Goal: Information Seeking & Learning: Learn about a topic

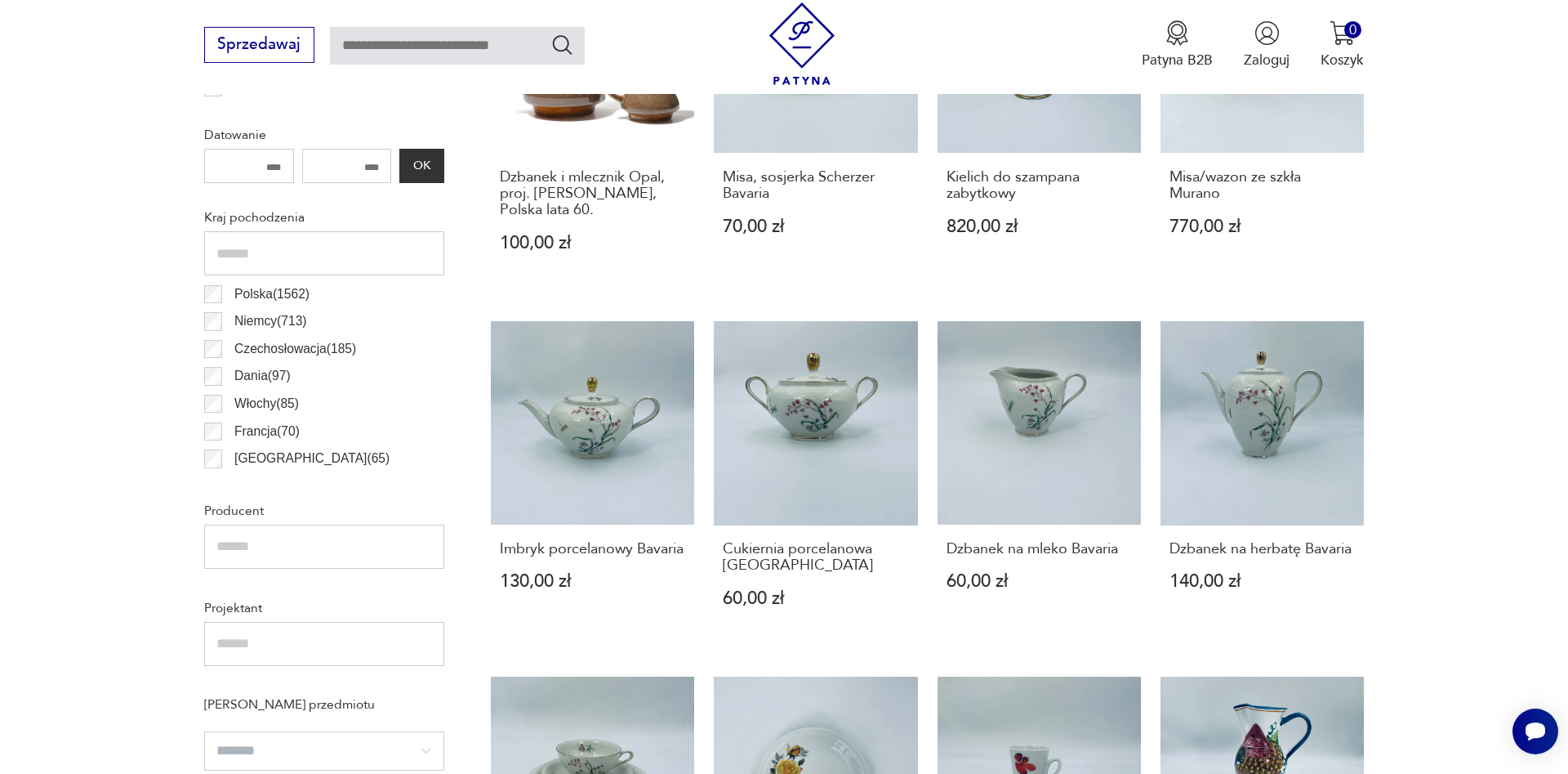
scroll to position [910, 0]
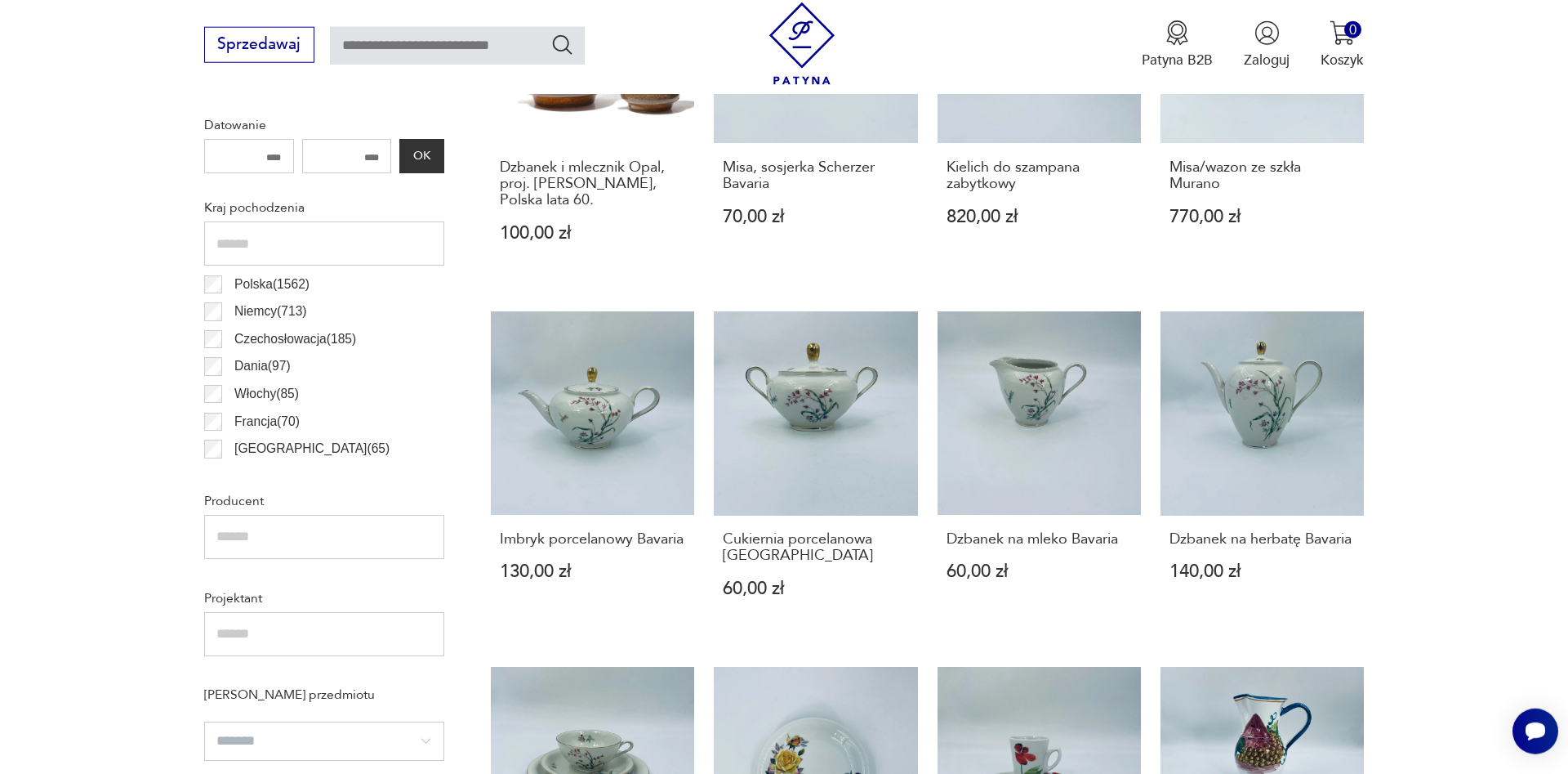
click at [264, 531] on input "text" at bounding box center [324, 536] width 240 height 44
type input "********"
drag, startPoint x: 296, startPoint y: 544, endPoint x: 0, endPoint y: 519, distance: 297.1
click at [204, 519] on input "********" at bounding box center [324, 536] width 240 height 44
click at [247, 268] on div "Kraj pochodzenia Polska ( 1562 ) [GEOGRAPHIC_DATA] ( 713 ) [GEOGRAPHIC_DATA] ( …" at bounding box center [324, 330] width 240 height 273
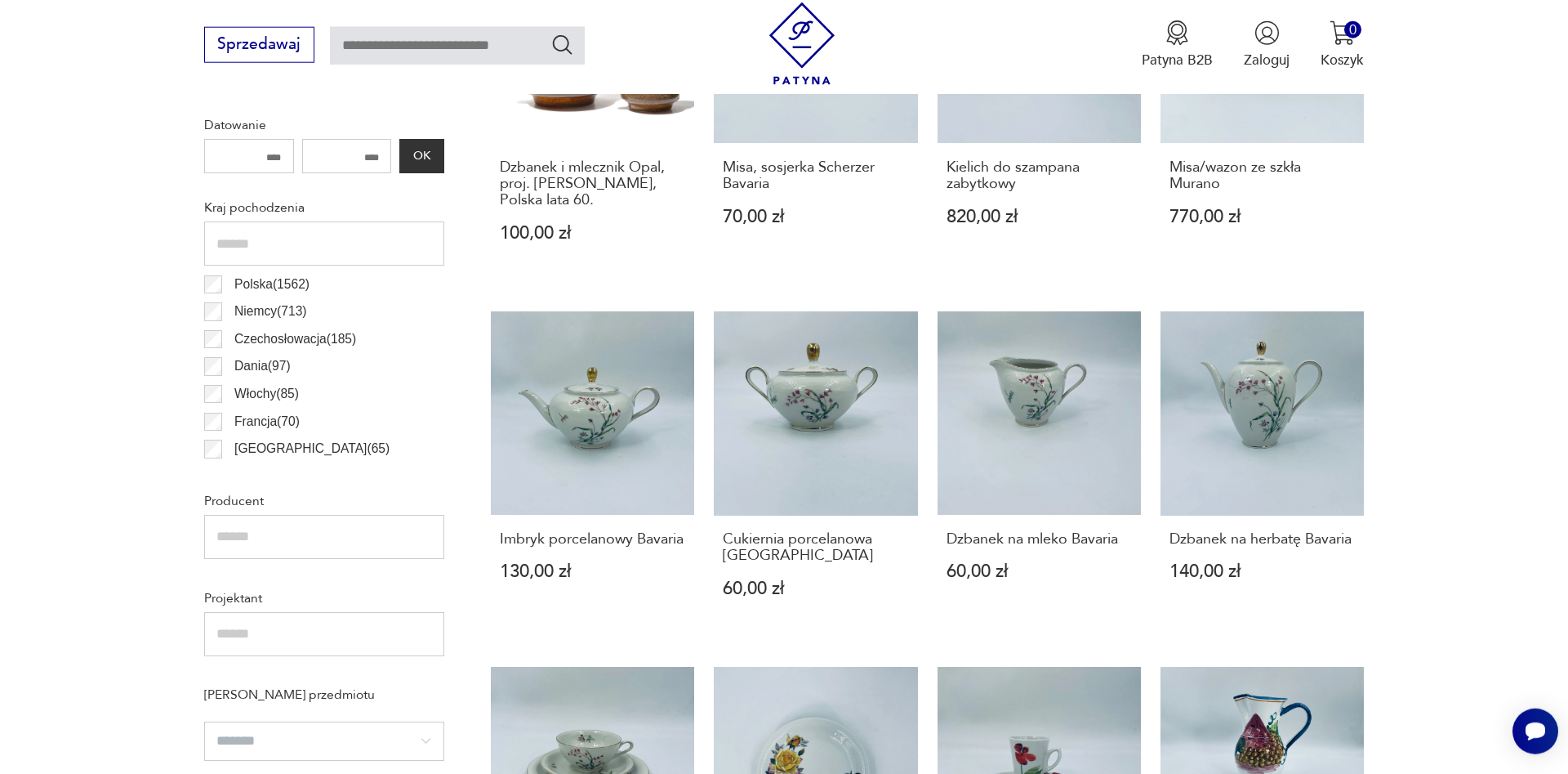
click at [239, 273] on p "Polska ( 1562 )" at bounding box center [272, 284] width 75 height 21
click at [236, 278] on p "Polska ( 1562 )" at bounding box center [272, 284] width 75 height 21
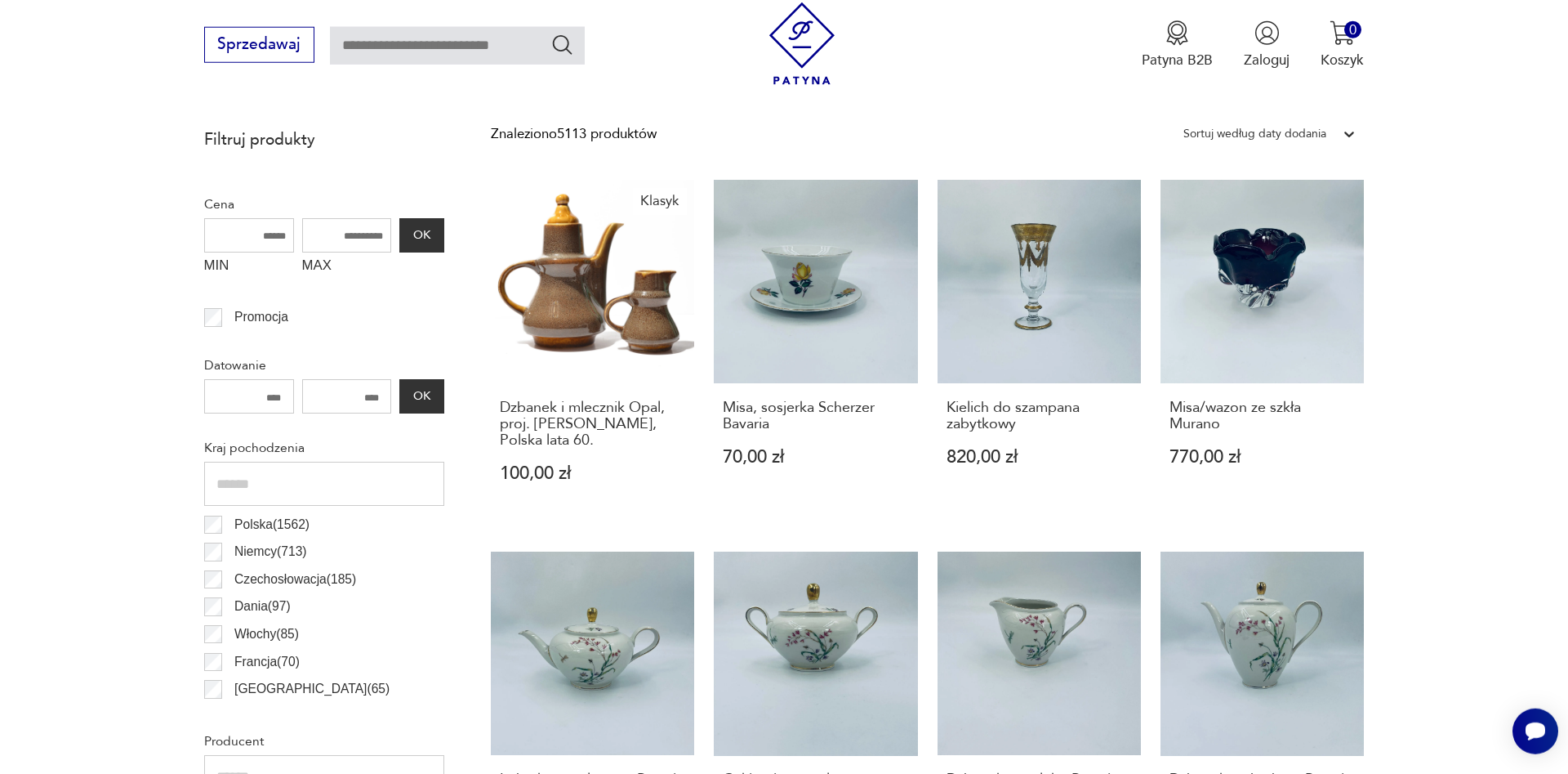
click at [236, 253] on input "MIN" at bounding box center [249, 235] width 90 height 35
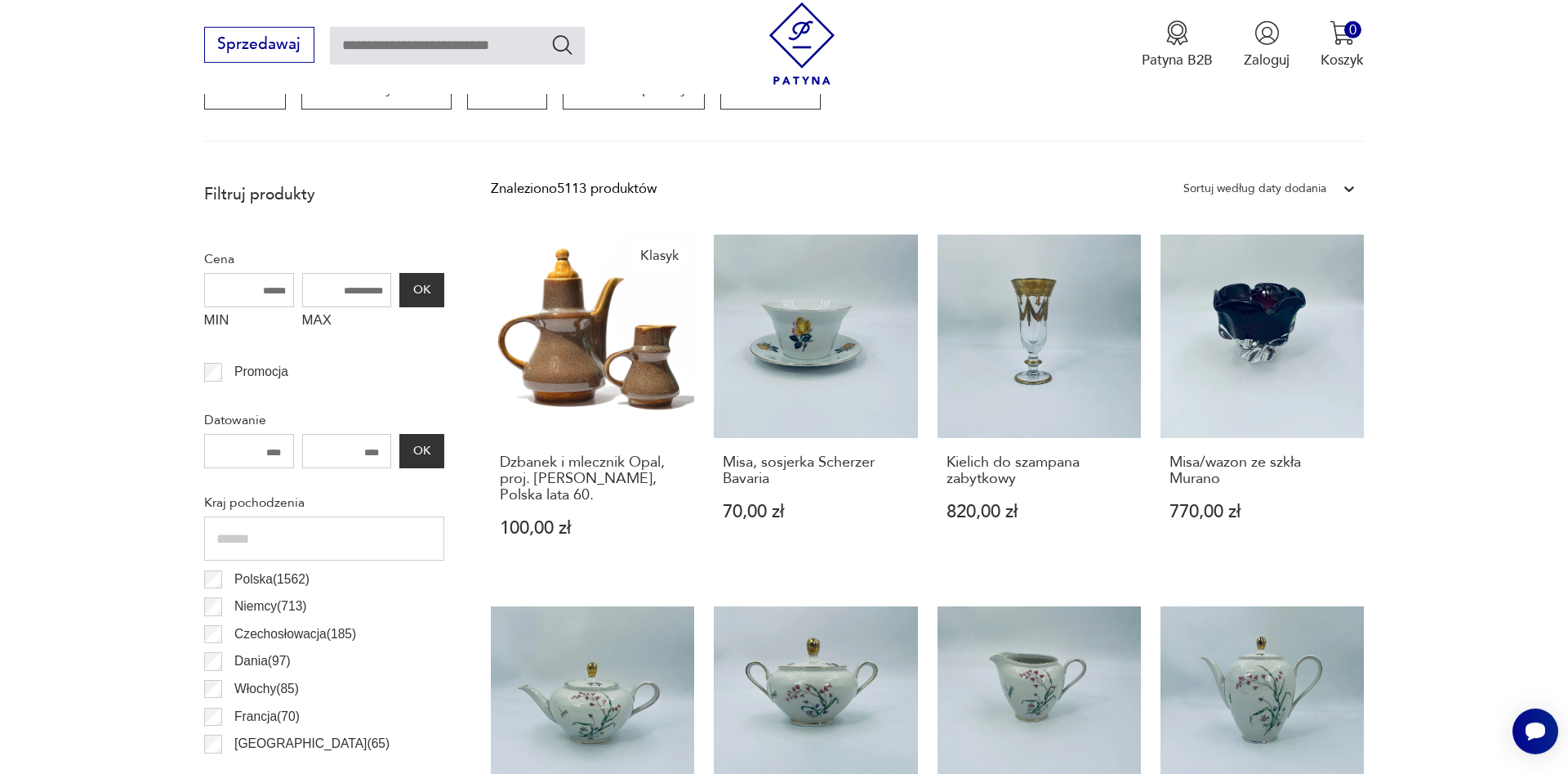
click at [245, 575] on p "Polska ( 1562 )" at bounding box center [272, 579] width 75 height 21
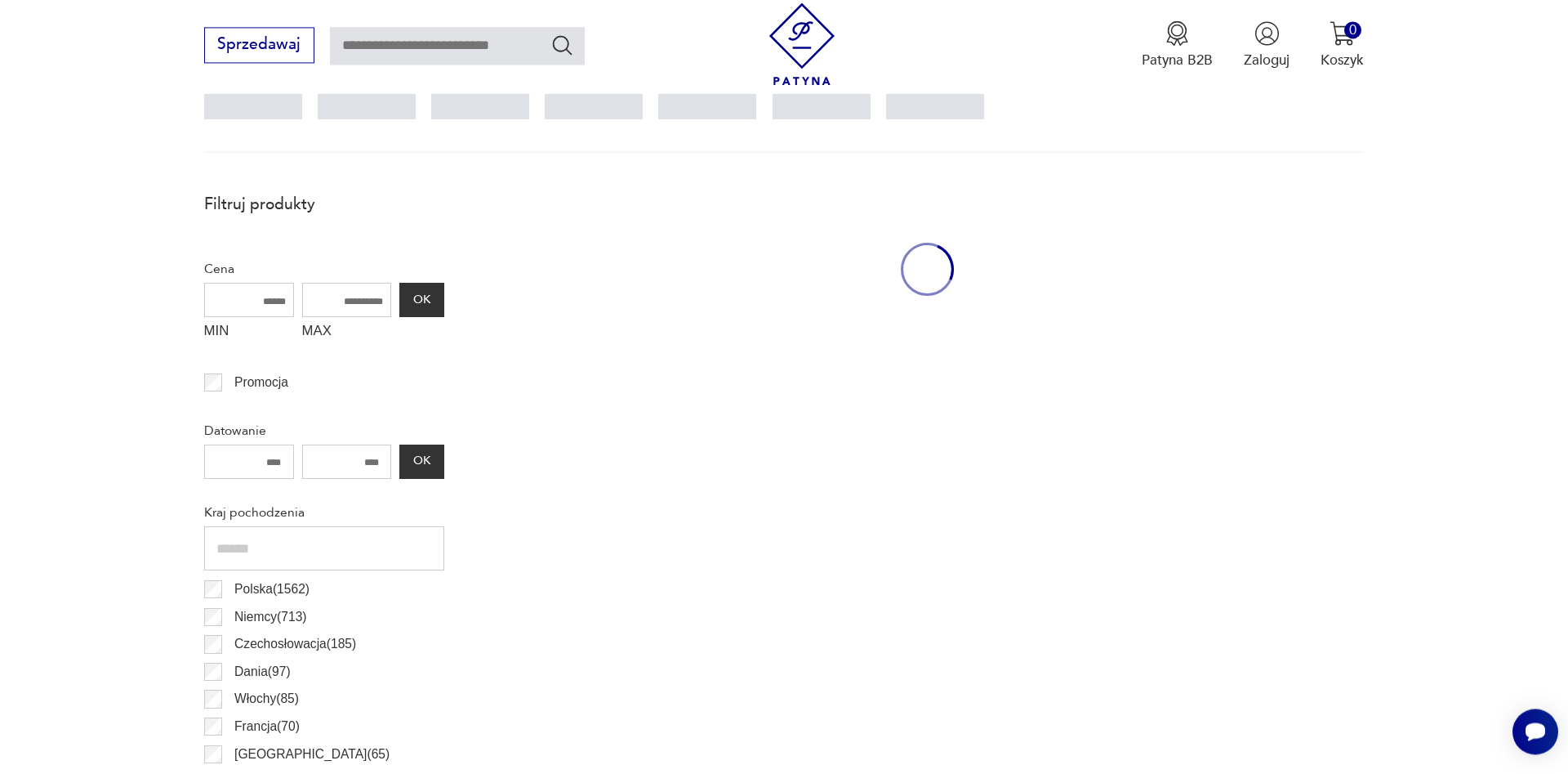
scroll to position [544, 0]
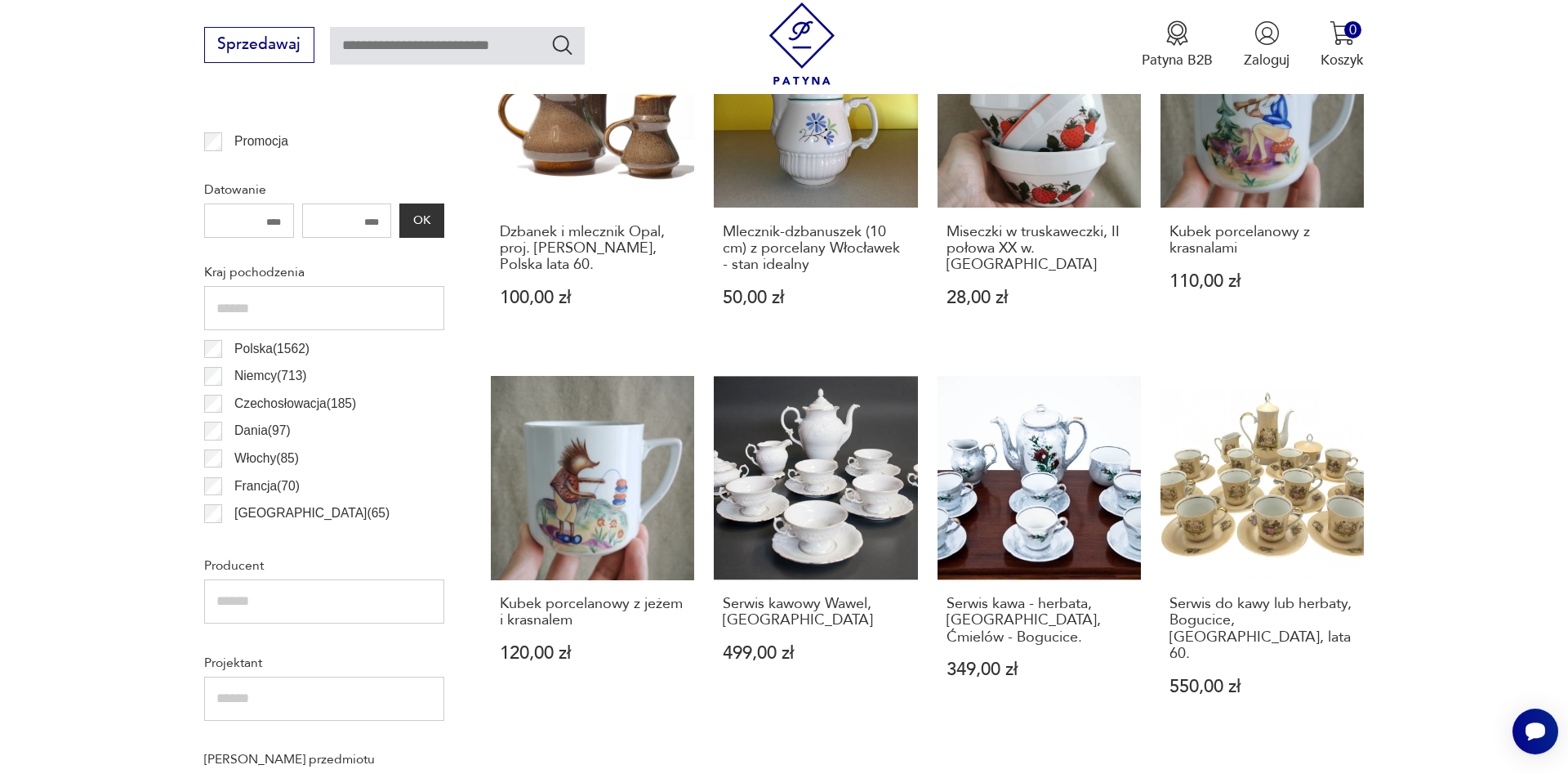
scroll to position [877, 0]
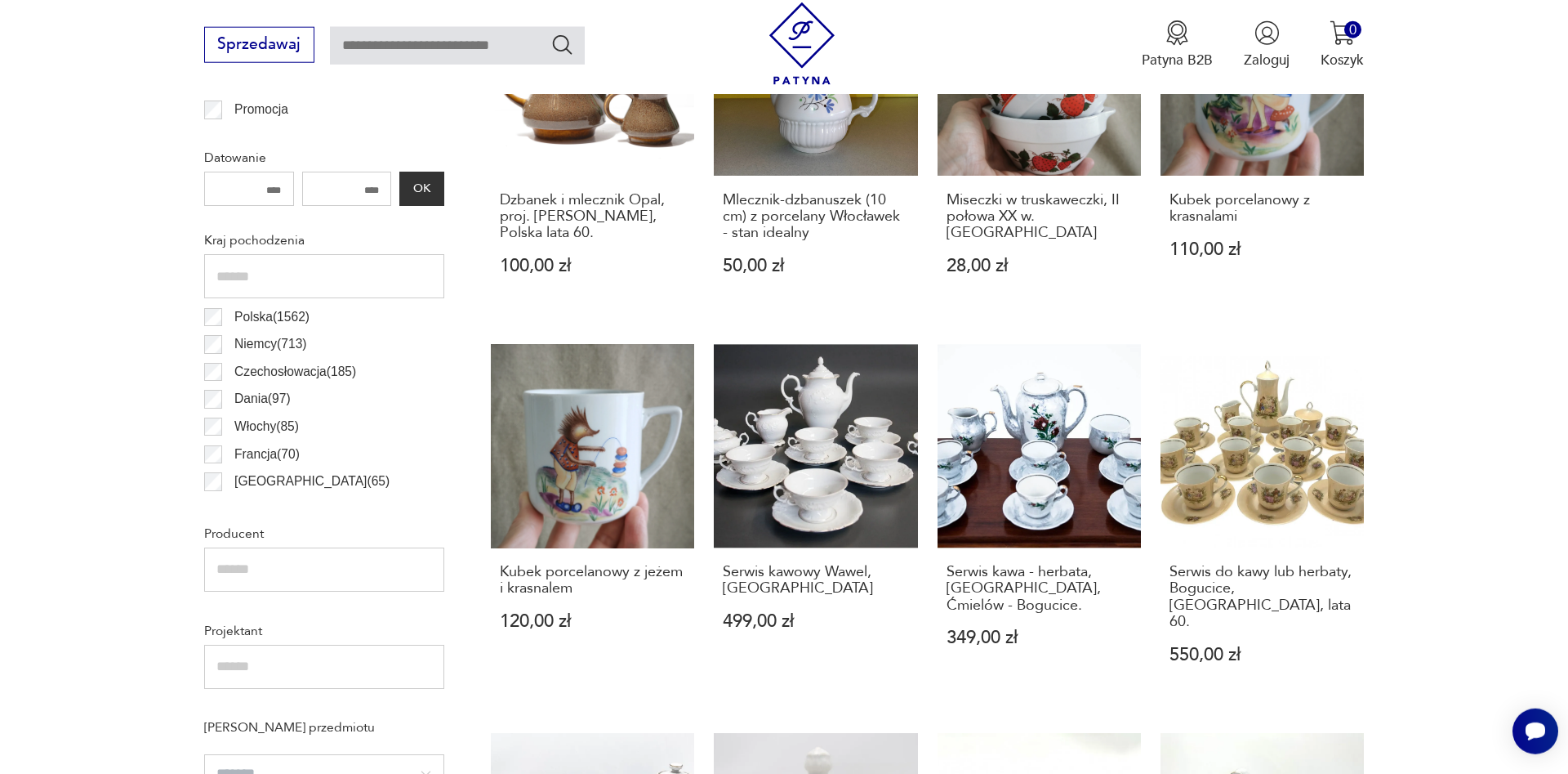
click at [286, 573] on input "text" at bounding box center [324, 569] width 240 height 44
type input "*******"
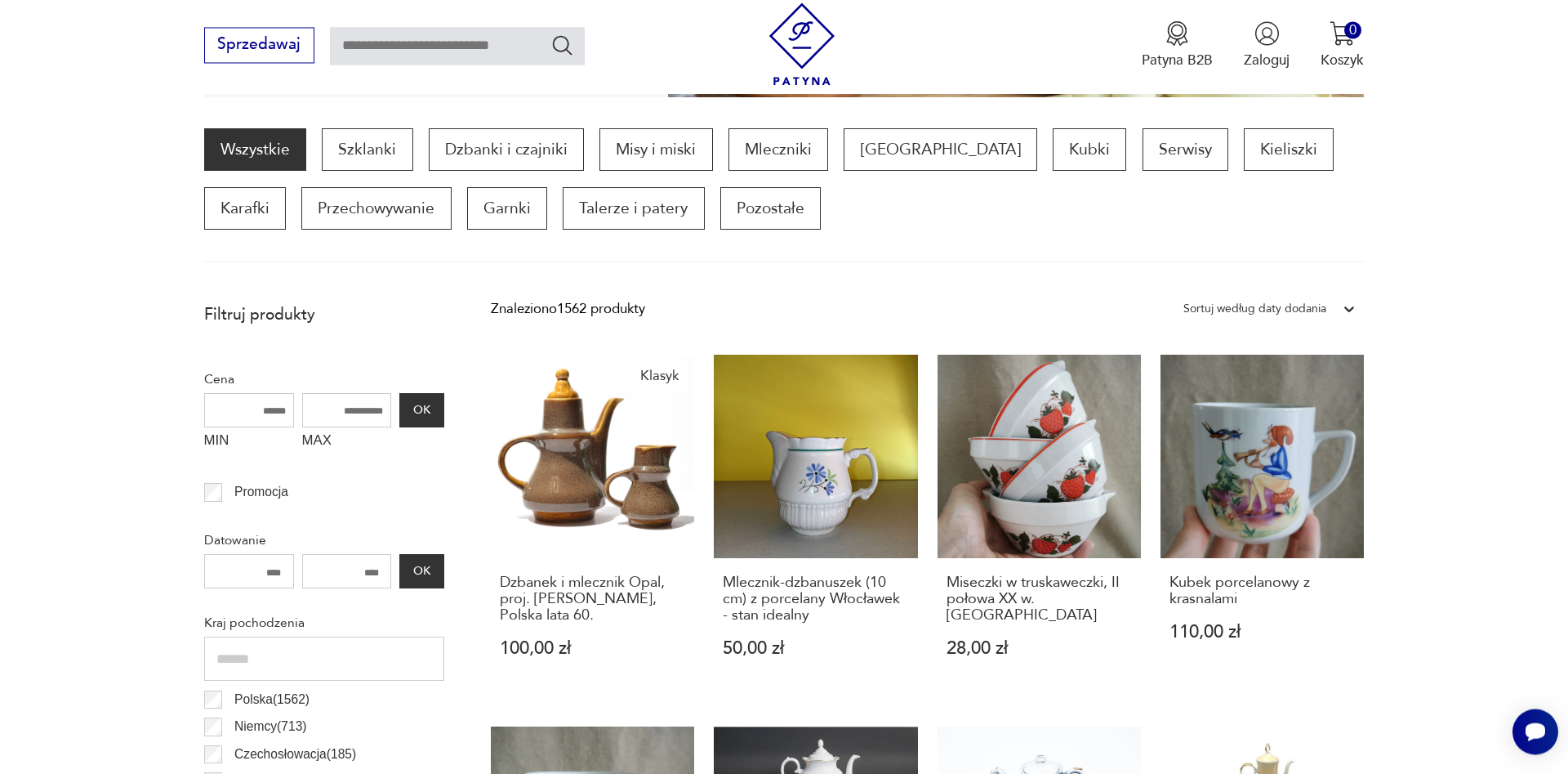
scroll to position [461, 0]
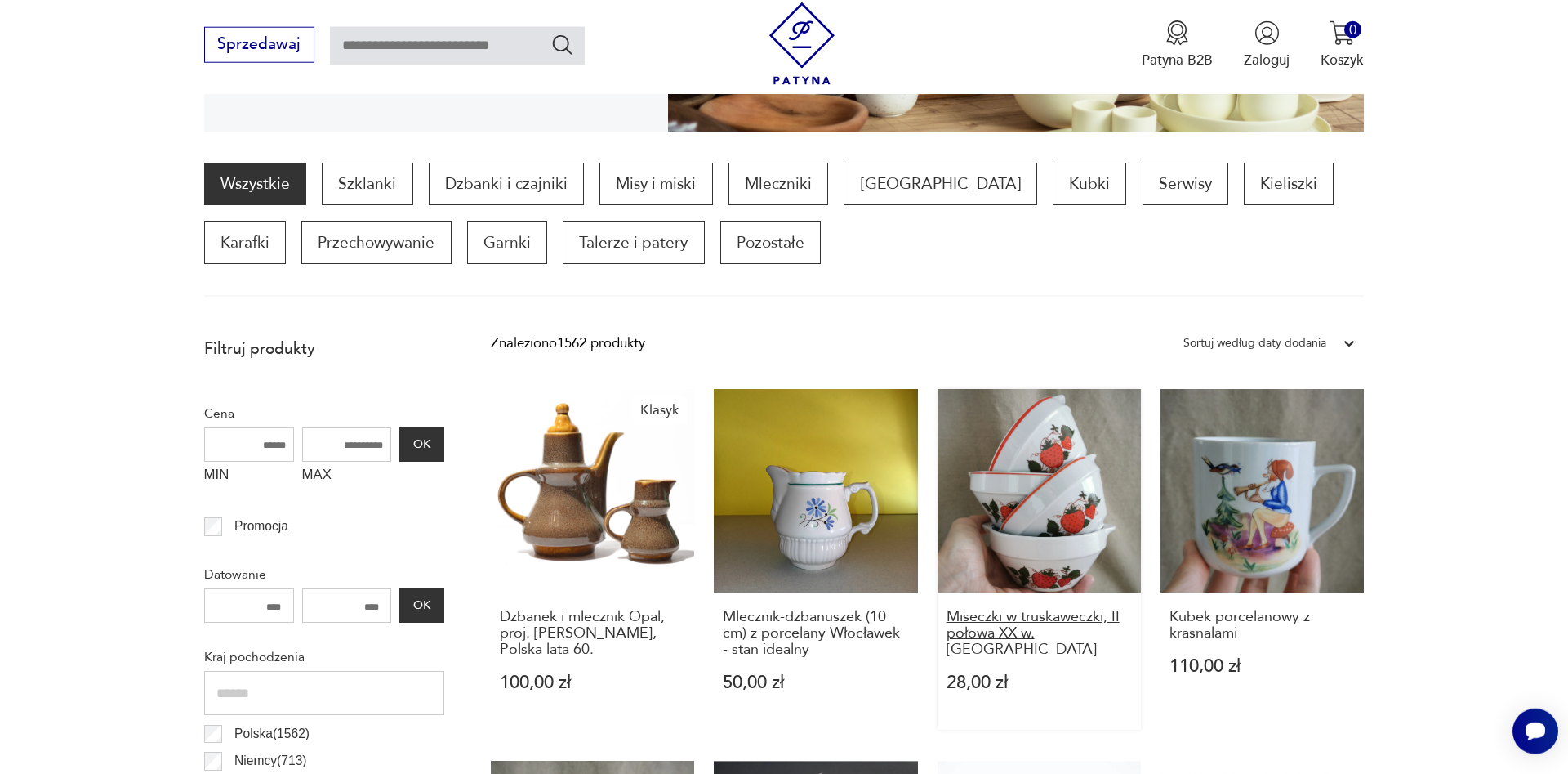
click at [1026, 614] on h3 "Miseczki w truskaweczki, II połowa XX w. [GEOGRAPHIC_DATA]" at bounding box center [1040, 634] width 187 height 50
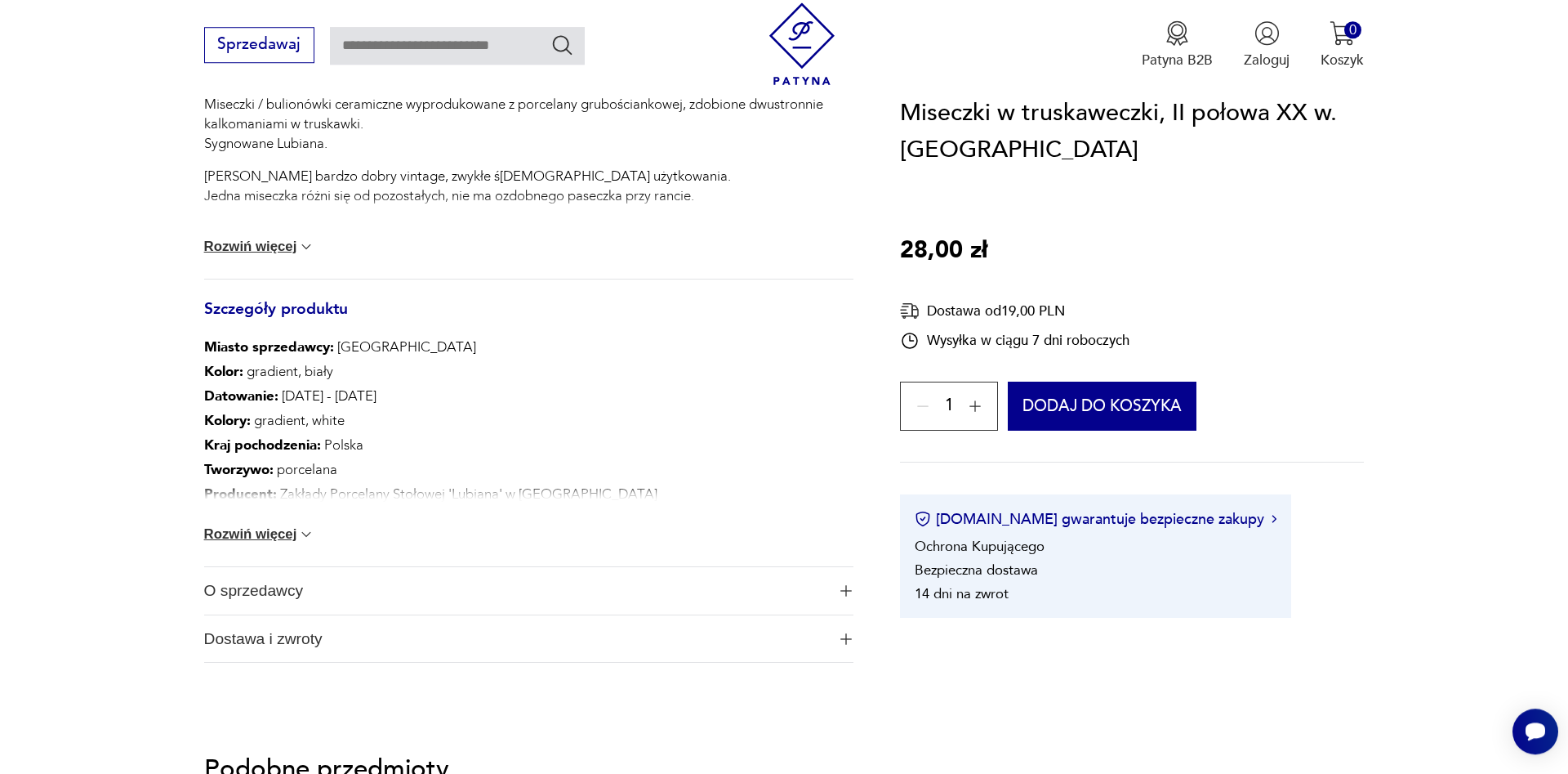
scroll to position [833, 0]
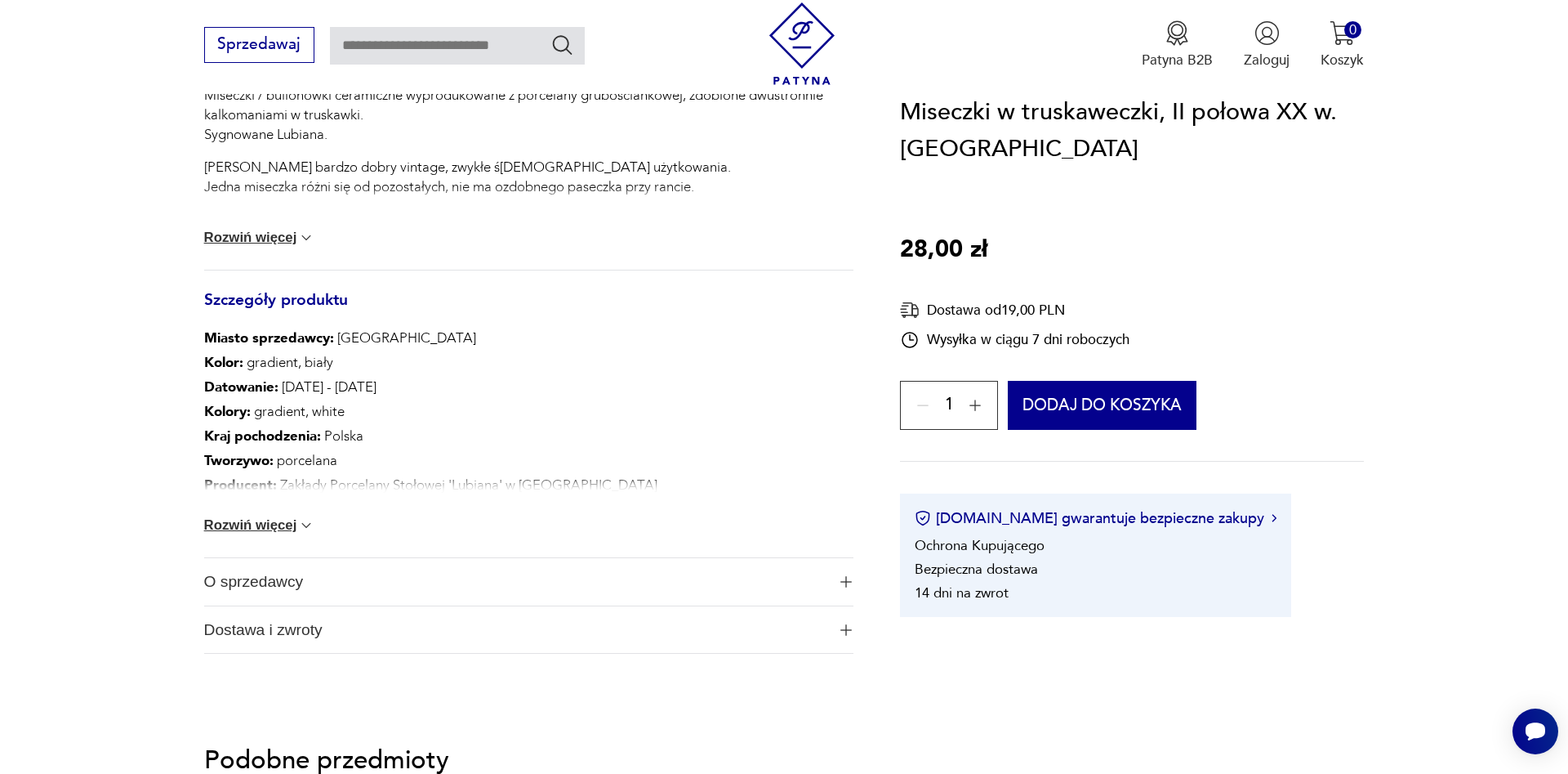
click at [291, 525] on button "Rozwiń więcej" at bounding box center [259, 525] width 111 height 17
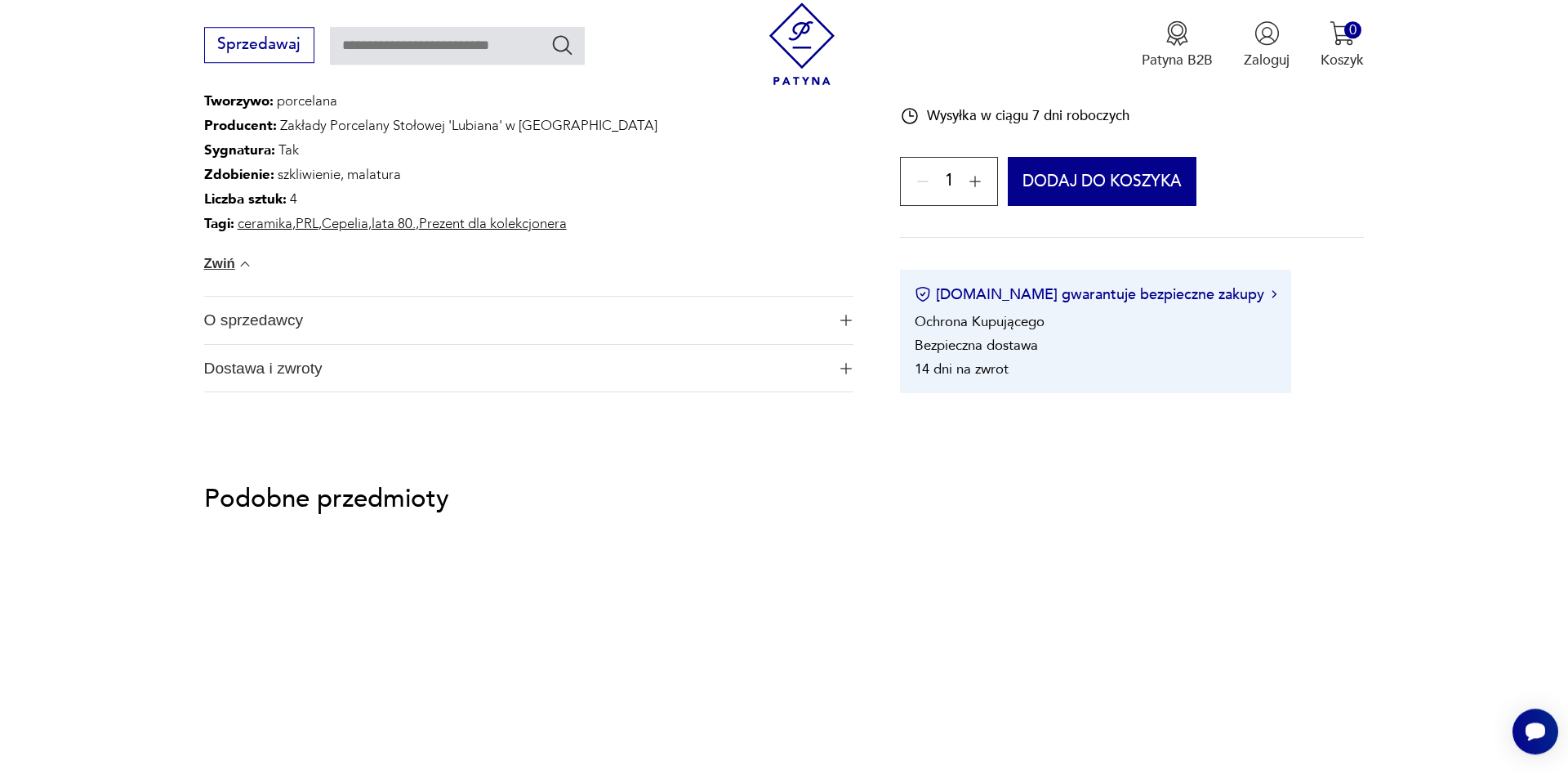
scroll to position [1250, 0]
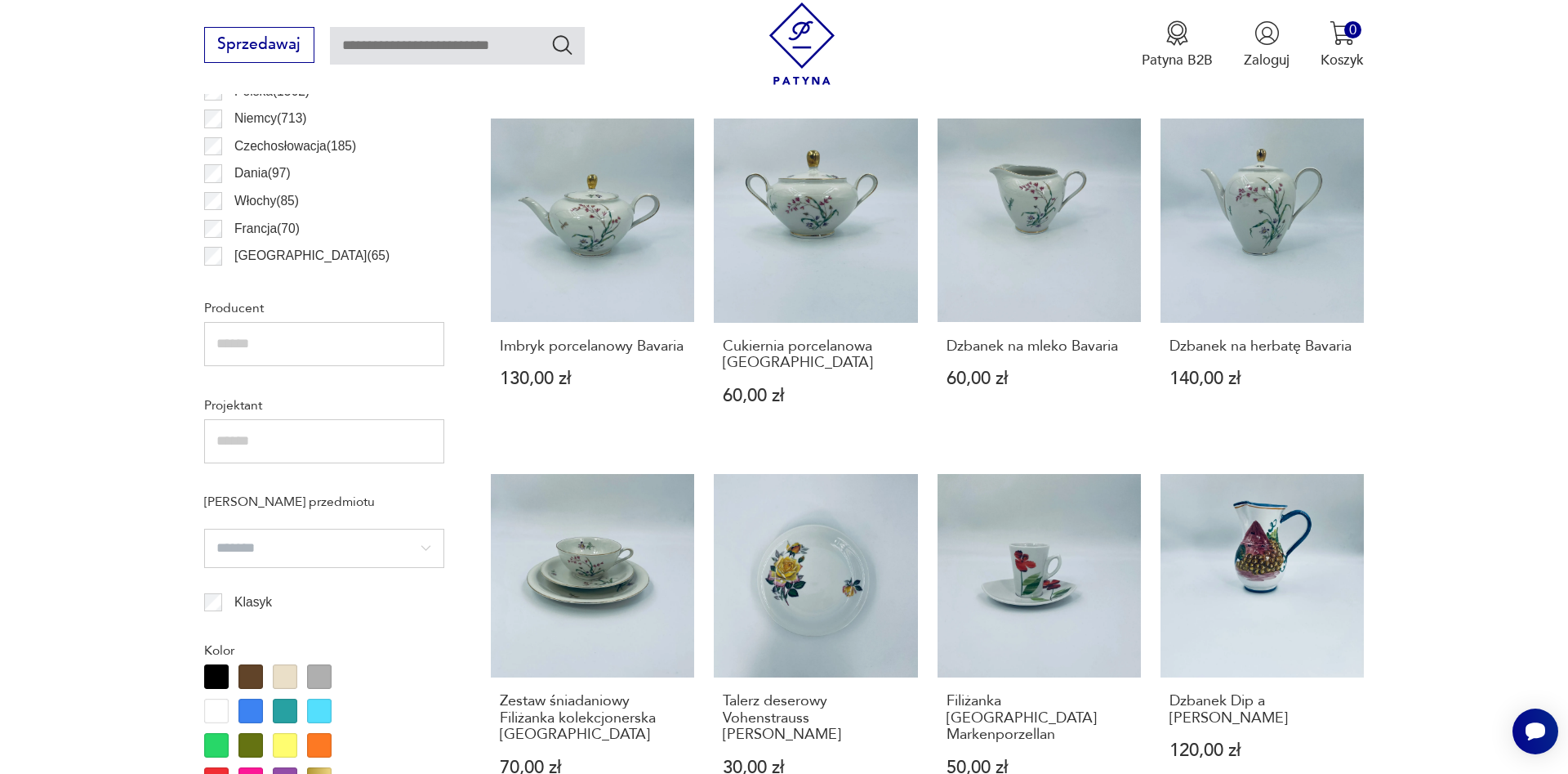
scroll to position [910, 0]
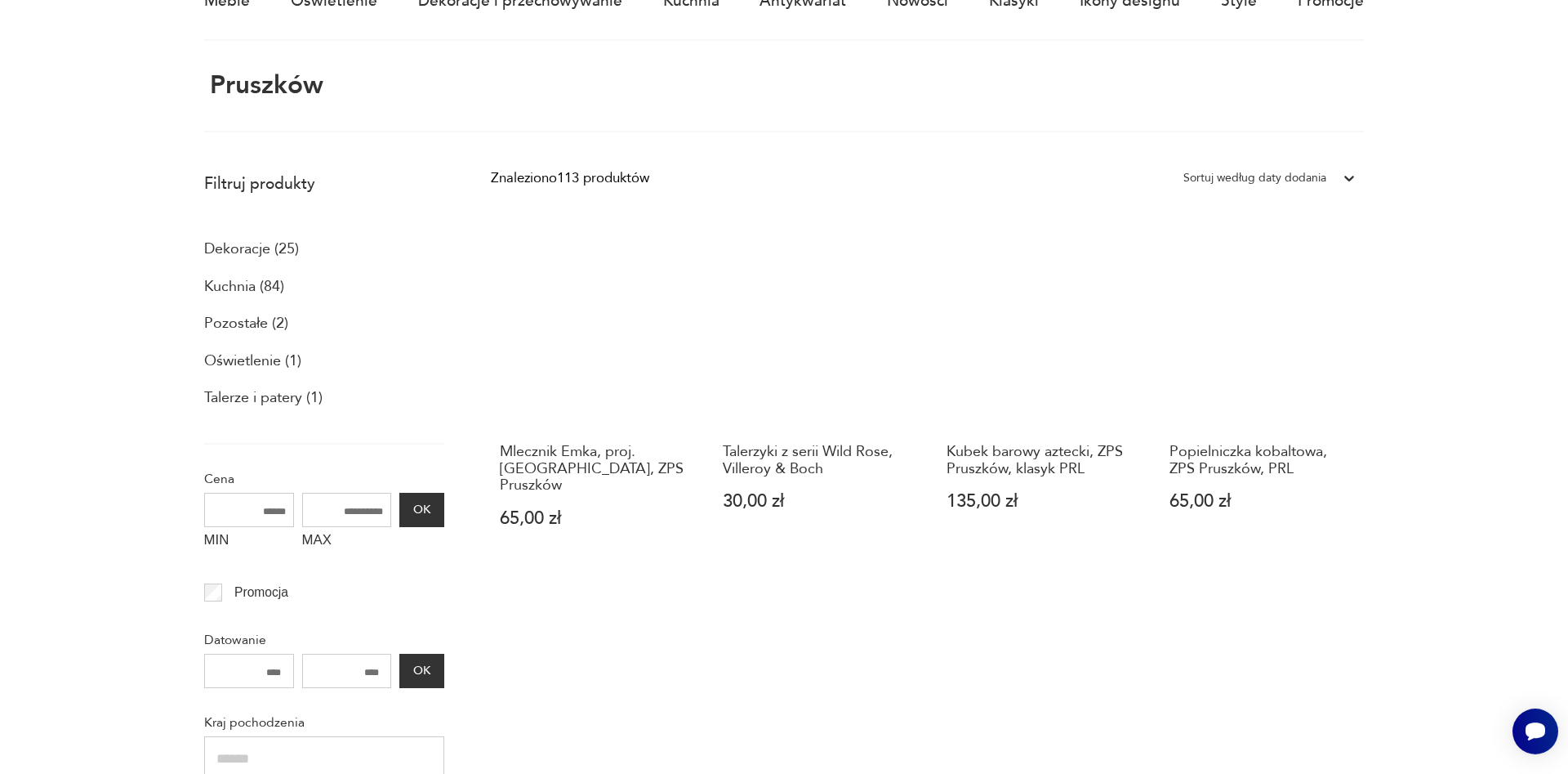
scroll to position [250, 0]
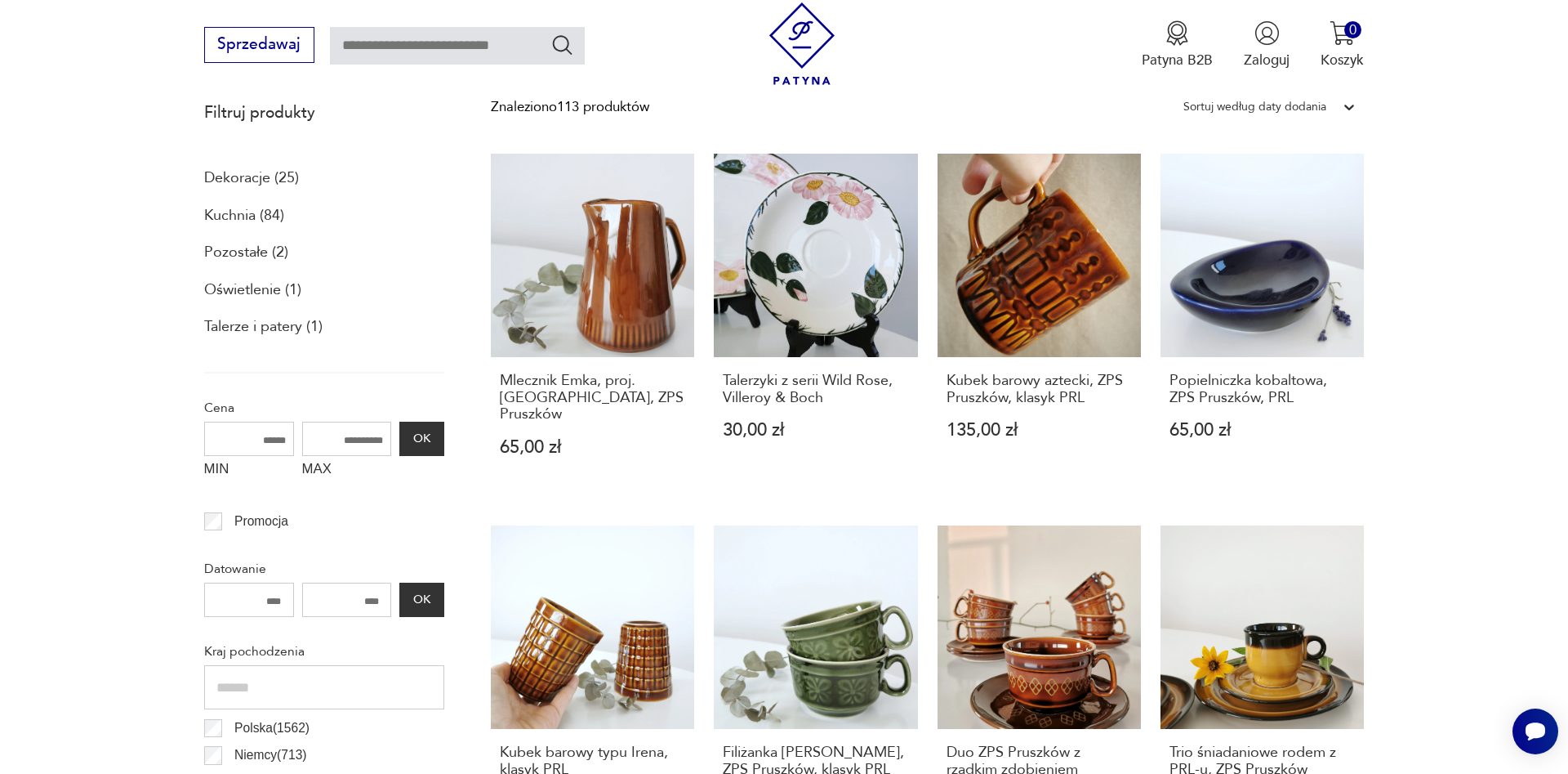
click at [1323, 107] on div "Sortuj według daty dodania" at bounding box center [1254, 107] width 143 height 21
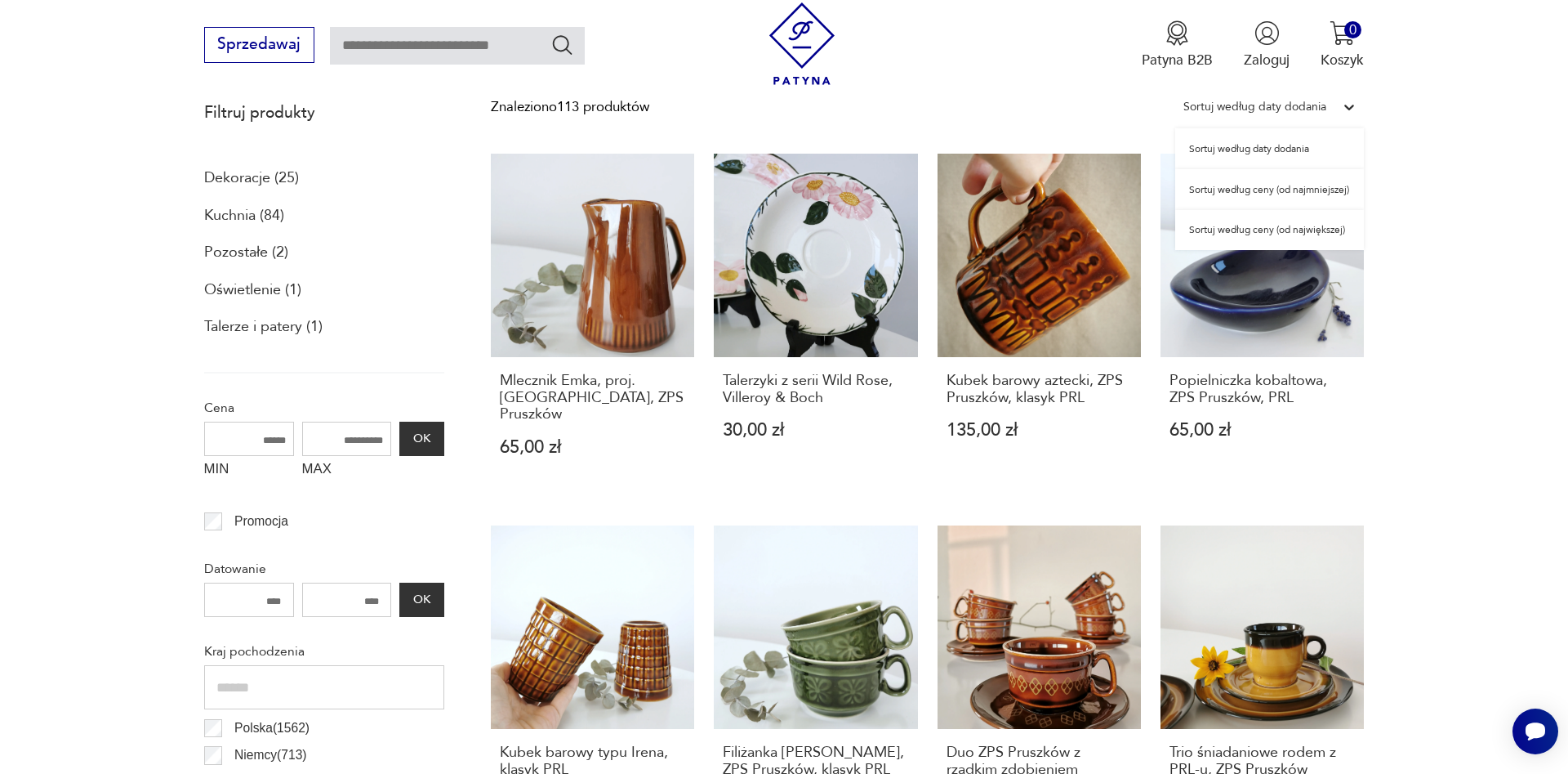
click at [1302, 192] on div "Sortuj według ceny (od najmniejszej)" at bounding box center [1269, 189] width 189 height 40
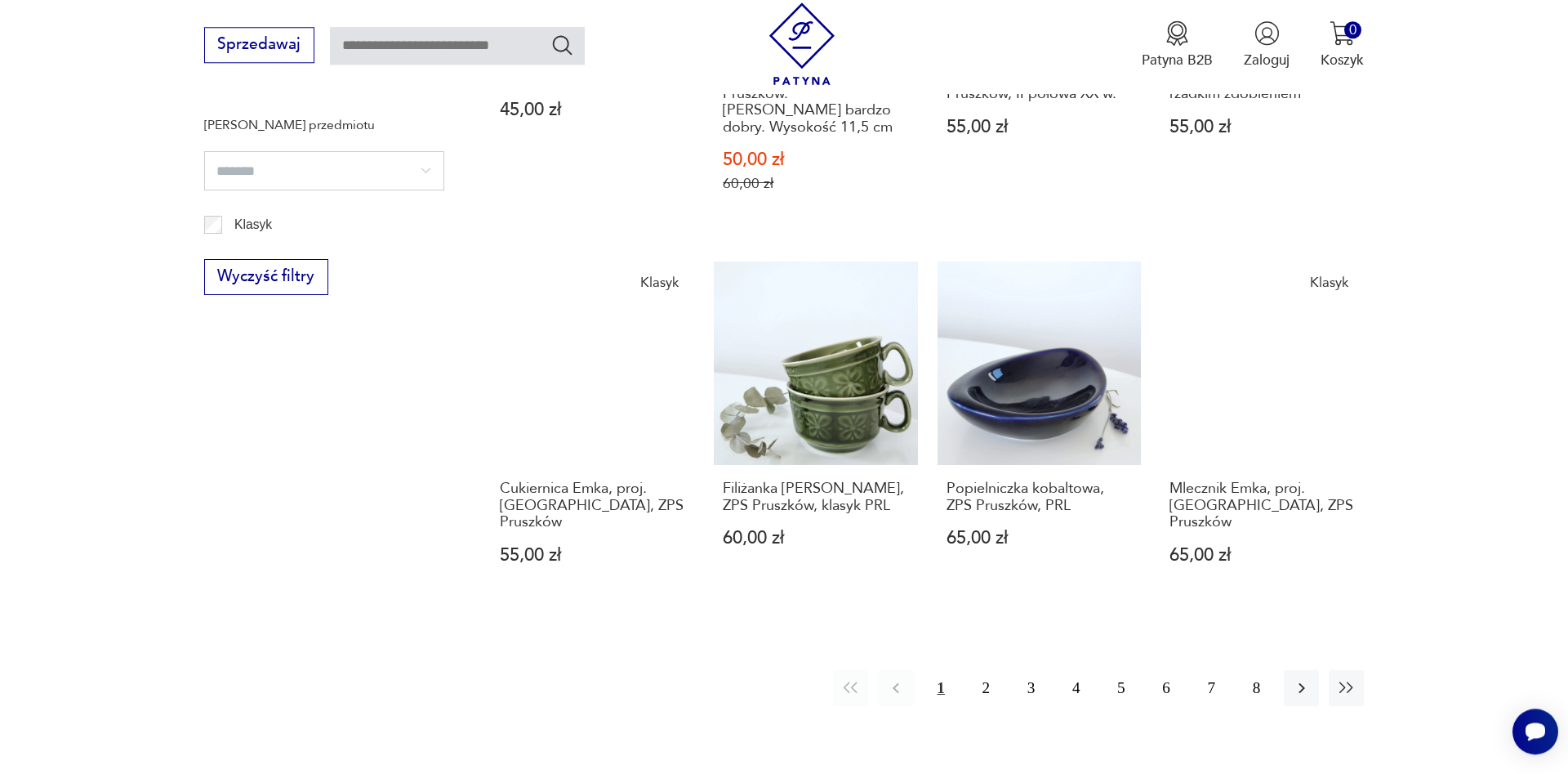
scroll to position [1265, 0]
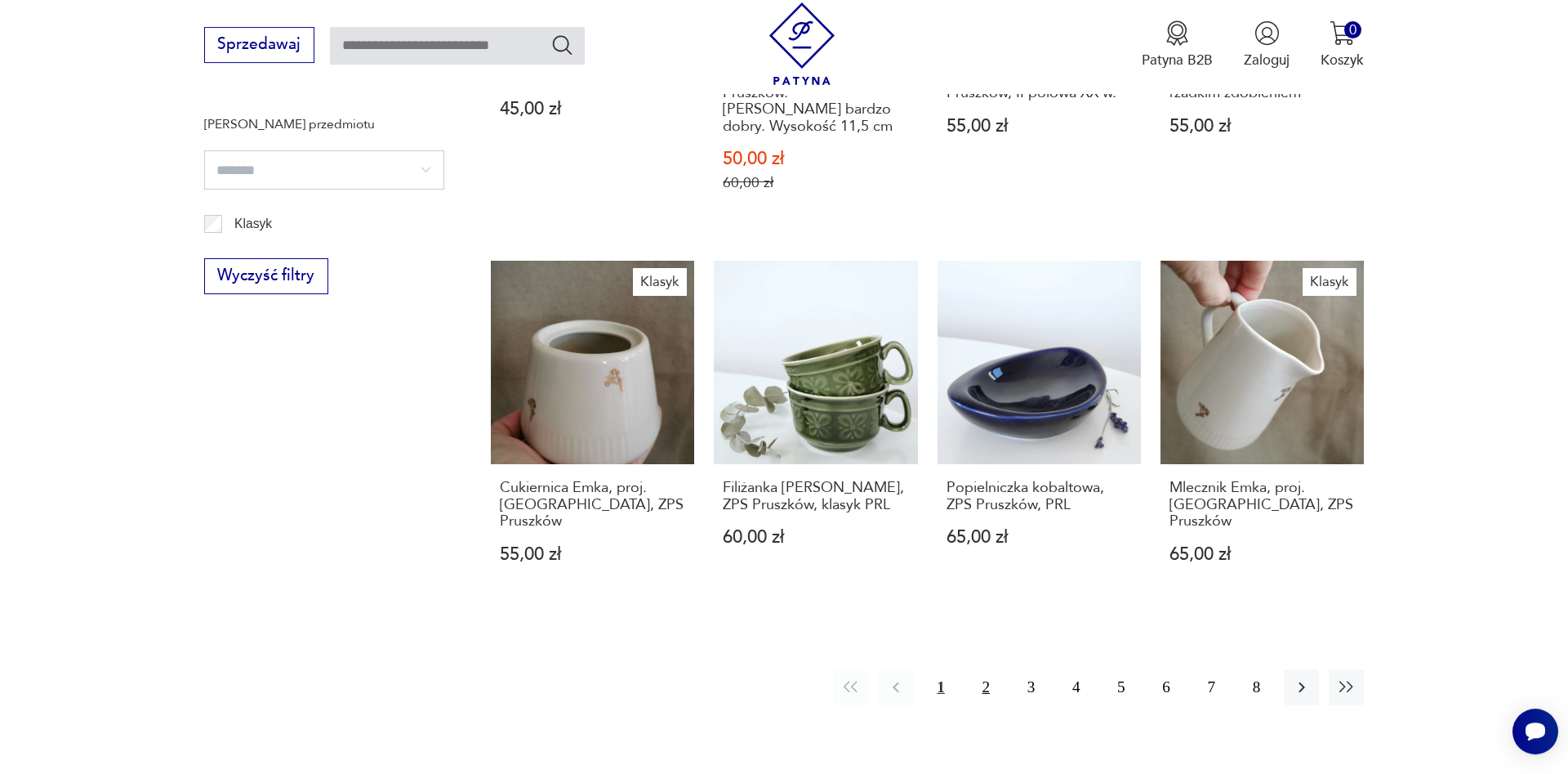
click at [981, 669] on button "2" at bounding box center [986, 686] width 36 height 36
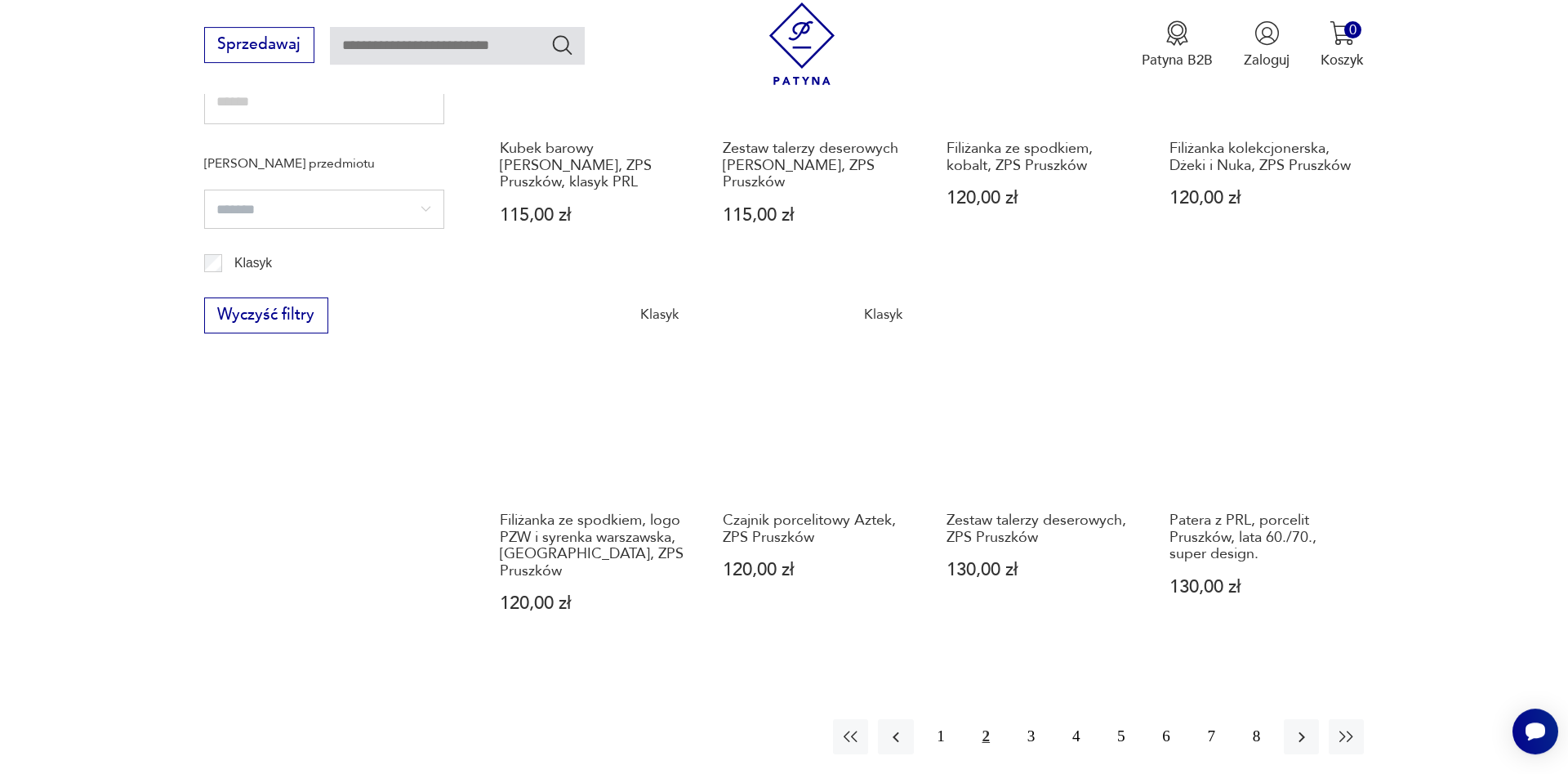
scroll to position [1515, 0]
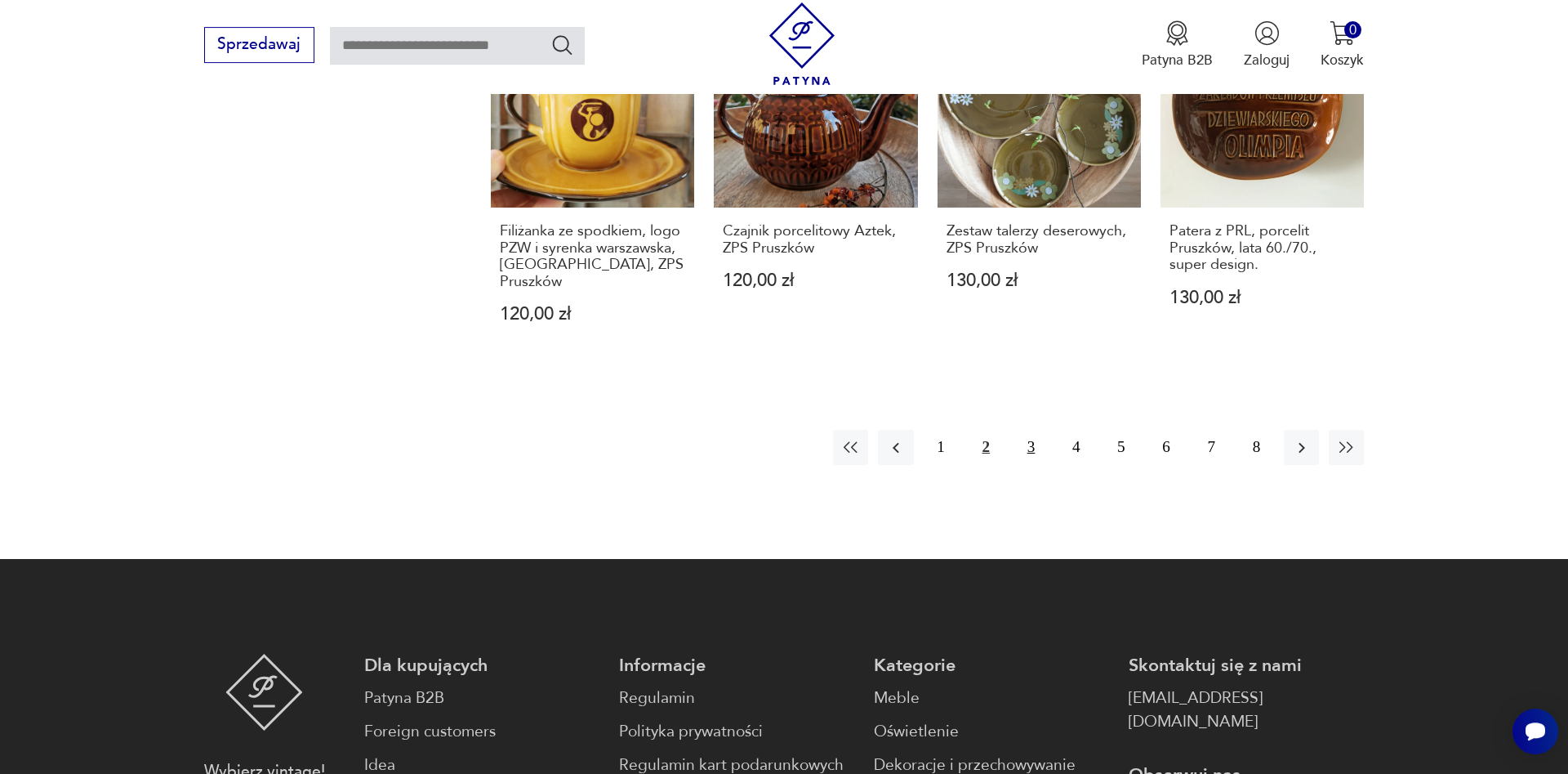
click at [1032, 430] on button "3" at bounding box center [1031, 447] width 36 height 36
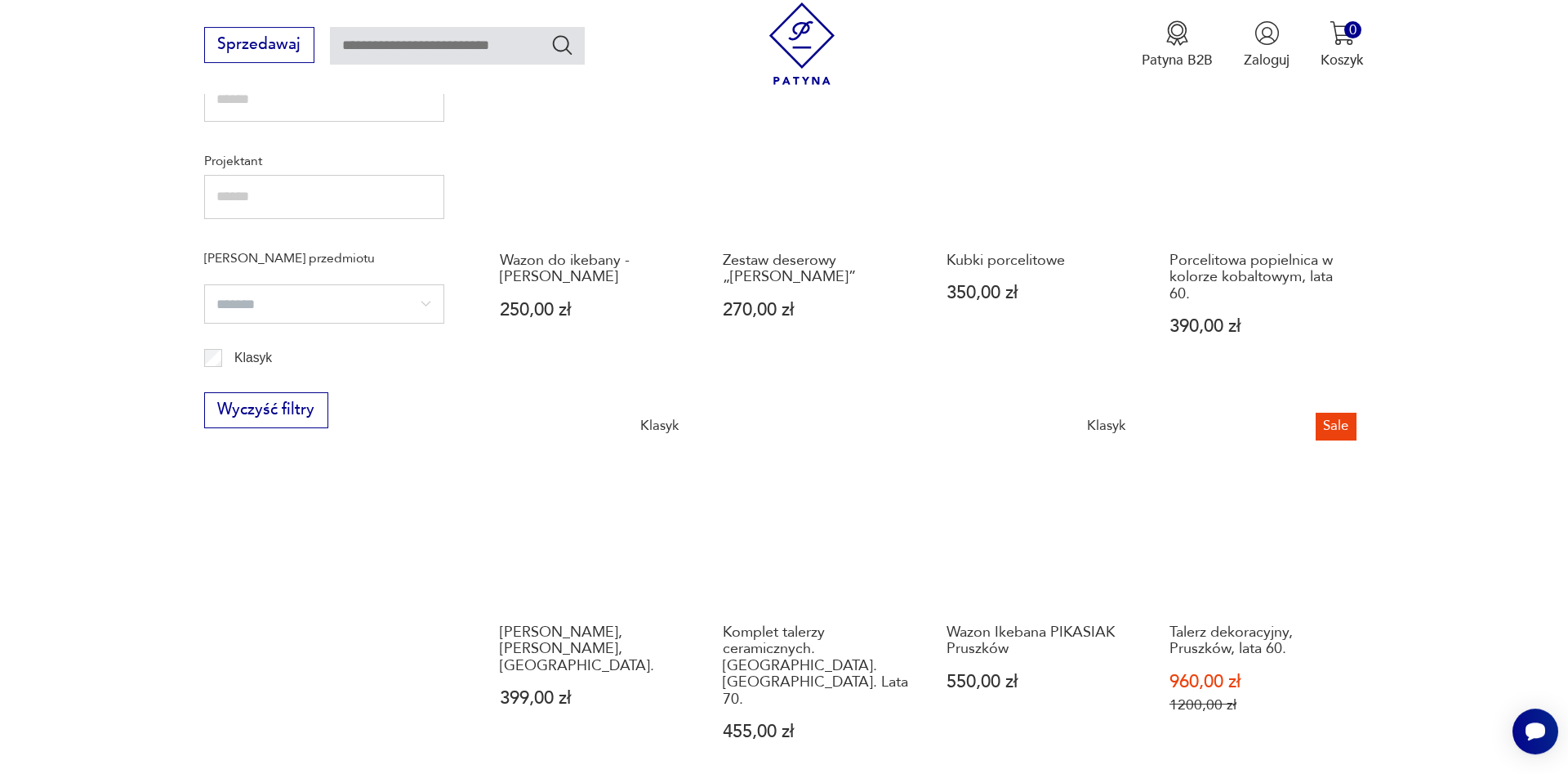
scroll to position [1265, 0]
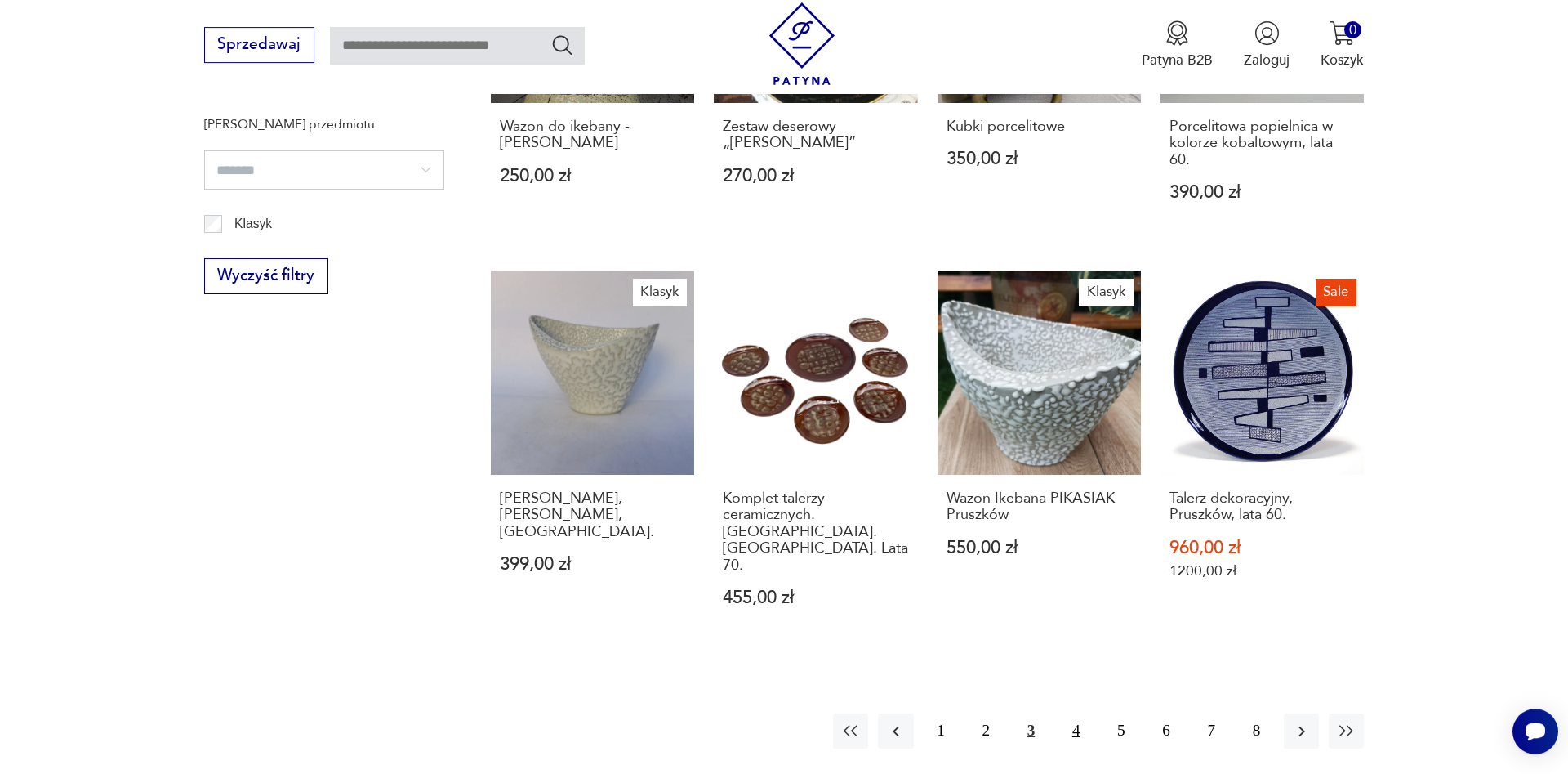
click at [1074, 714] on button "4" at bounding box center [1076, 731] width 36 height 36
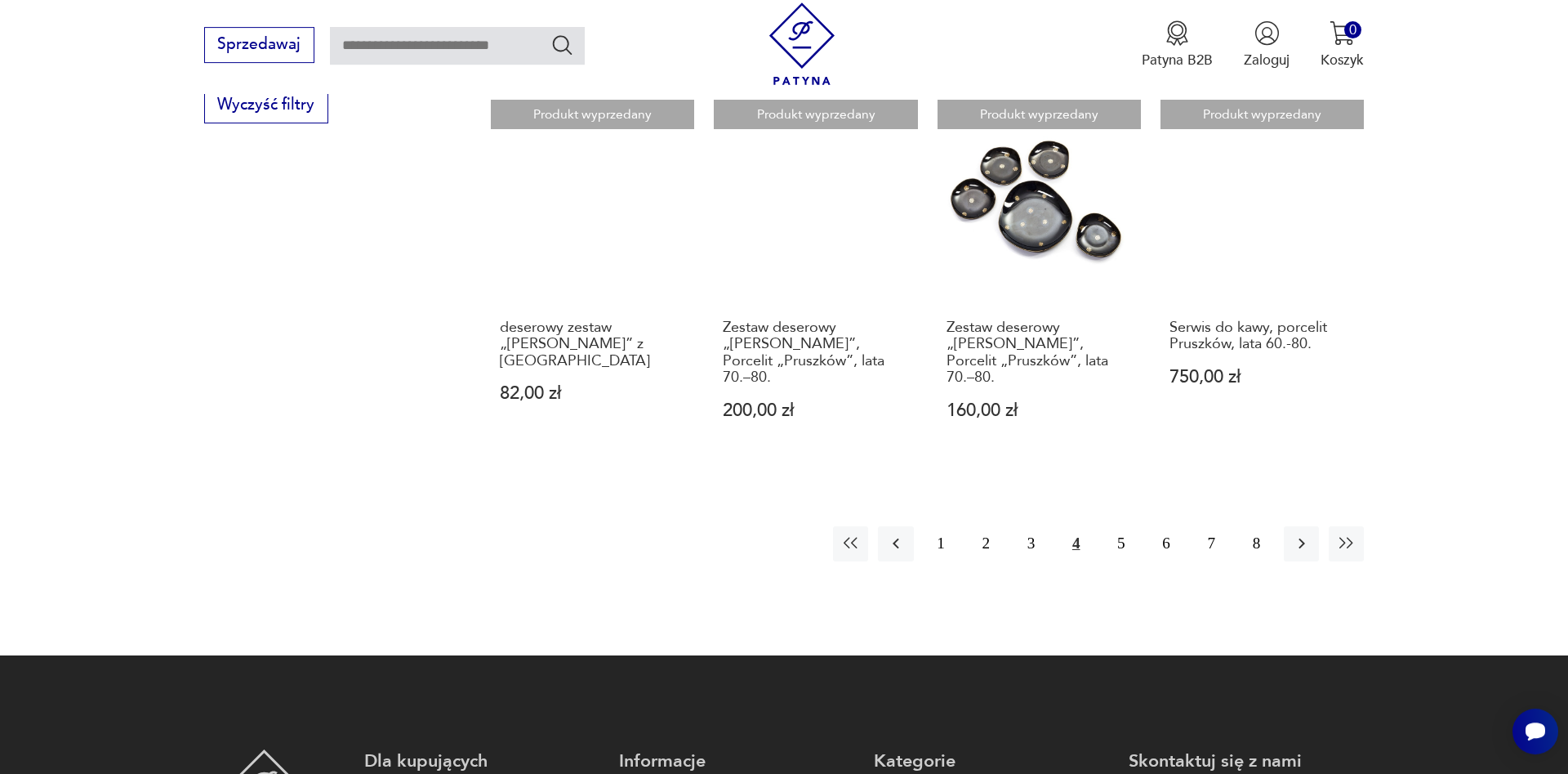
scroll to position [1515, 0]
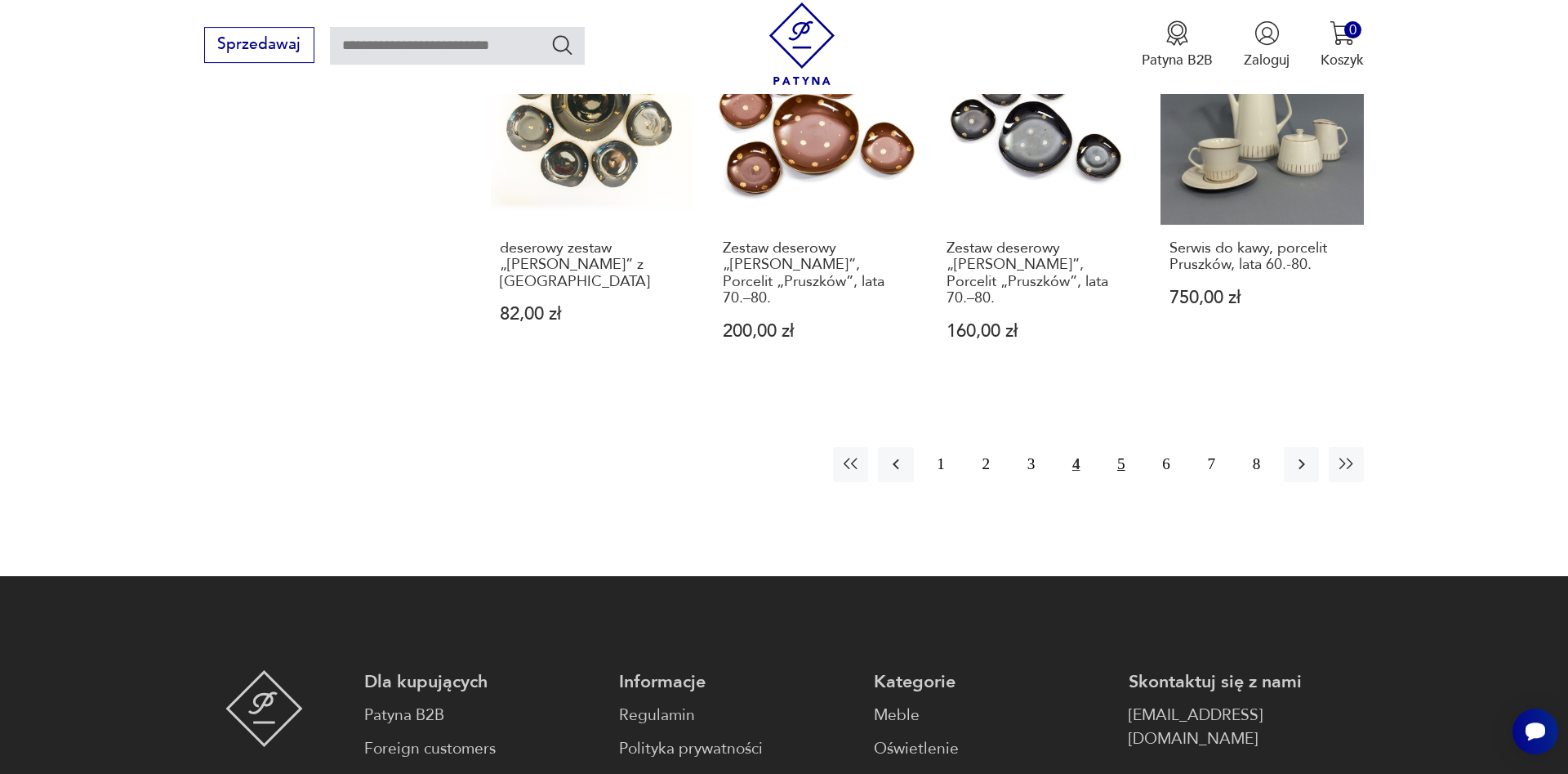
click at [1119, 447] on button "5" at bounding box center [1120, 464] width 36 height 36
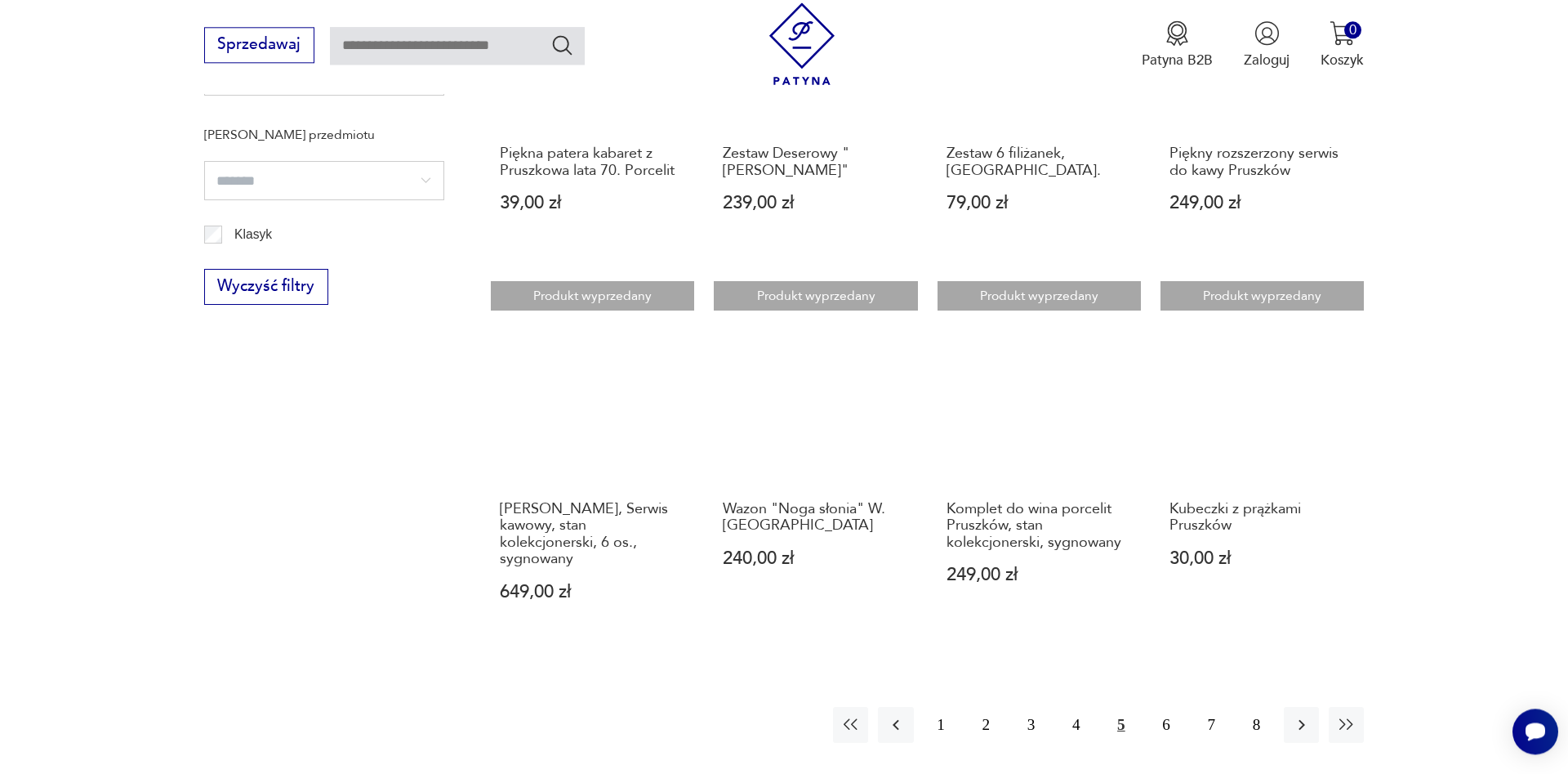
scroll to position [1265, 0]
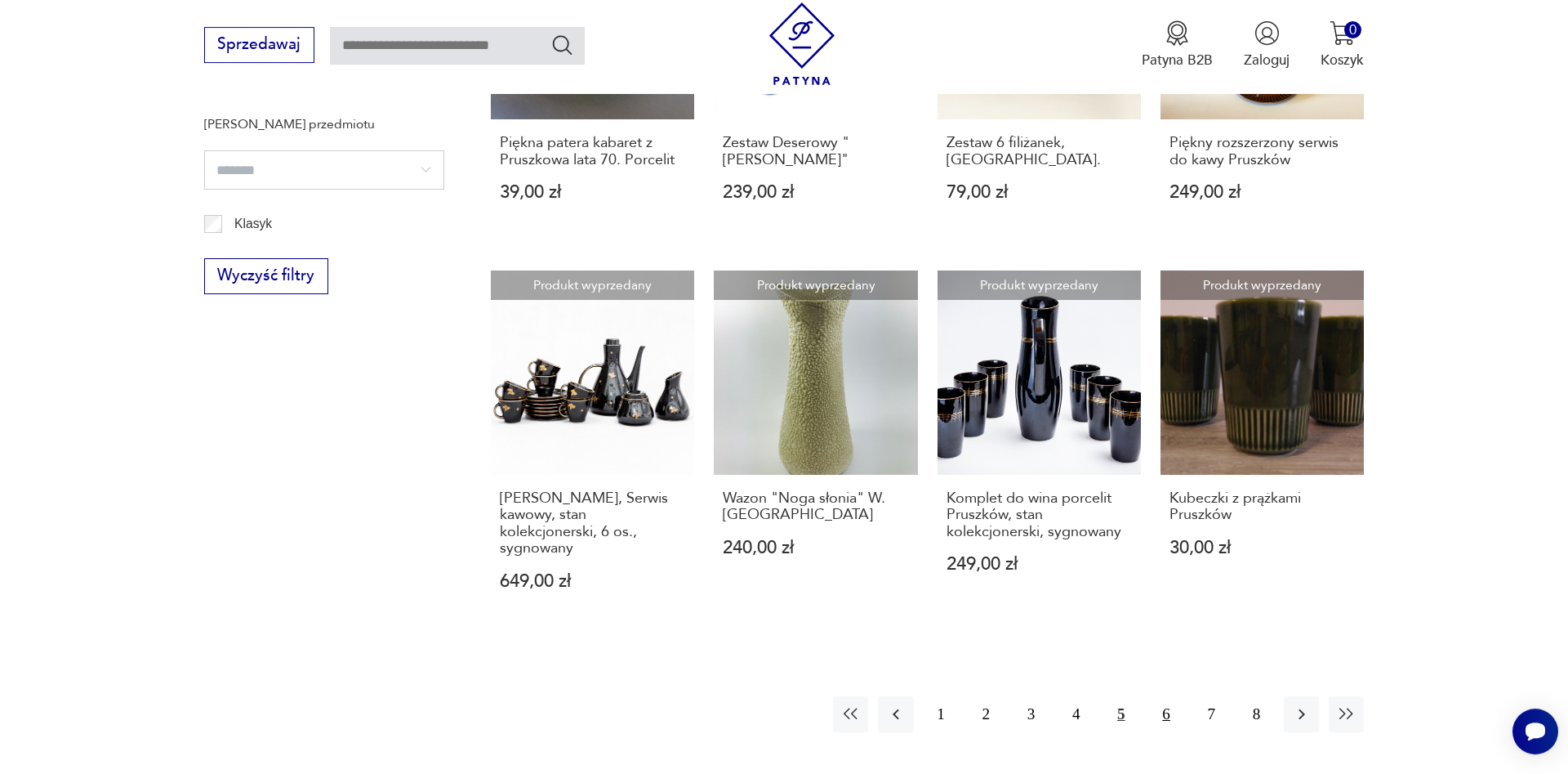
click at [1171, 696] on button "6" at bounding box center [1166, 714] width 36 height 36
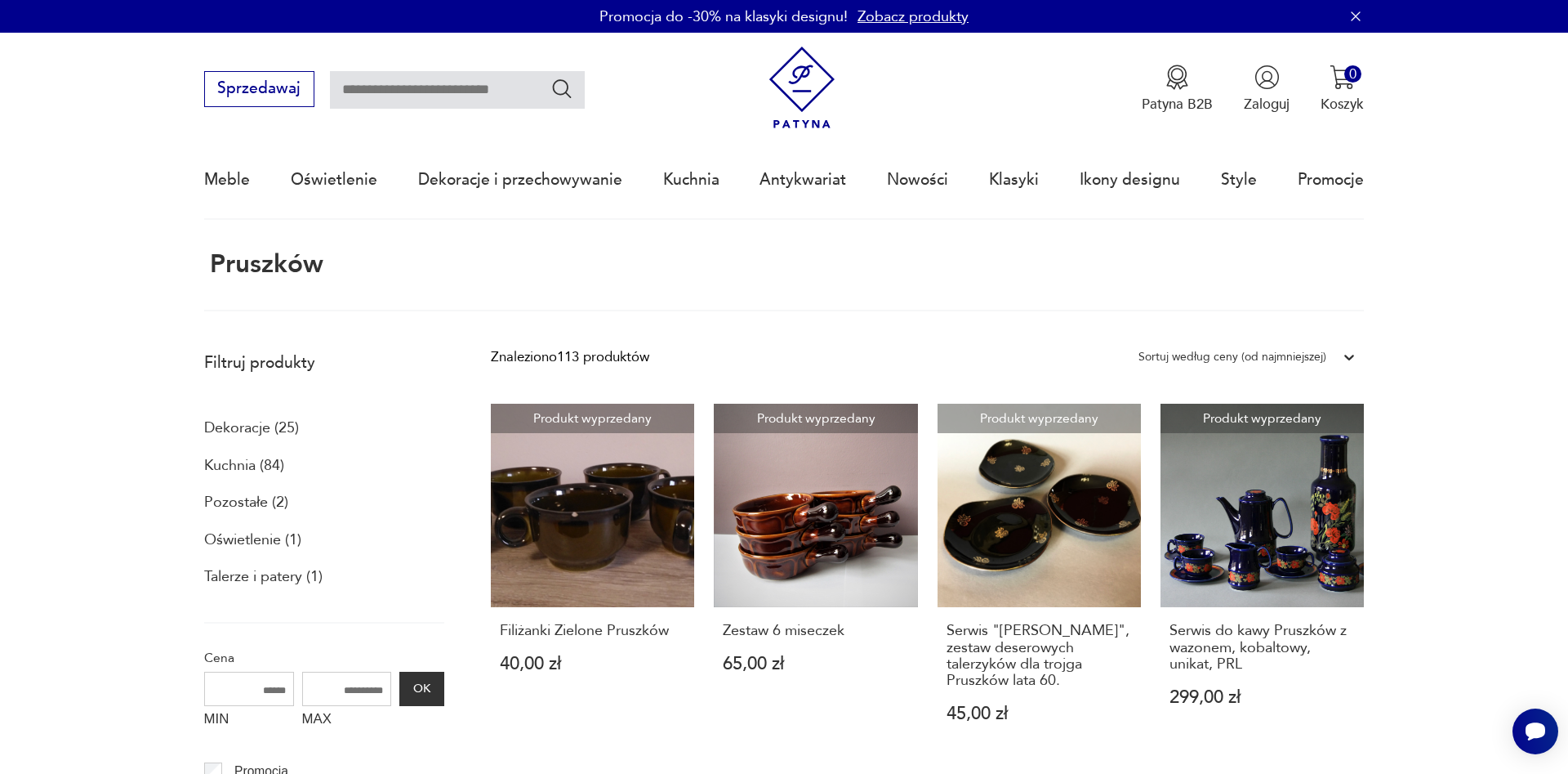
drag, startPoint x: 1494, startPoint y: 520, endPoint x: 1424, endPoint y: 356, distance: 178.3
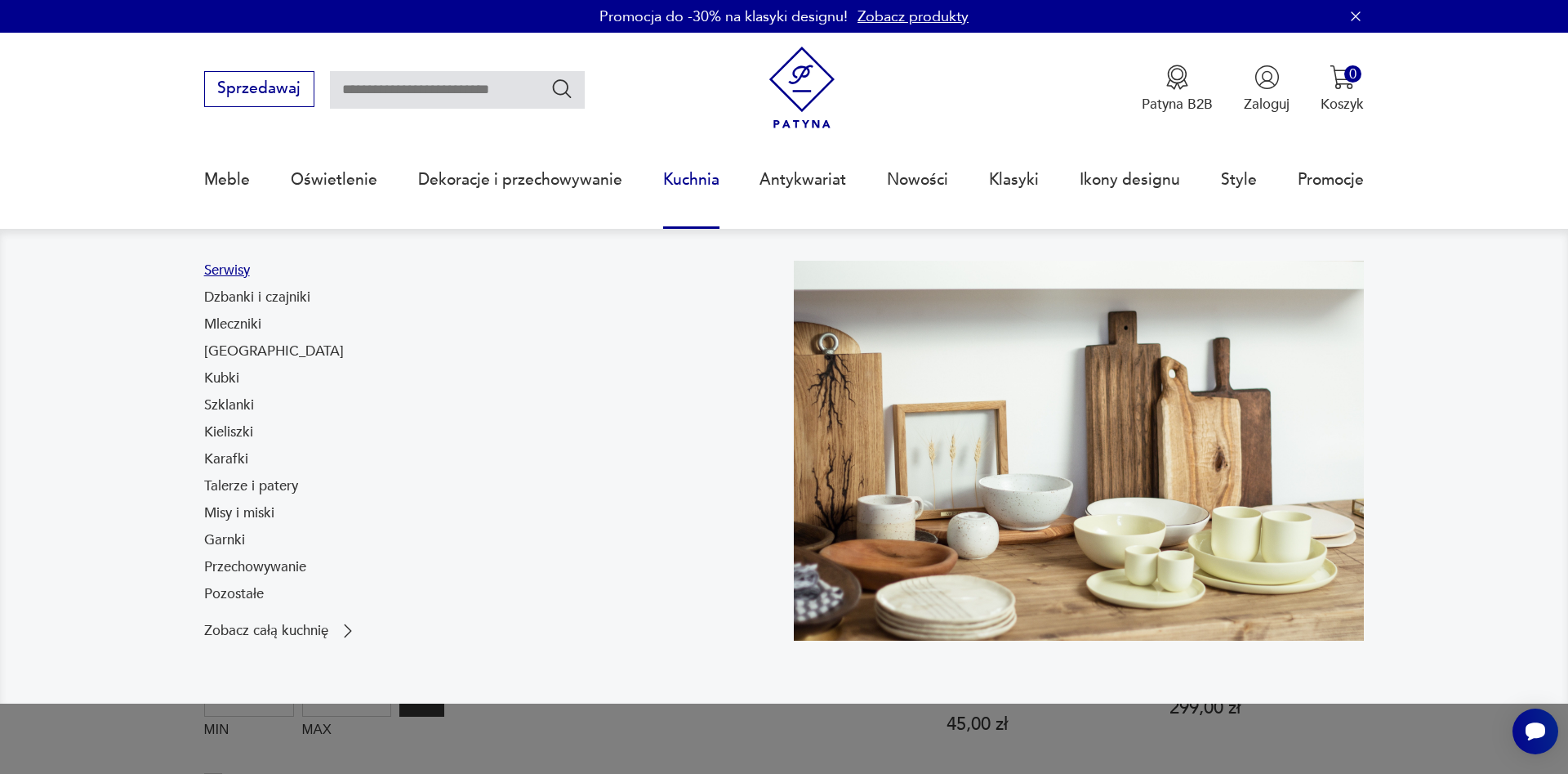
click at [240, 270] on link "Serwisy" at bounding box center [226, 271] width 45 height 20
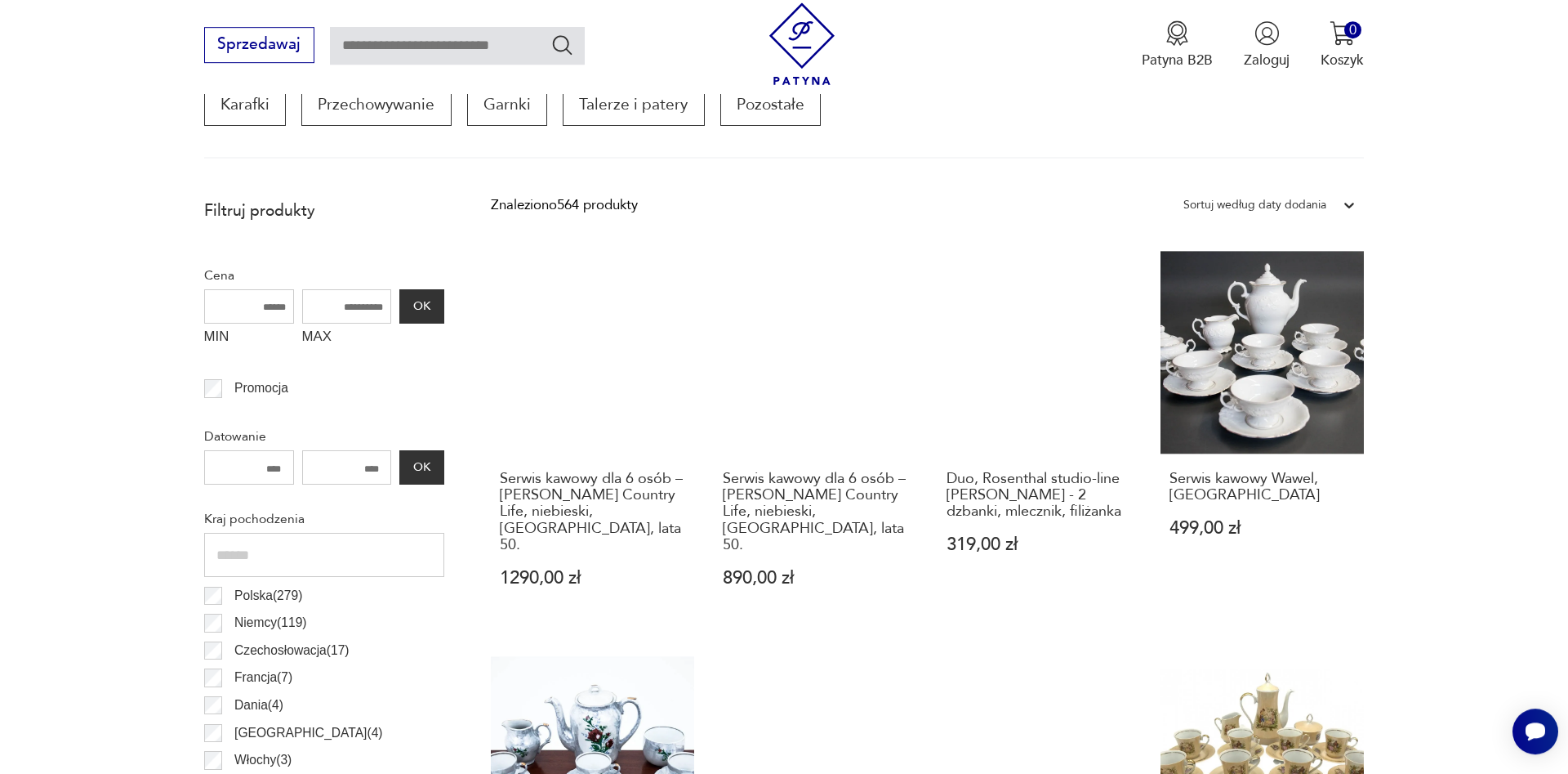
scroll to position [660, 0]
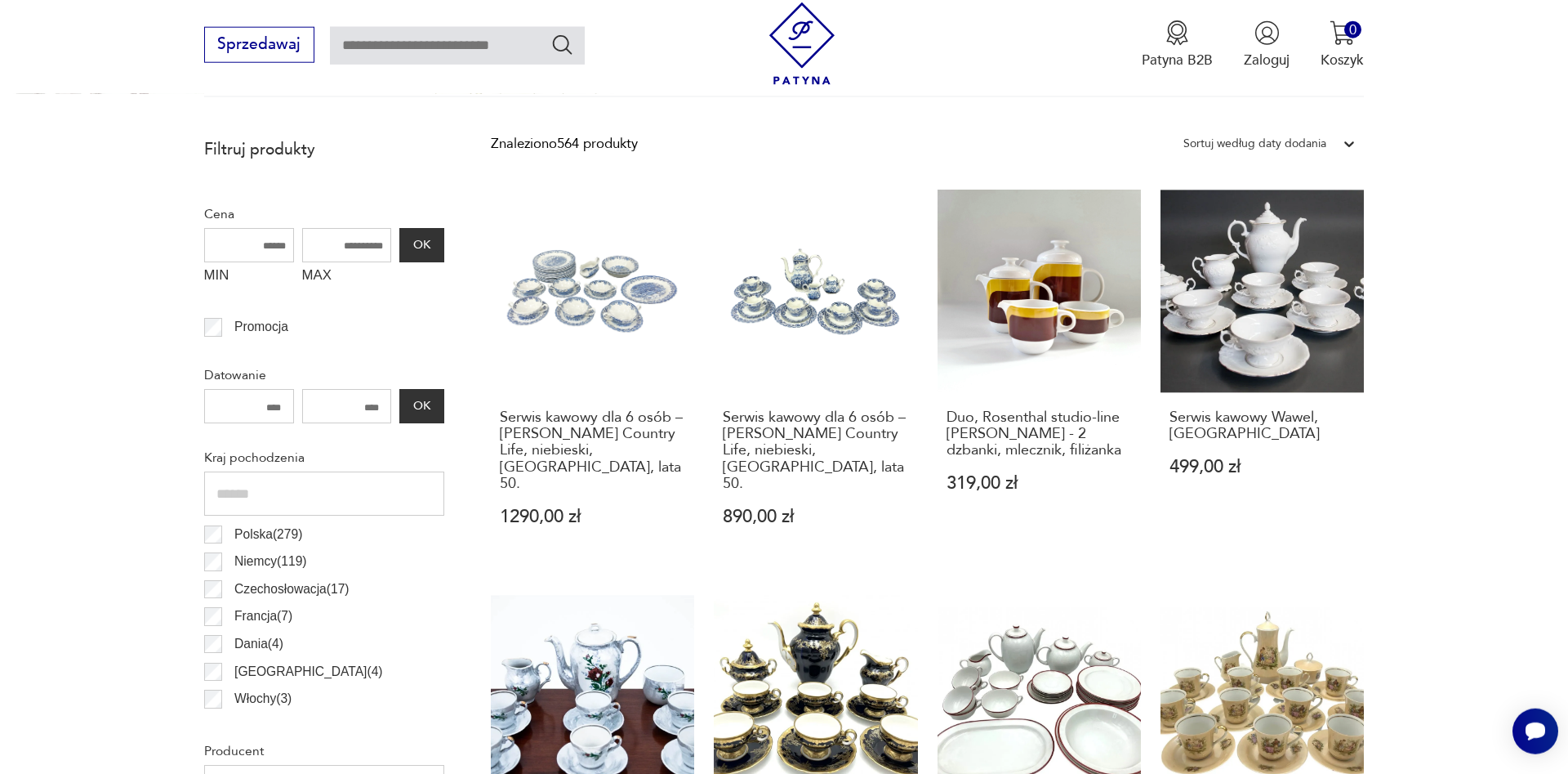
click at [239, 534] on p "Polska ( 279 )" at bounding box center [268, 534] width 68 height 21
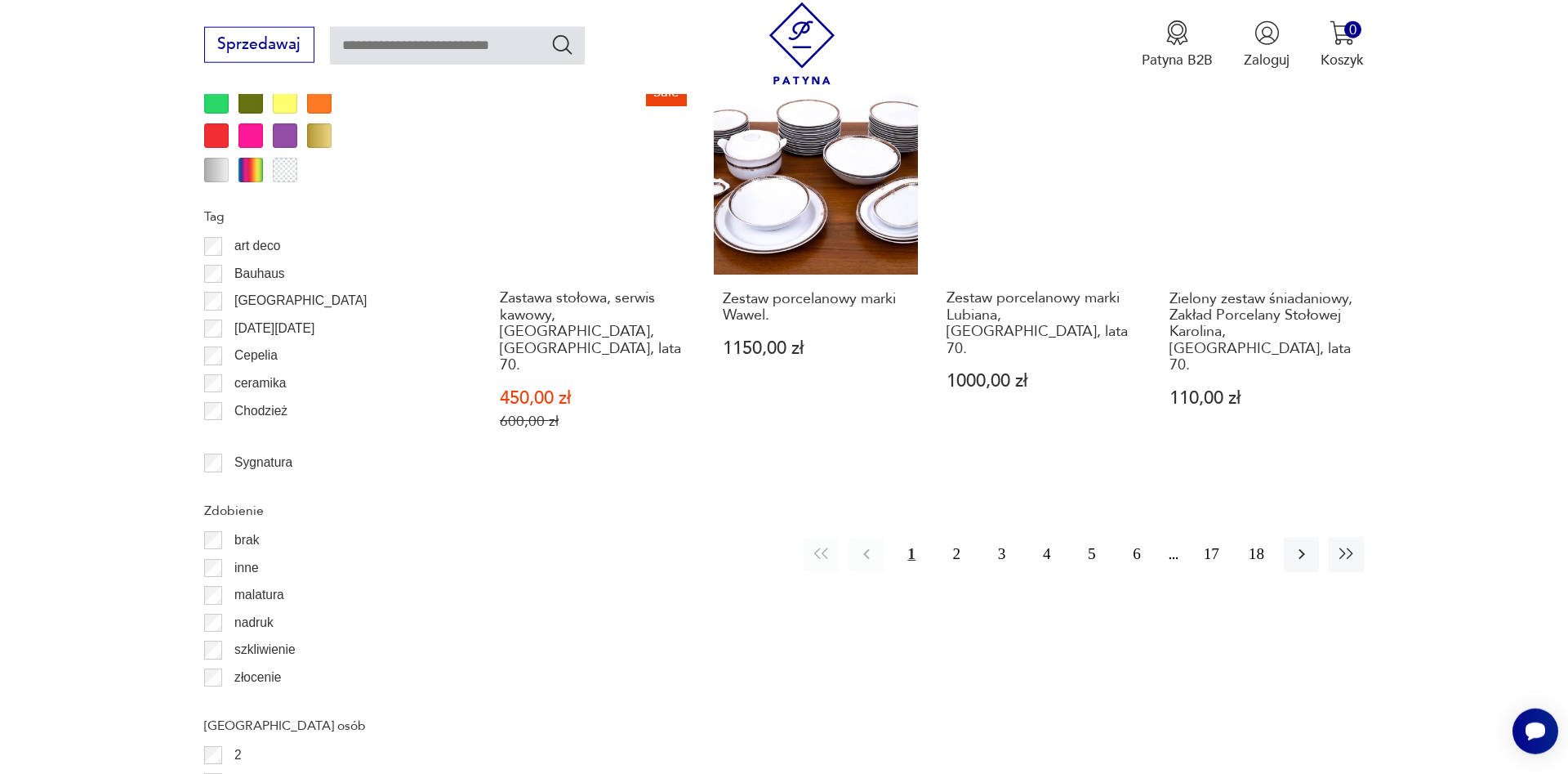
scroll to position [1711, 0]
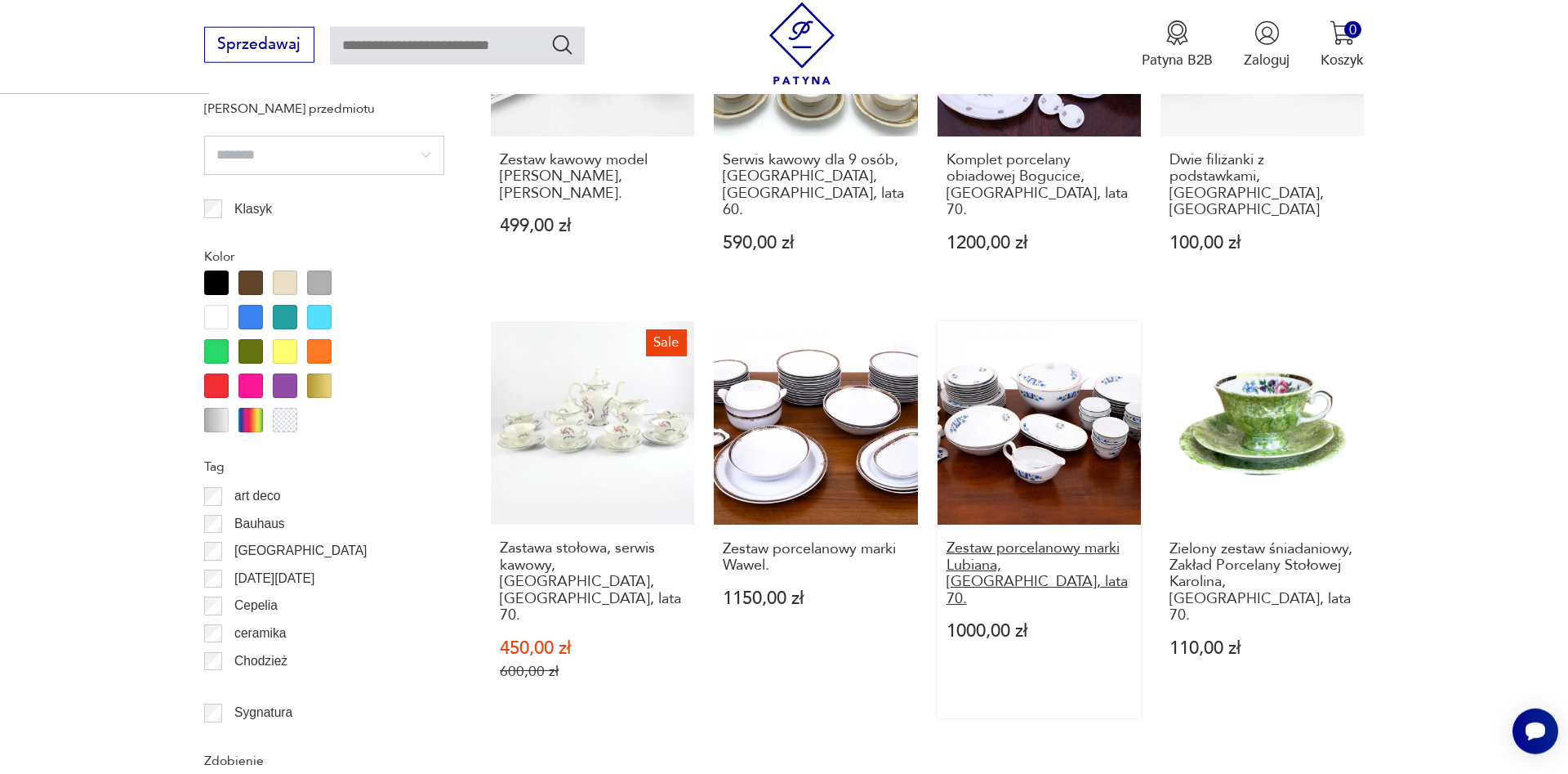
click at [997, 540] on h3 "Zestaw porcelanowy marki Lubiana, [GEOGRAPHIC_DATA], lata 70." at bounding box center [1040, 573] width 187 height 67
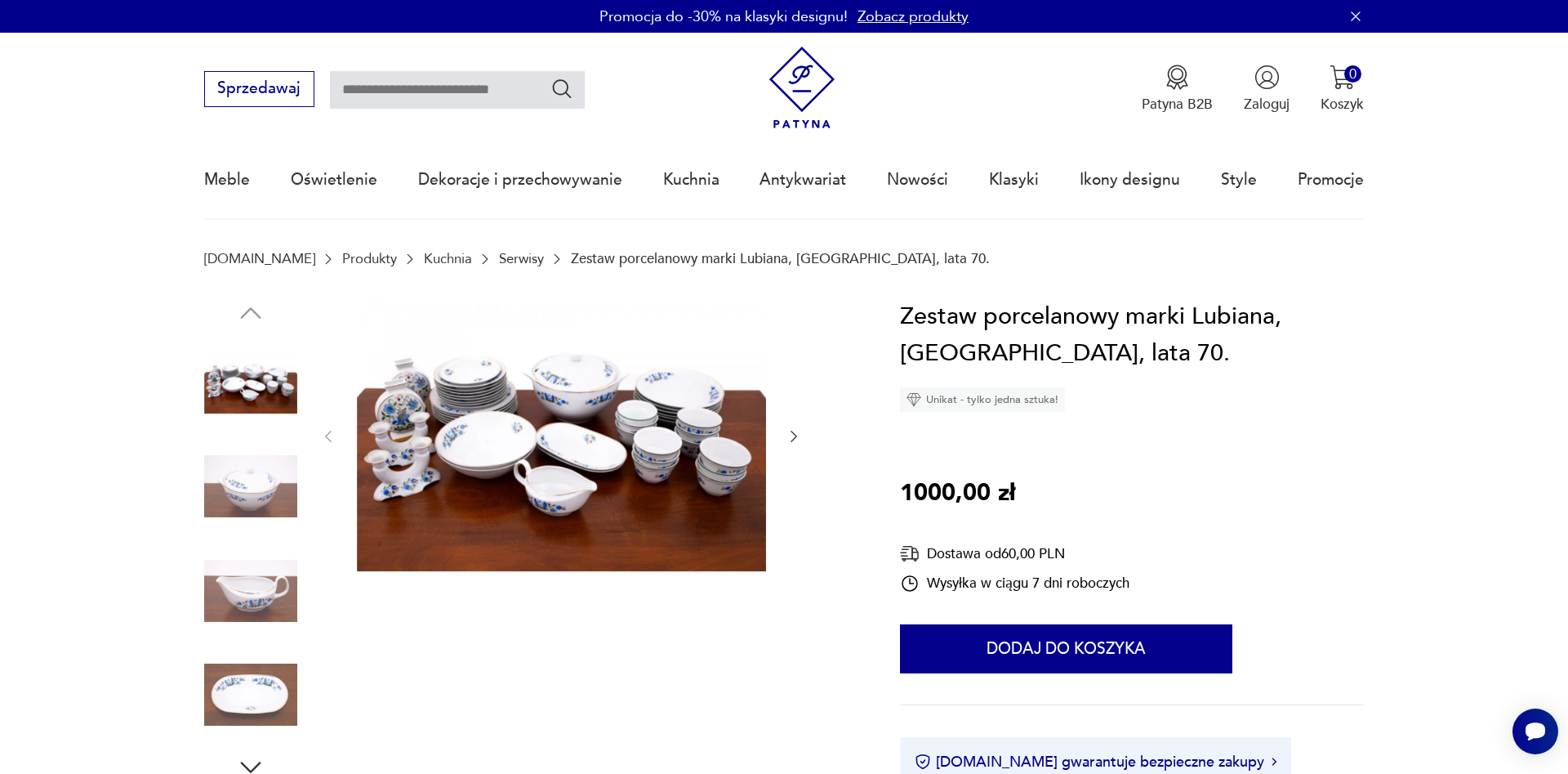
click at [797, 439] on icon "button" at bounding box center [794, 436] width 17 height 17
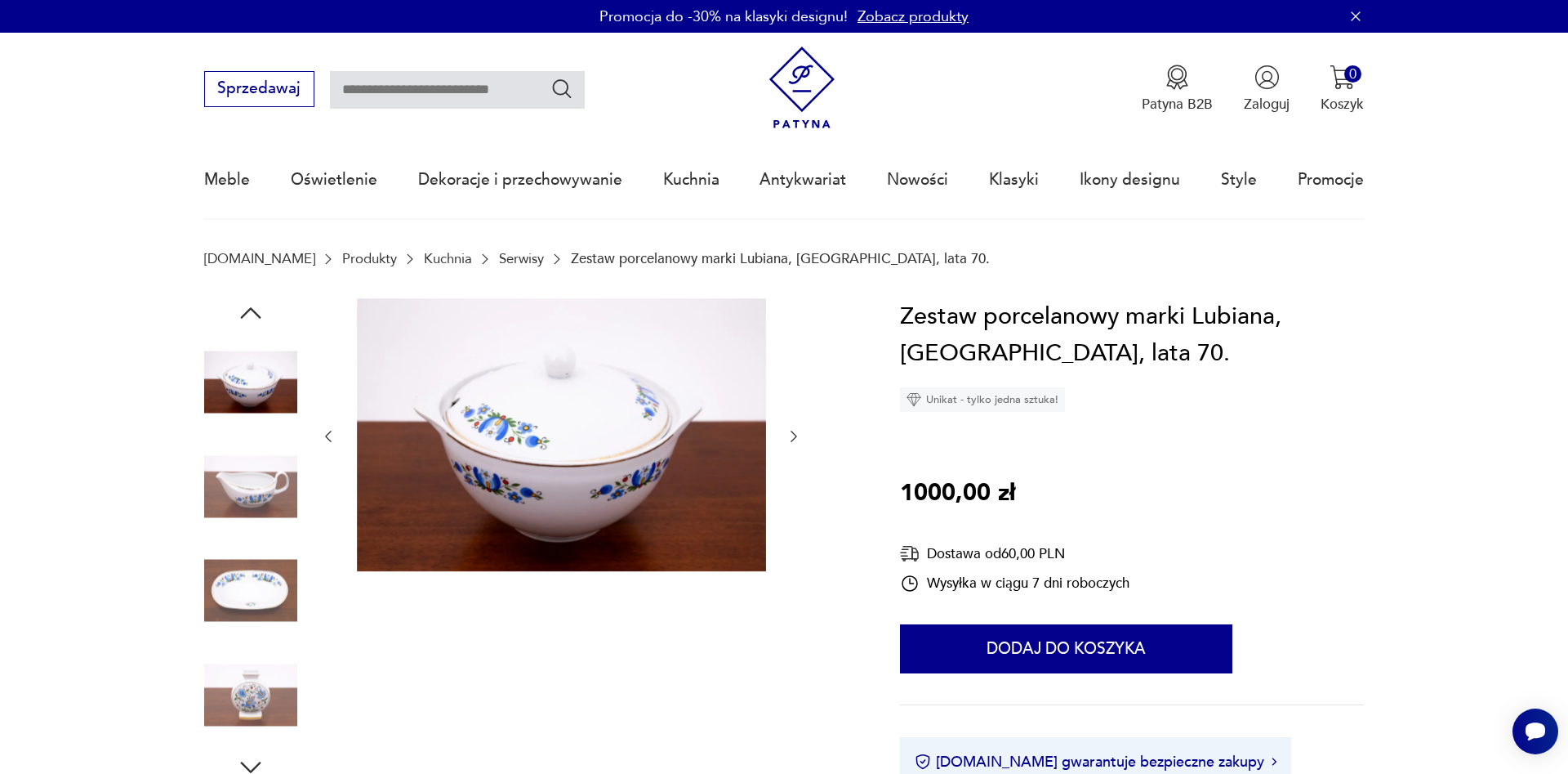
click at [797, 439] on icon "button" at bounding box center [794, 436] width 17 height 17
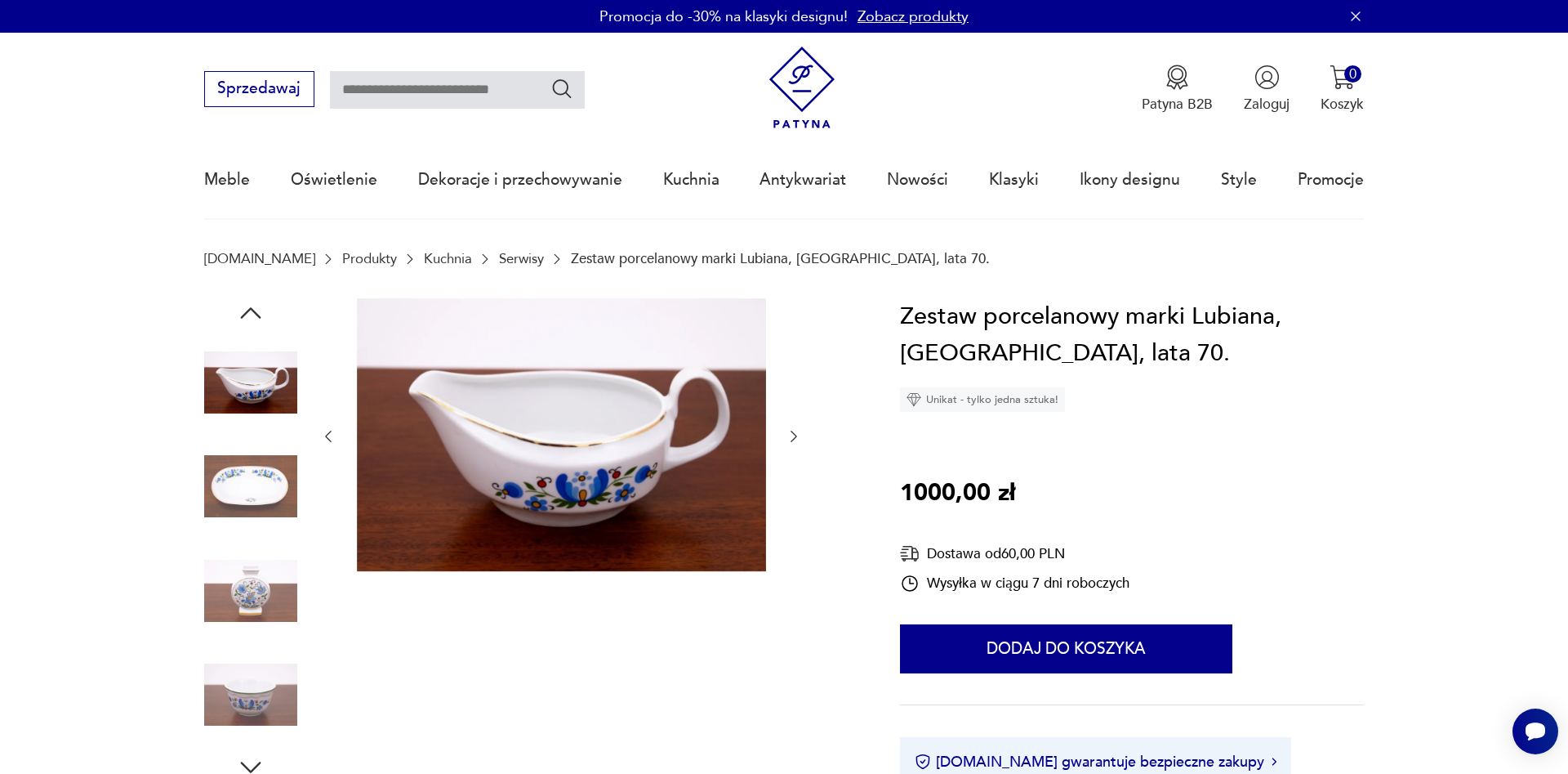
click at [797, 439] on icon "button" at bounding box center [794, 436] width 17 height 17
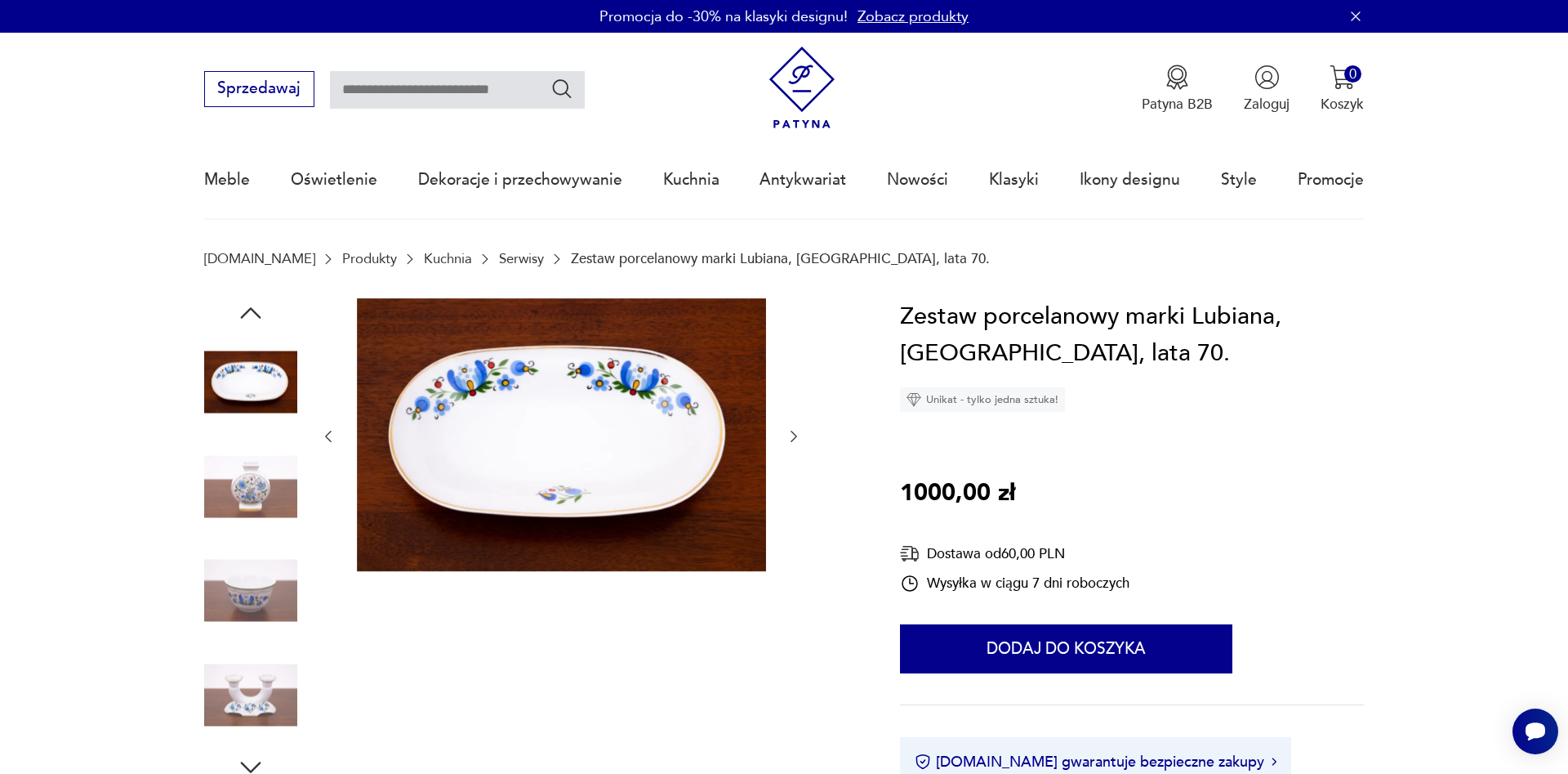
click at [797, 439] on icon "button" at bounding box center [794, 436] width 17 height 17
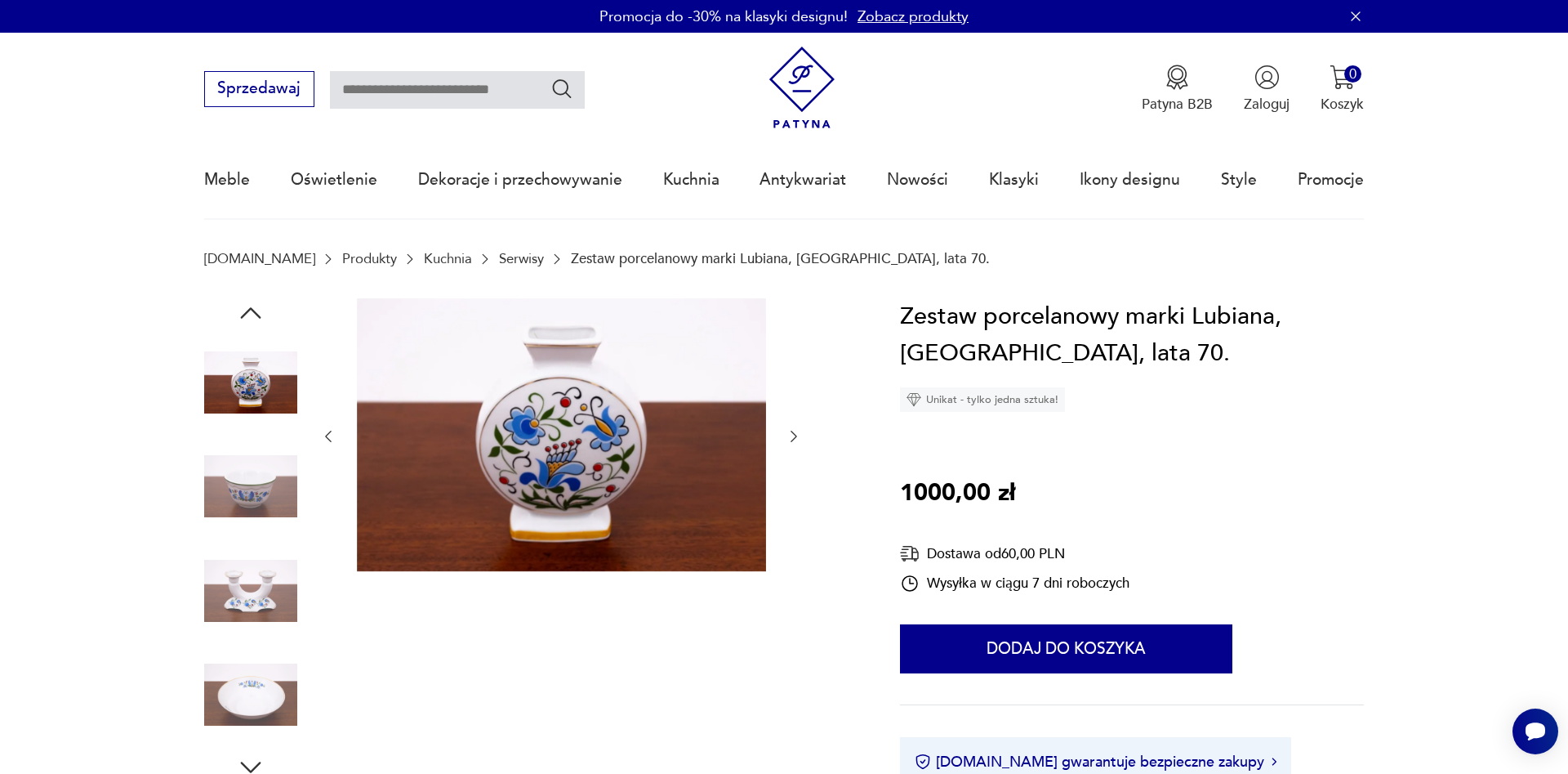
click at [797, 439] on icon "button" at bounding box center [794, 436] width 17 height 17
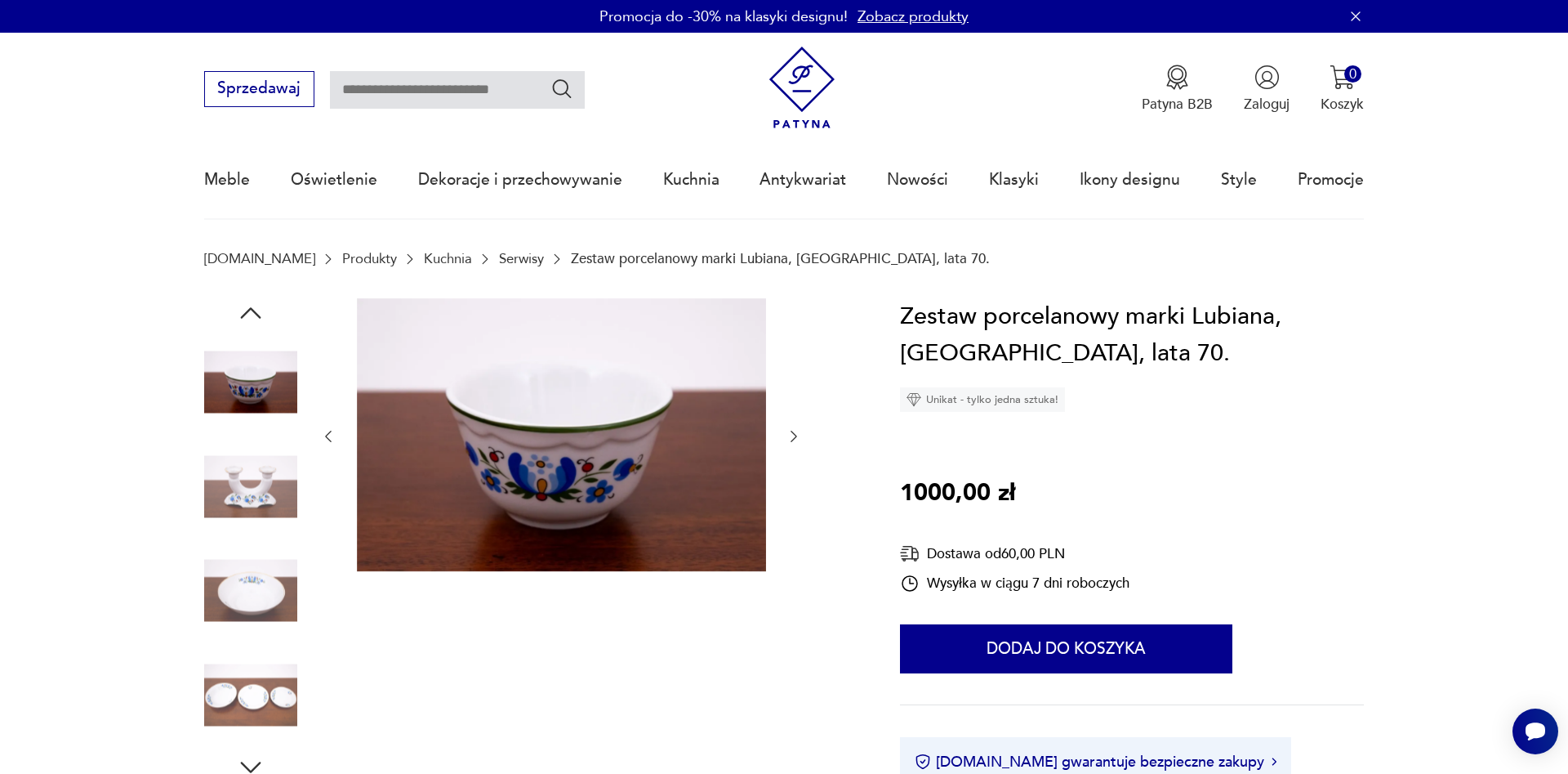
click at [797, 439] on icon "button" at bounding box center [794, 436] width 17 height 17
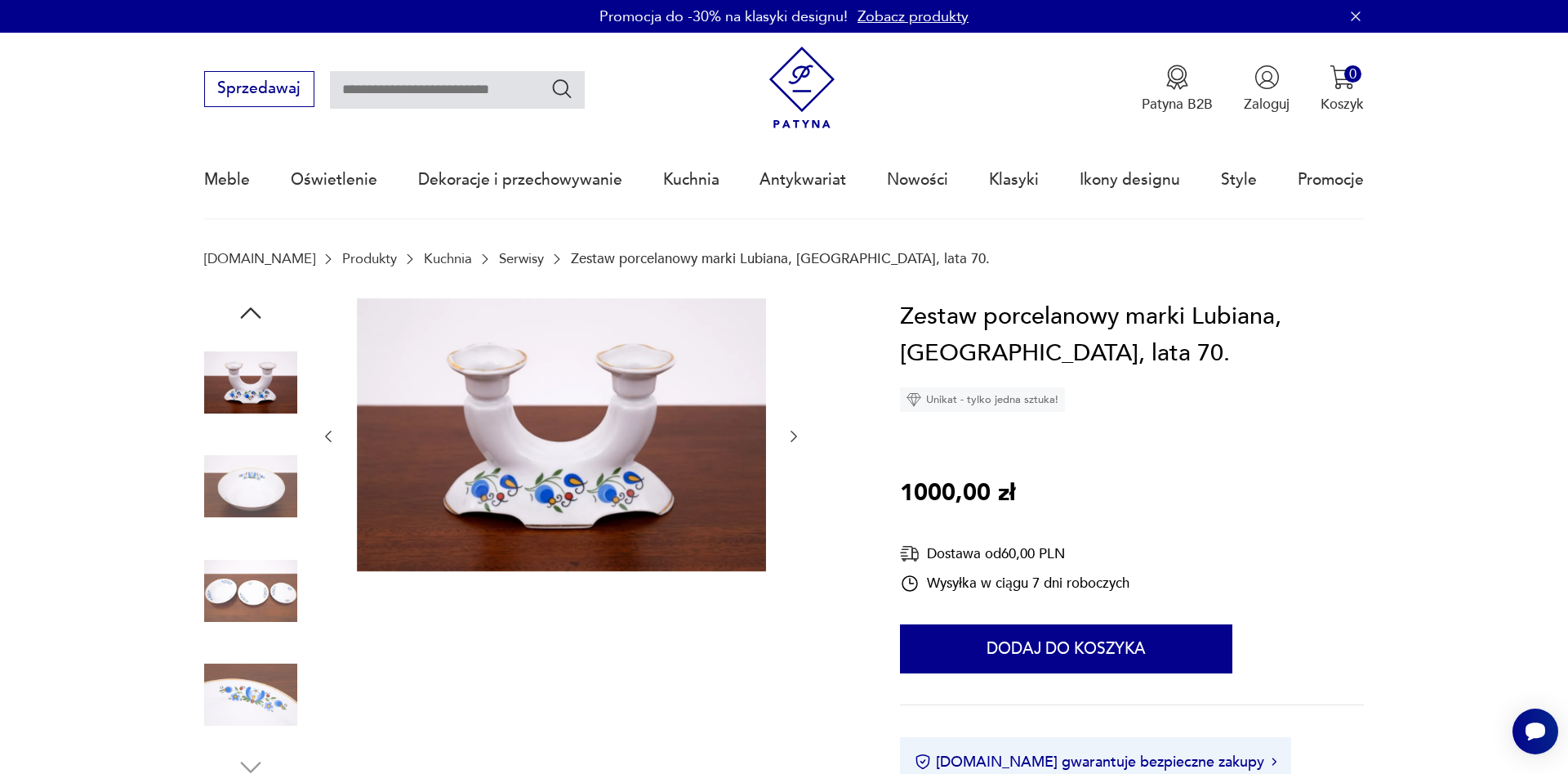
click at [797, 439] on icon "button" at bounding box center [794, 436] width 17 height 17
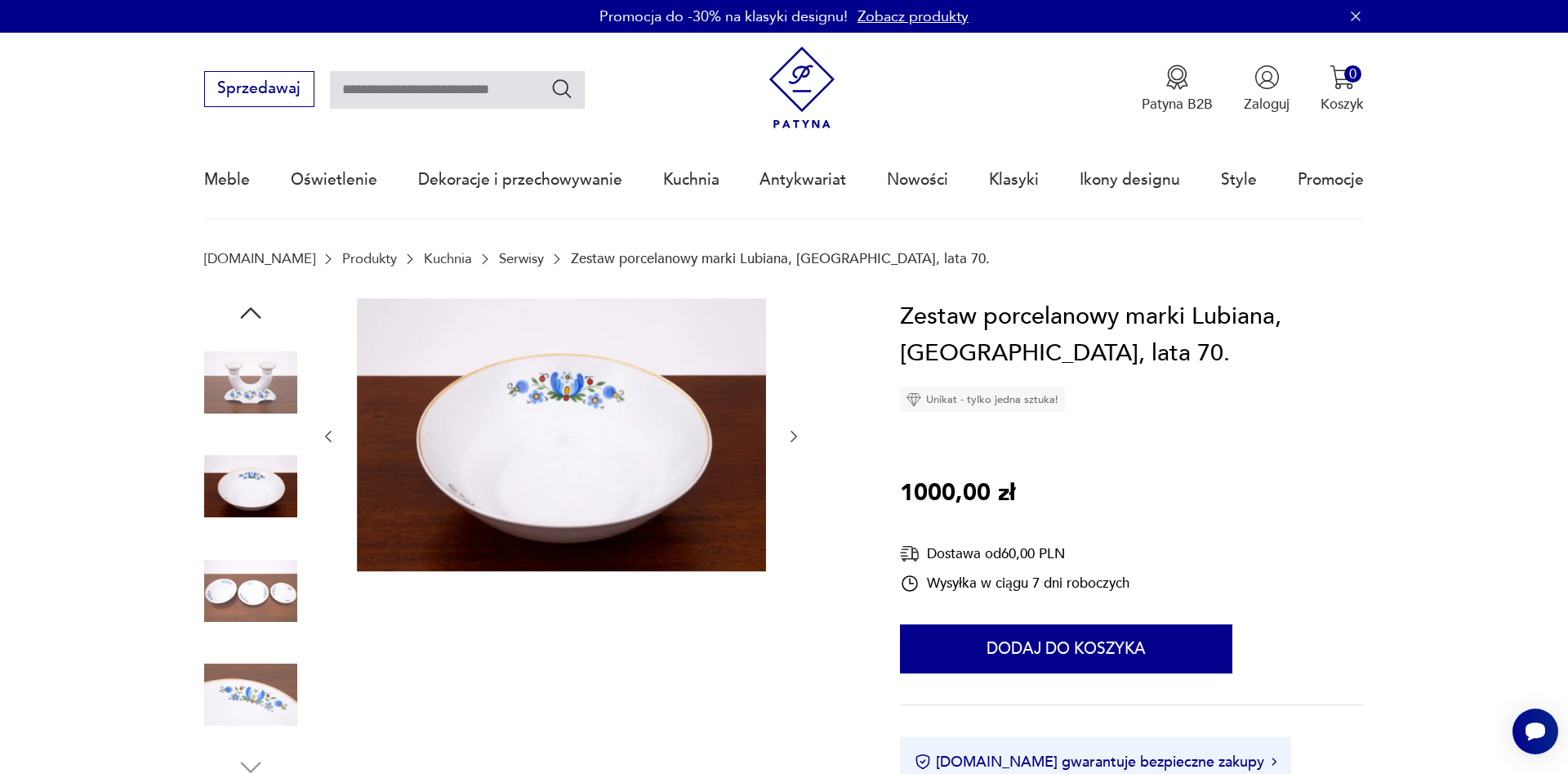
click at [797, 439] on icon "button" at bounding box center [794, 436] width 17 height 17
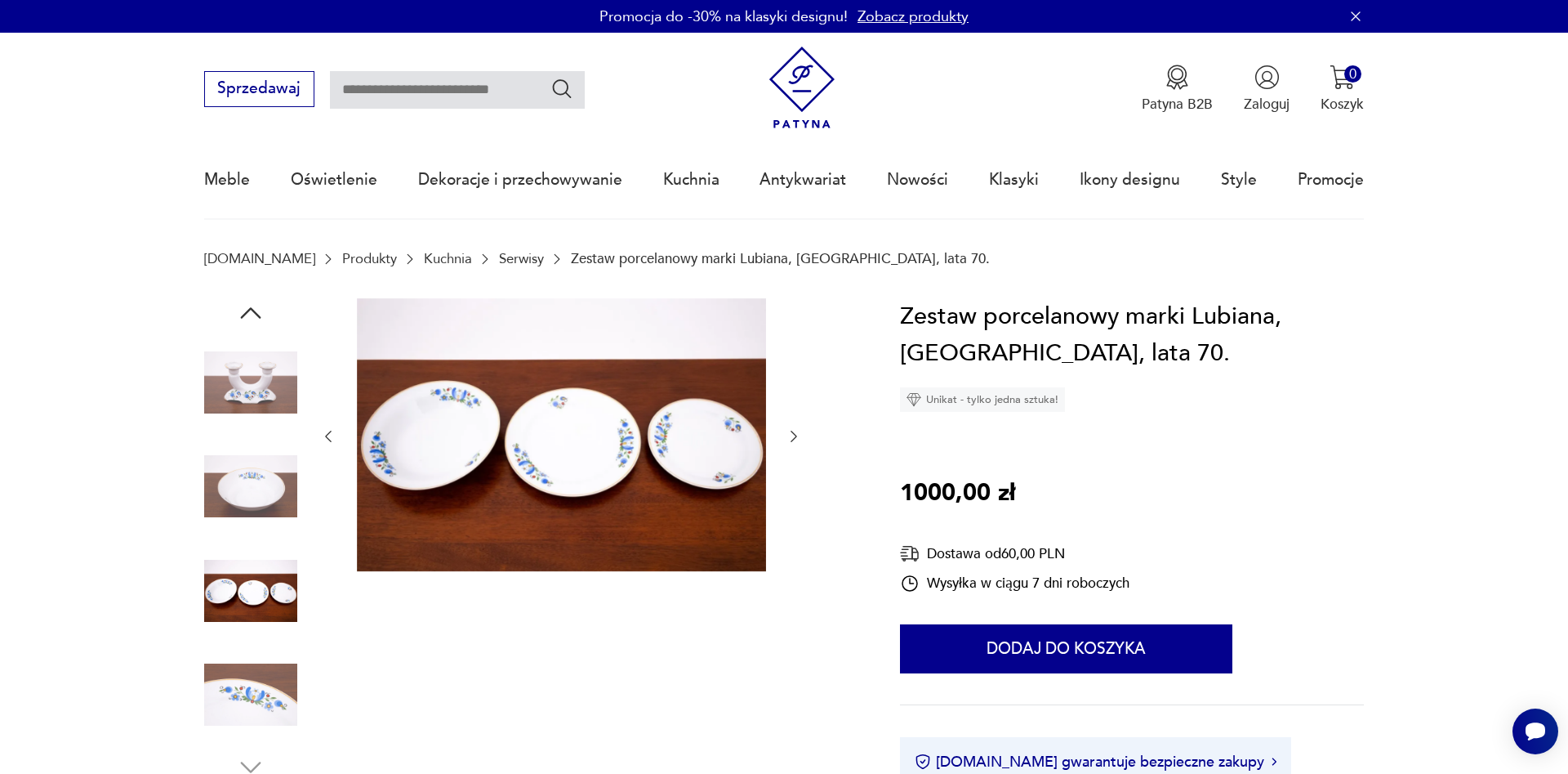
click at [797, 439] on icon "button" at bounding box center [794, 436] width 17 height 17
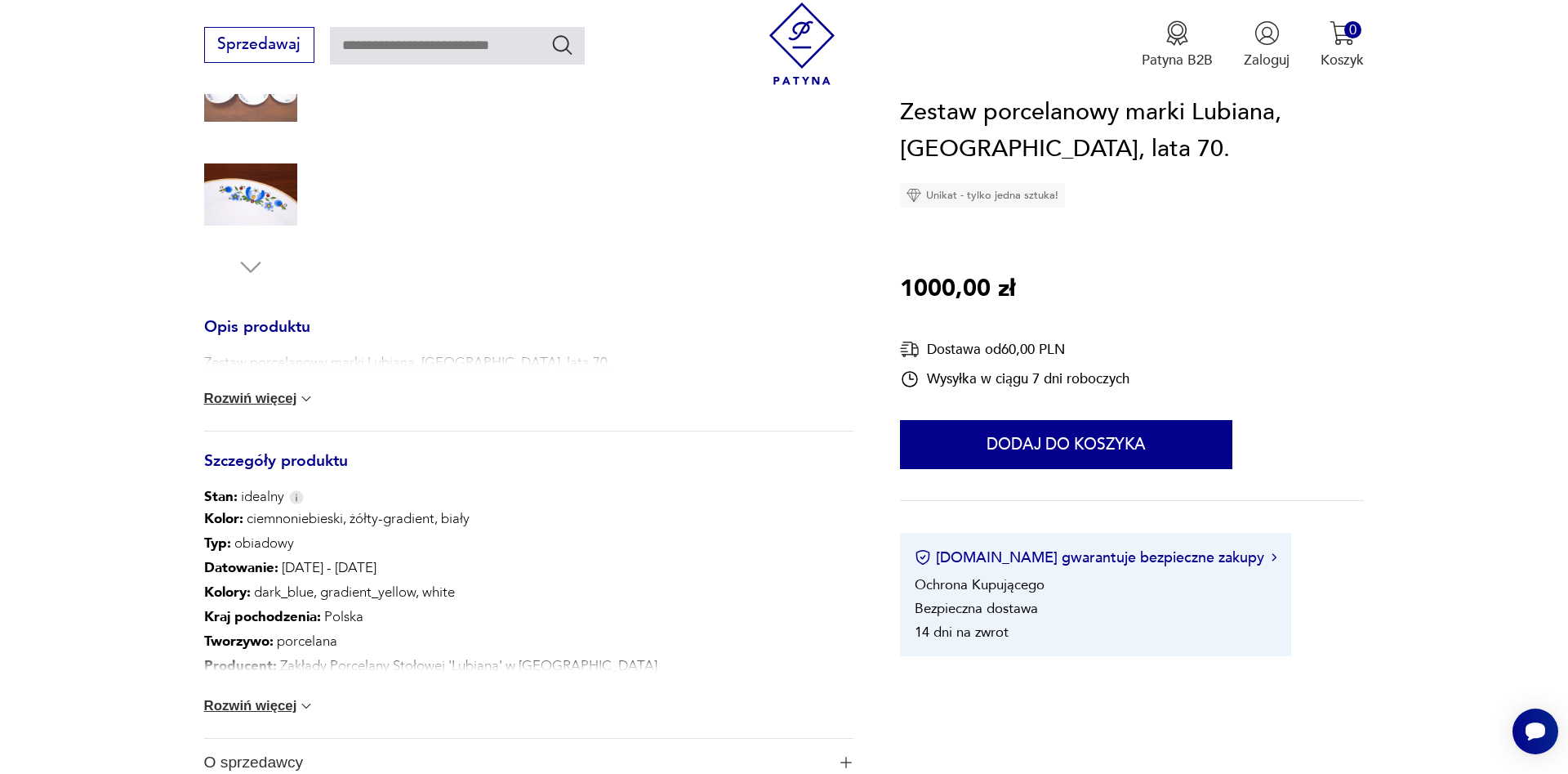
scroll to position [667, 0]
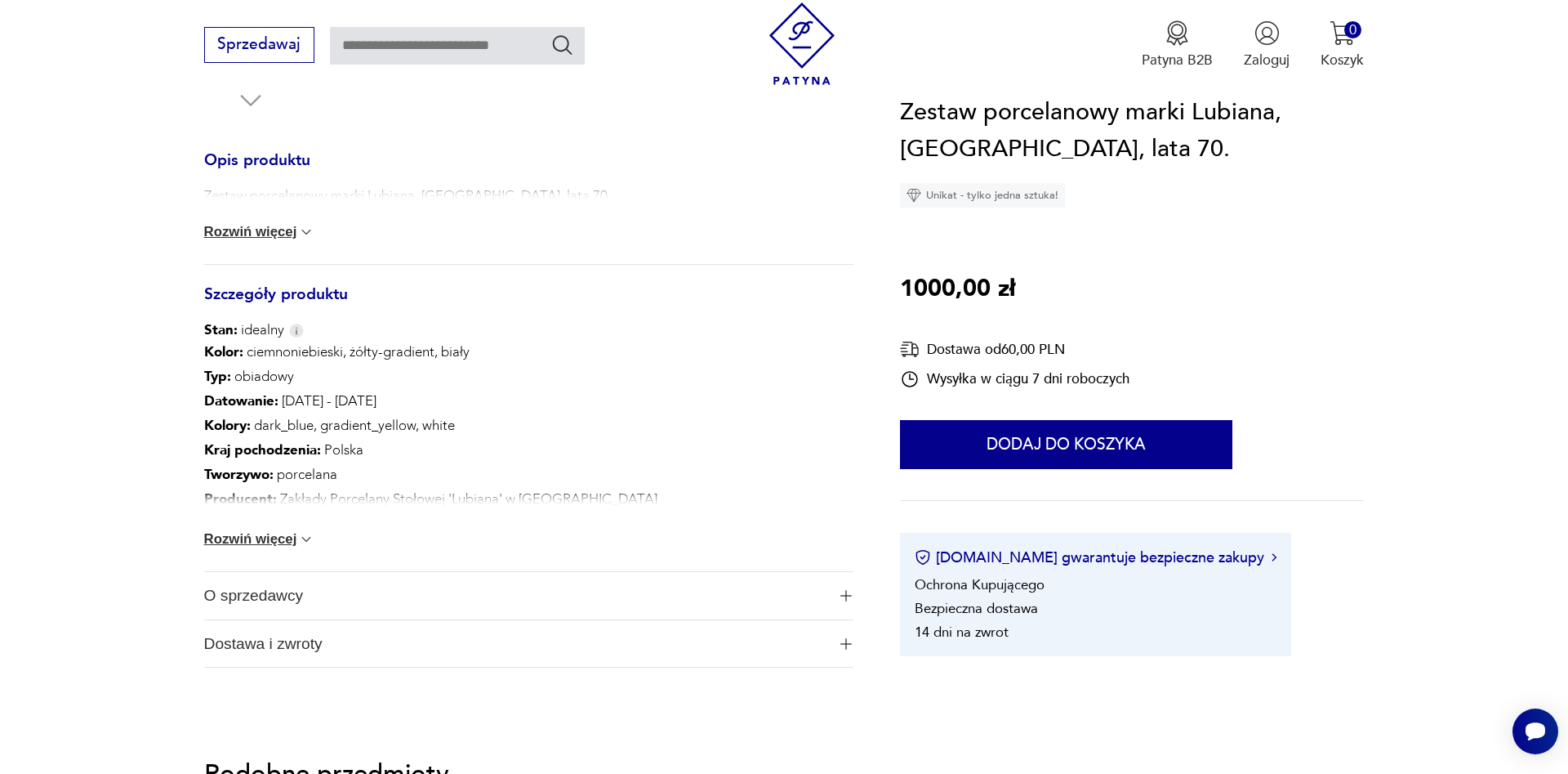
click at [287, 245] on div "Zestaw porcelanowy marki Lubiana, [GEOGRAPHIC_DATA], lata 70. Rozwiń więcej" at bounding box center [528, 226] width 649 height 78
click at [287, 238] on button "Rozwiń więcej" at bounding box center [259, 232] width 111 height 17
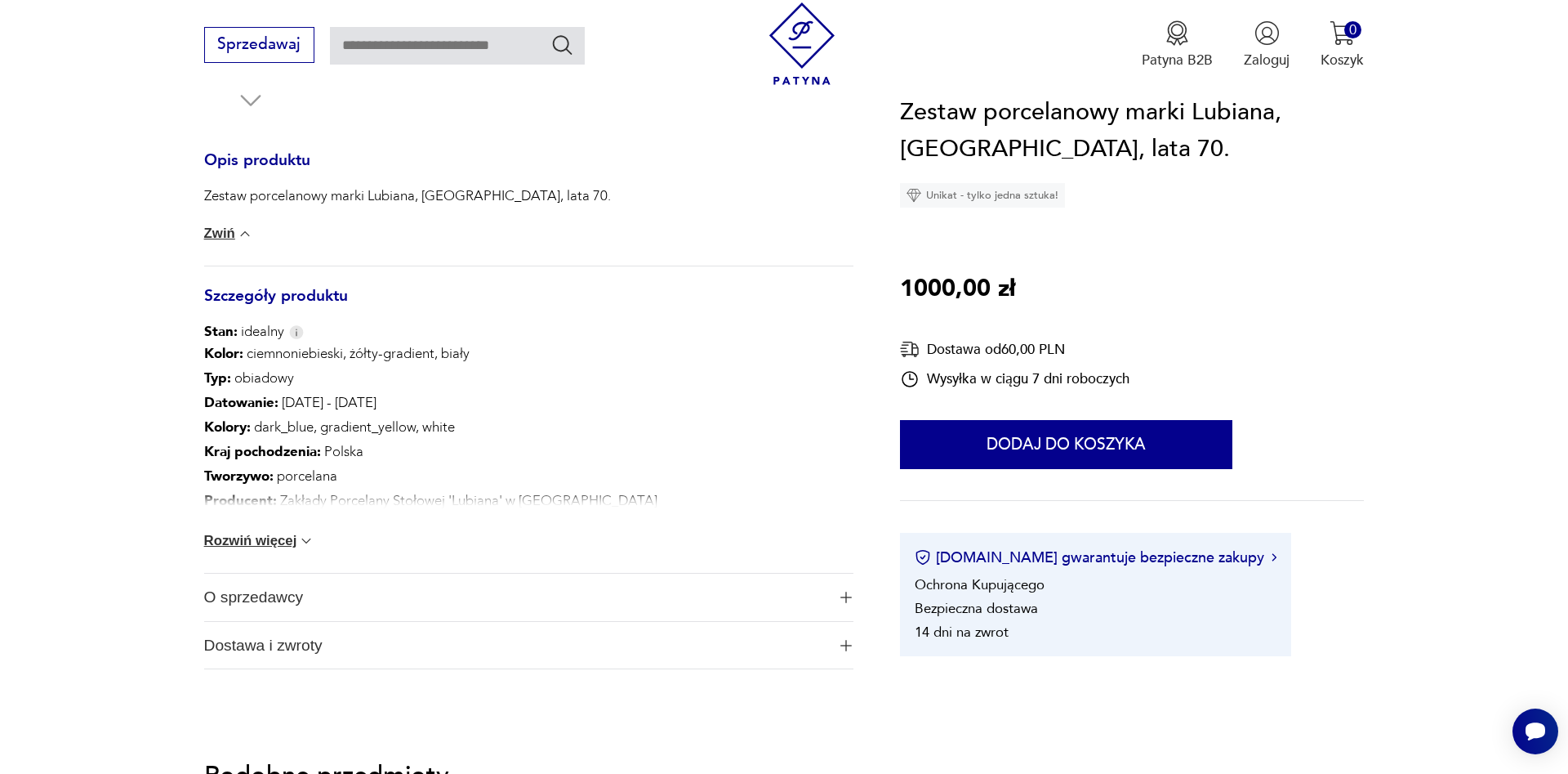
click at [298, 539] on button "Rozwiń więcej" at bounding box center [259, 541] width 111 height 17
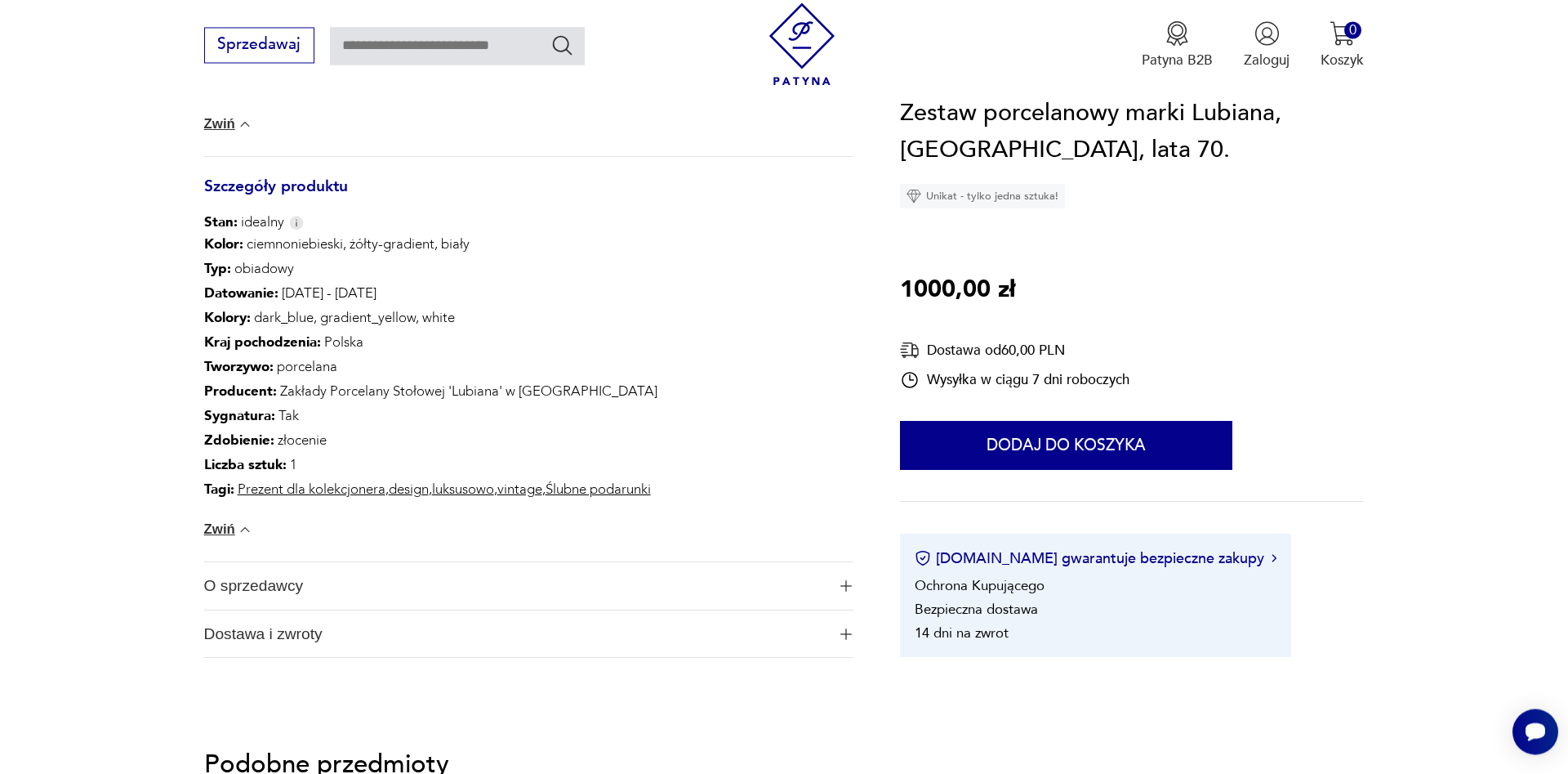
scroll to position [833, 0]
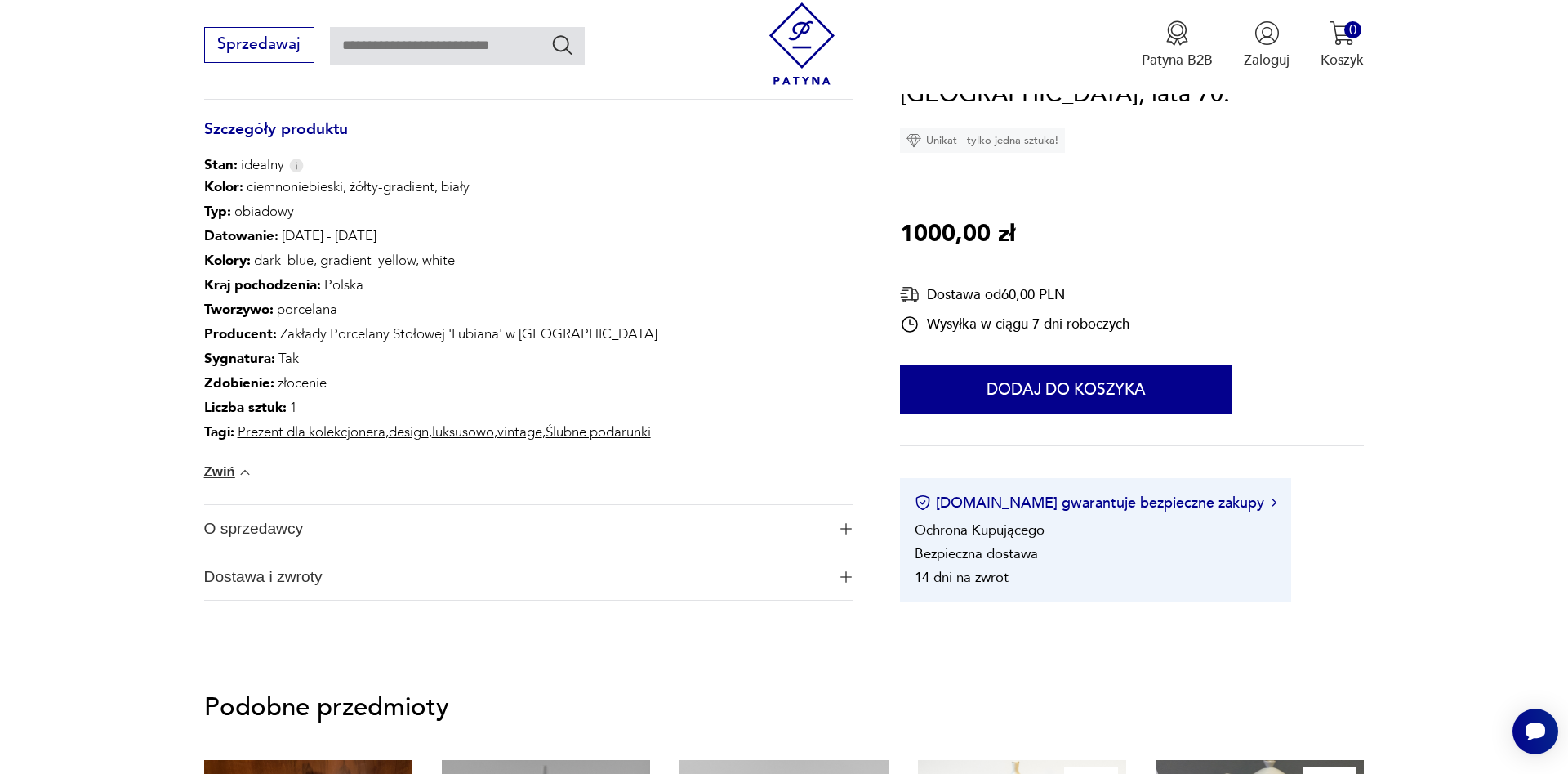
click at [367, 534] on span "O sprzedawcy" at bounding box center [515, 528] width 623 height 47
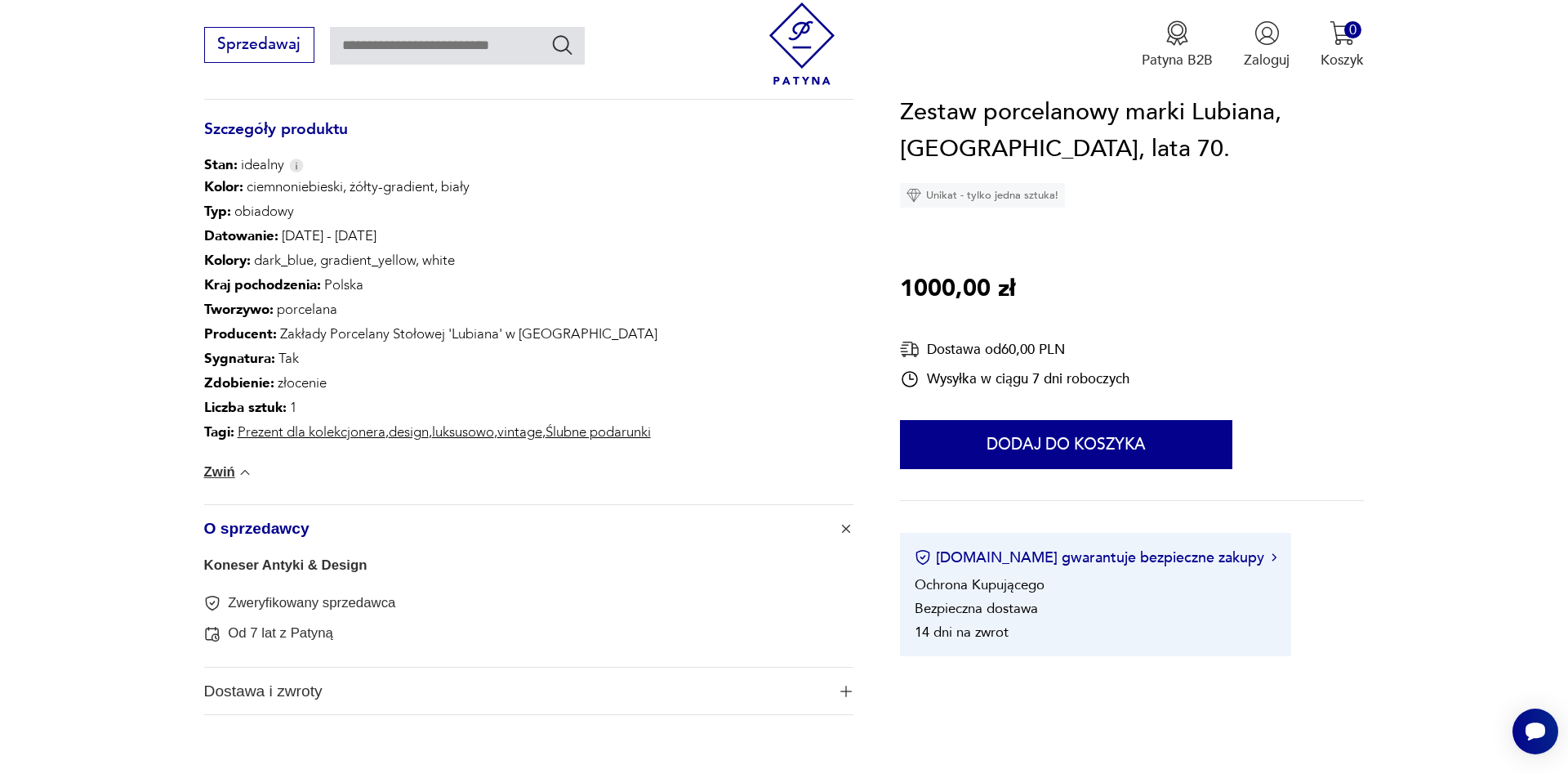
click at [367, 534] on span "O sprzedawcy" at bounding box center [515, 528] width 623 height 47
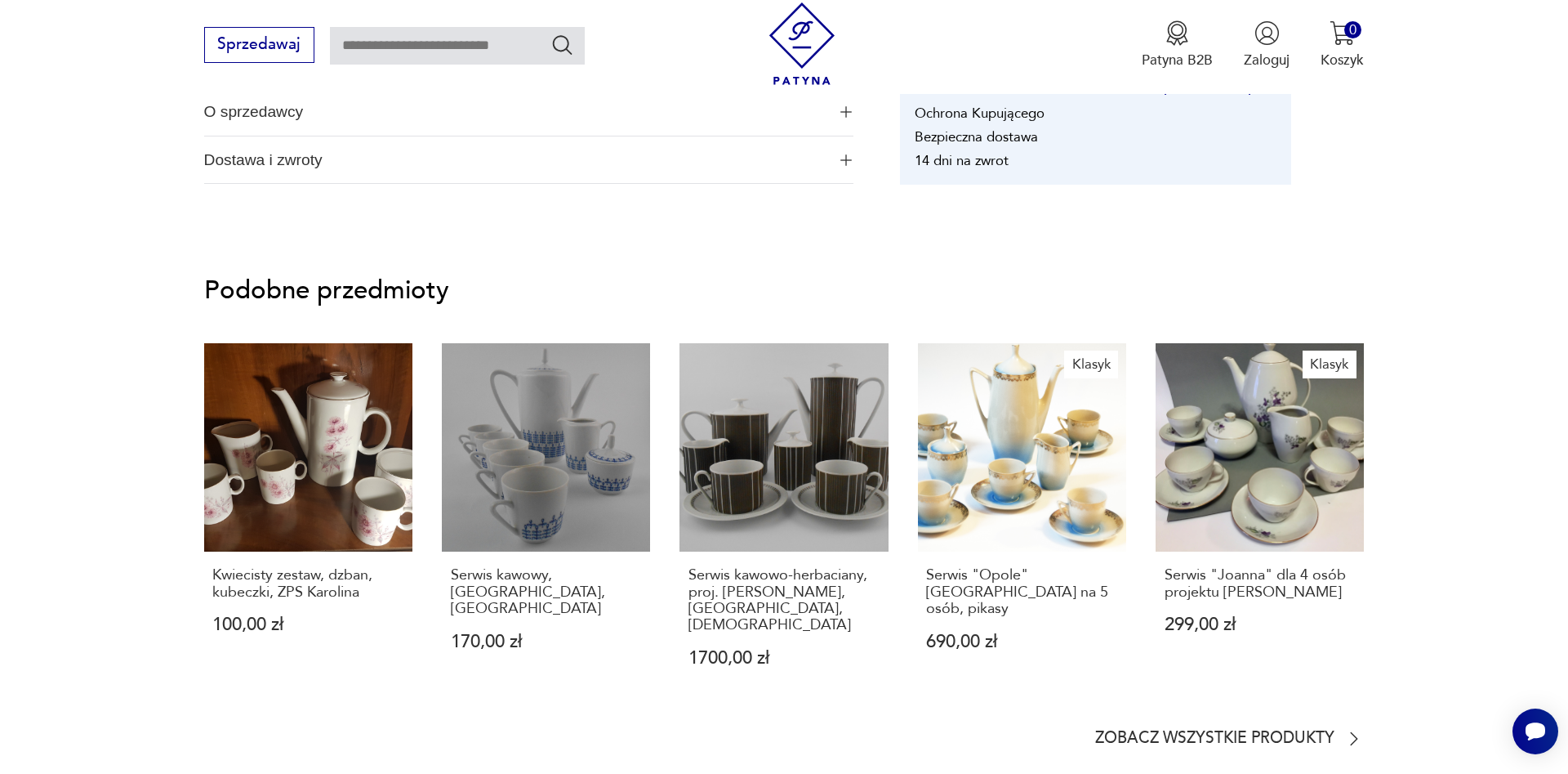
scroll to position [750, 0]
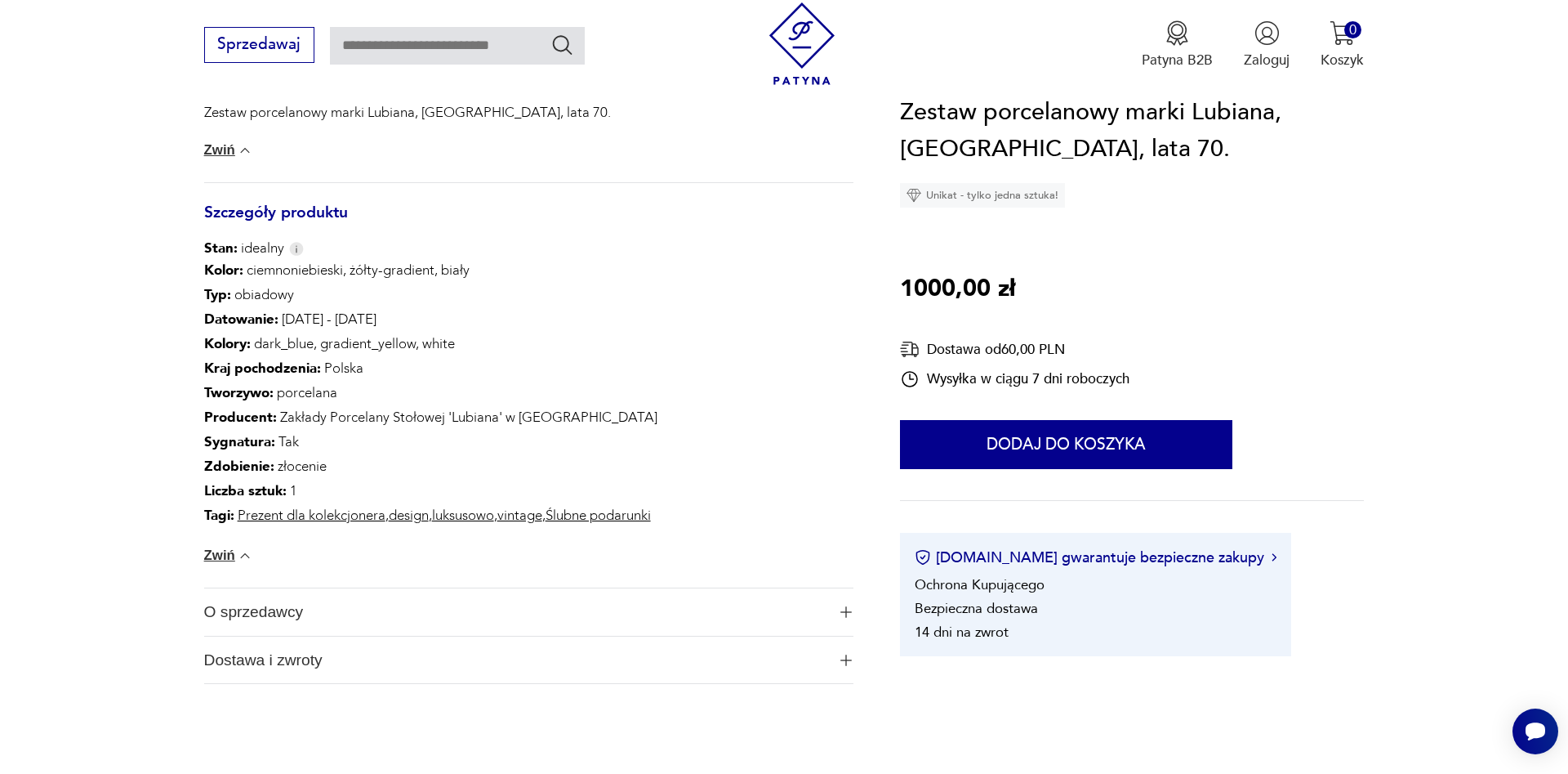
click at [378, 610] on span "O sprzedawcy" at bounding box center [515, 611] width 623 height 47
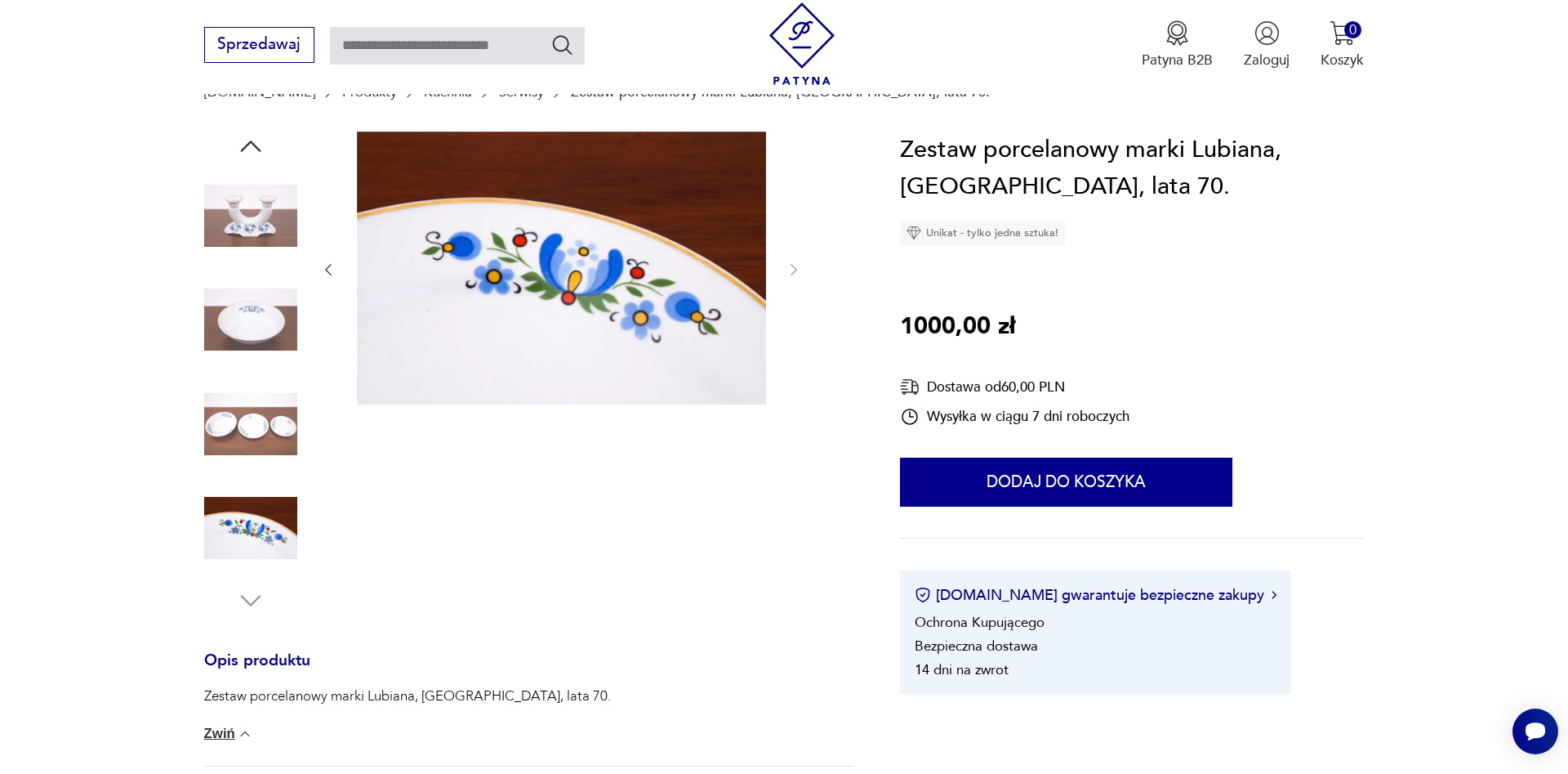
scroll to position [0, 0]
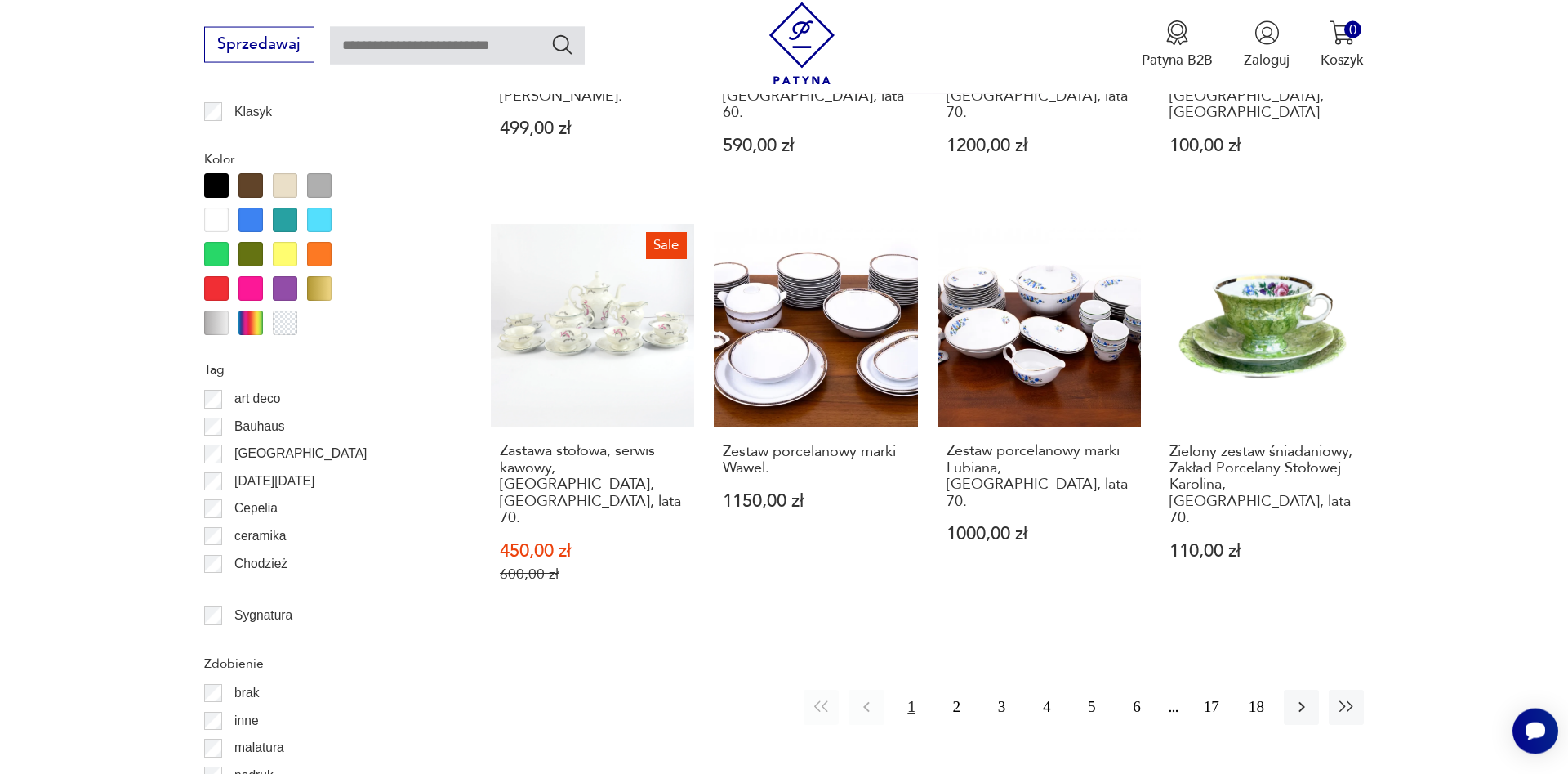
scroll to position [1813, 0]
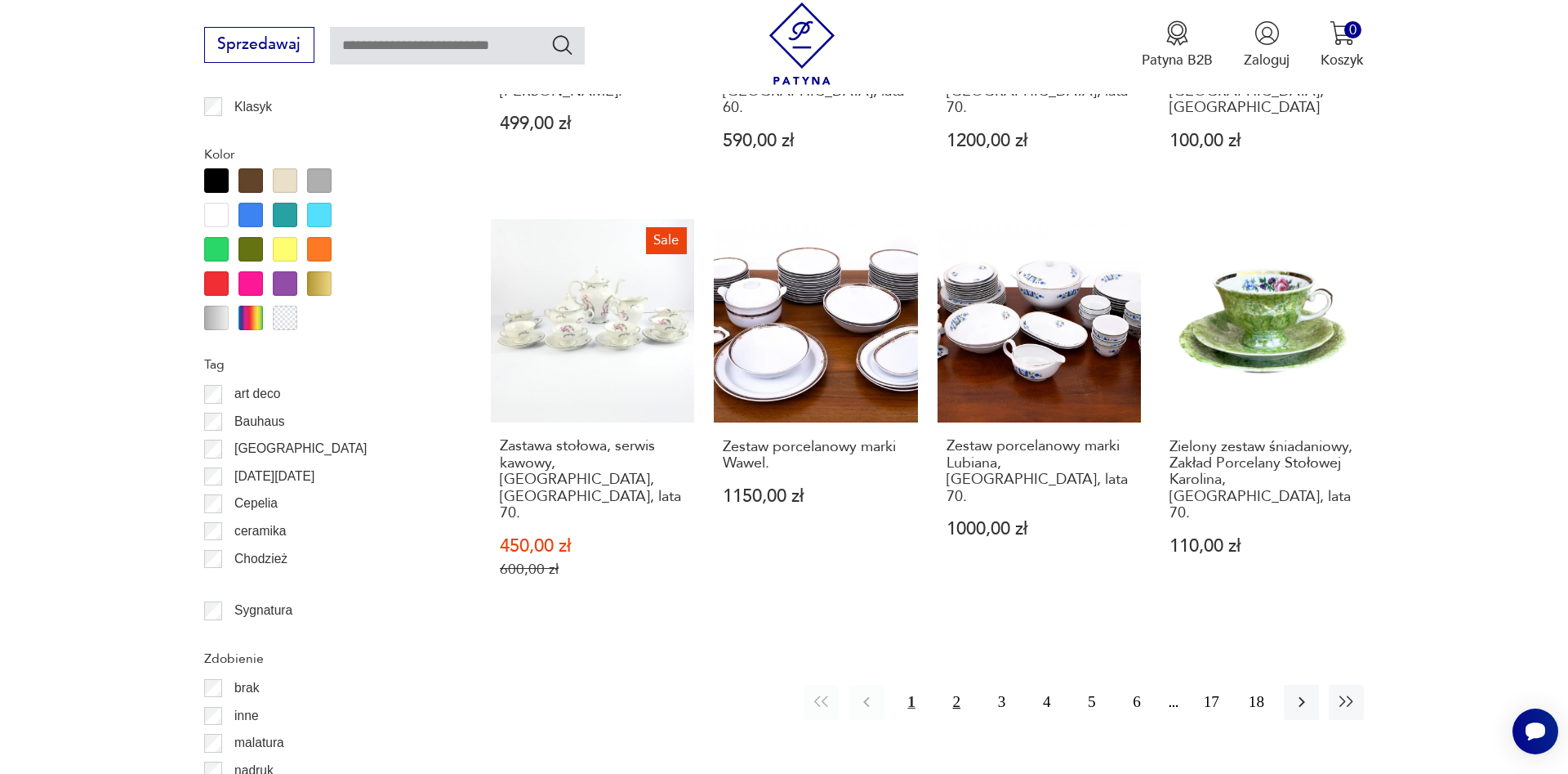
click at [960, 685] on button "2" at bounding box center [957, 702] width 36 height 36
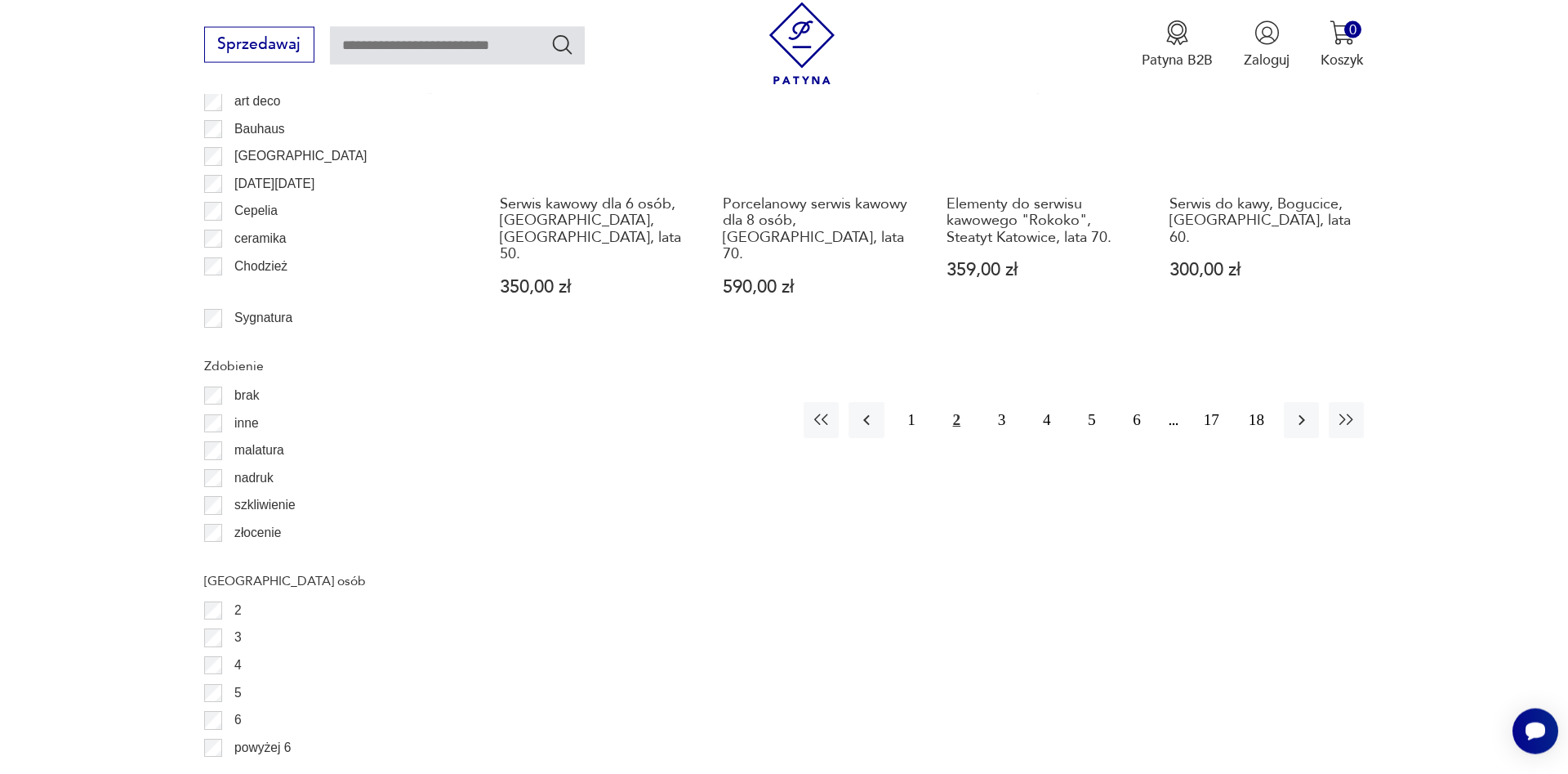
scroll to position [2128, 0]
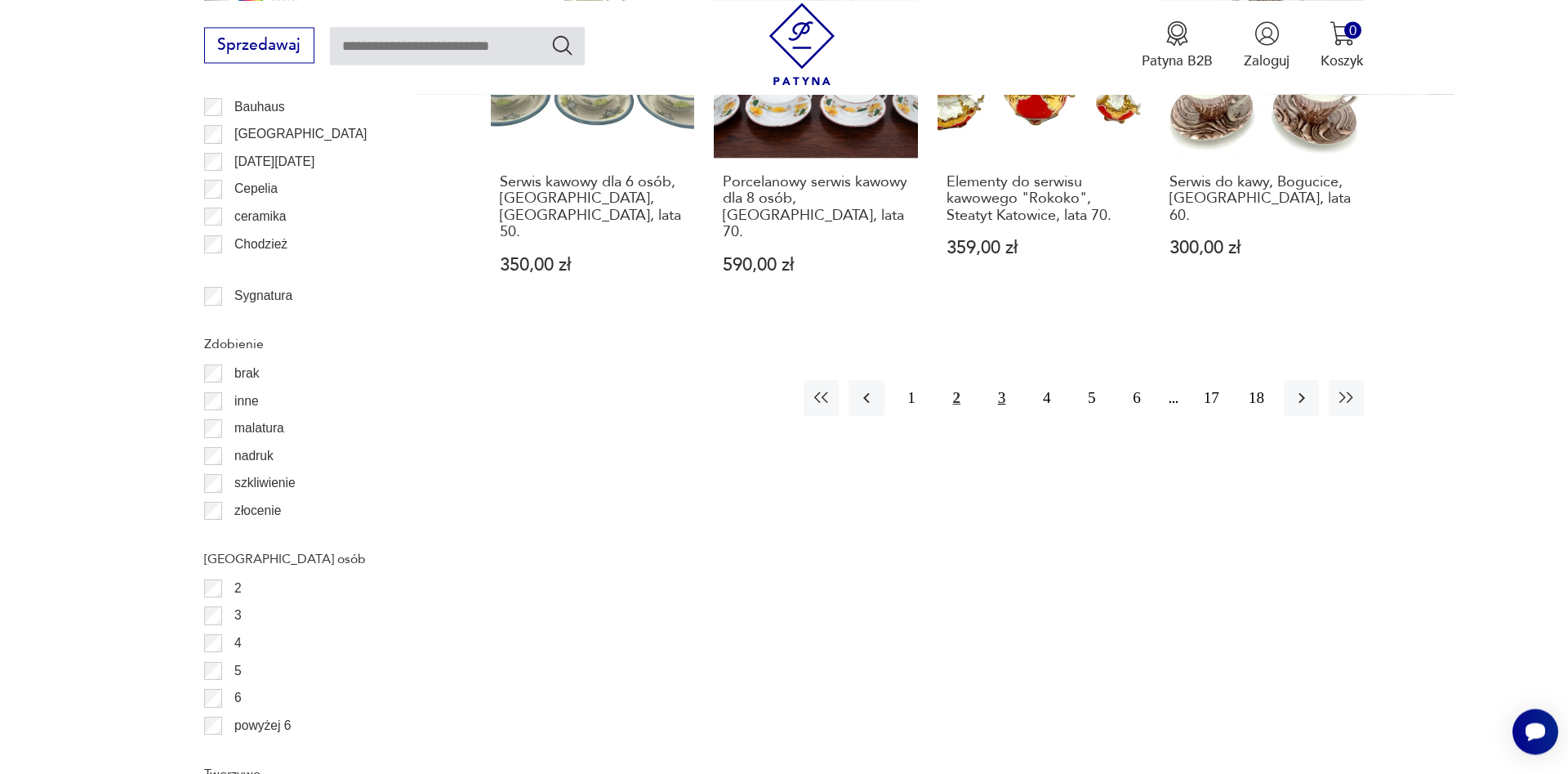
click at [1005, 380] on button "3" at bounding box center [1002, 397] width 36 height 36
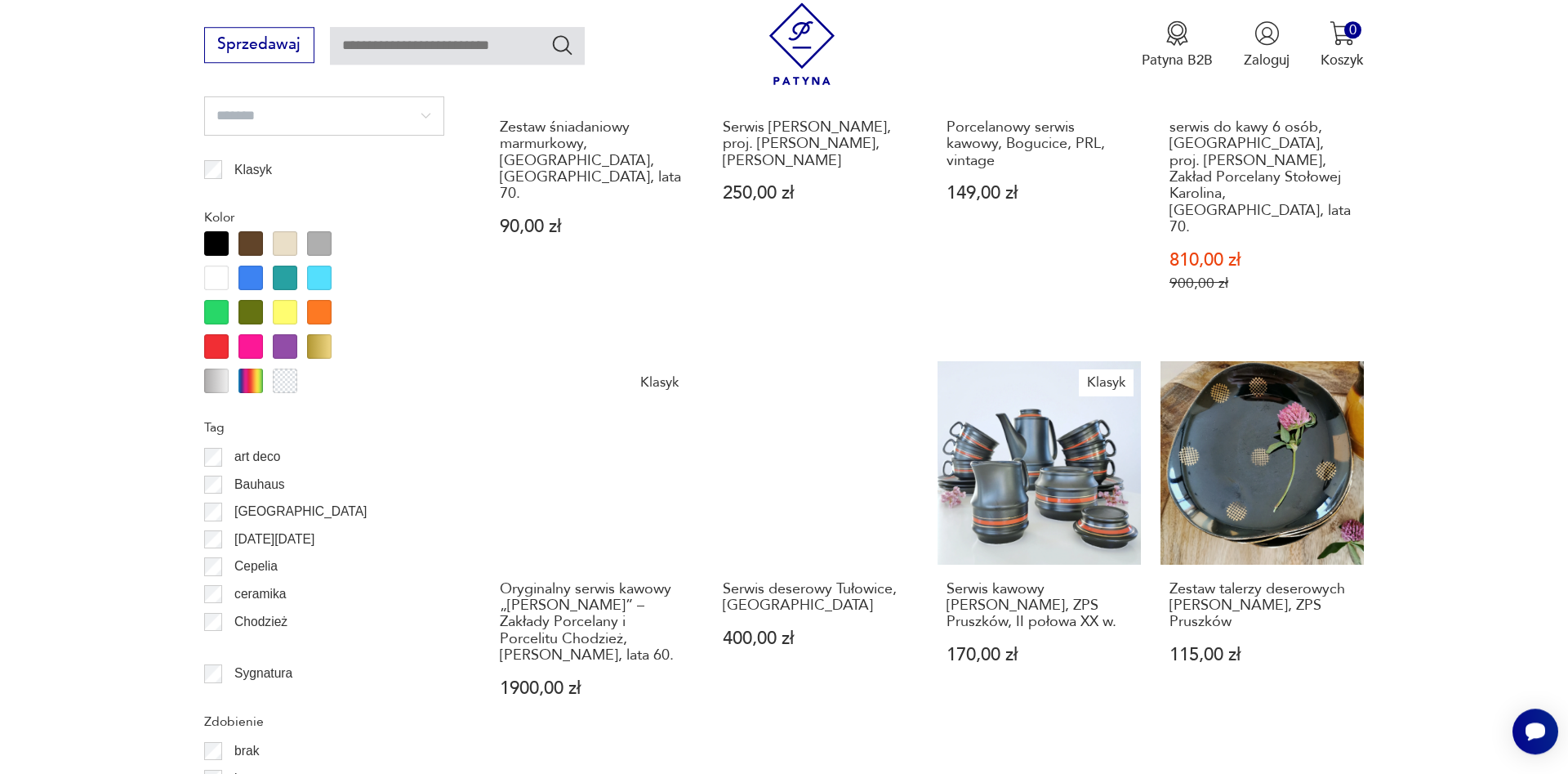
scroll to position [2044, 0]
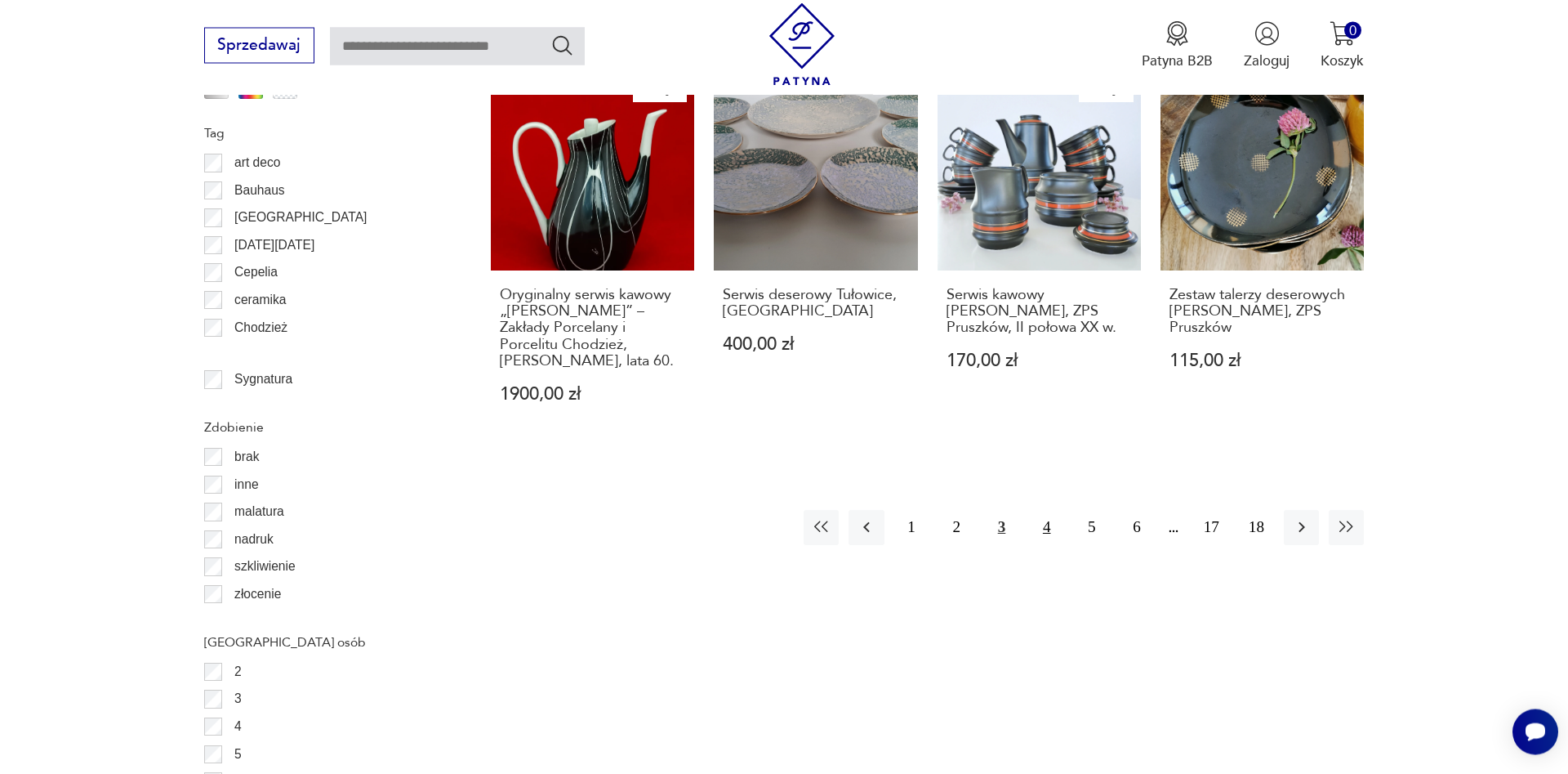
click at [1037, 510] on button "4" at bounding box center [1046, 527] width 36 height 36
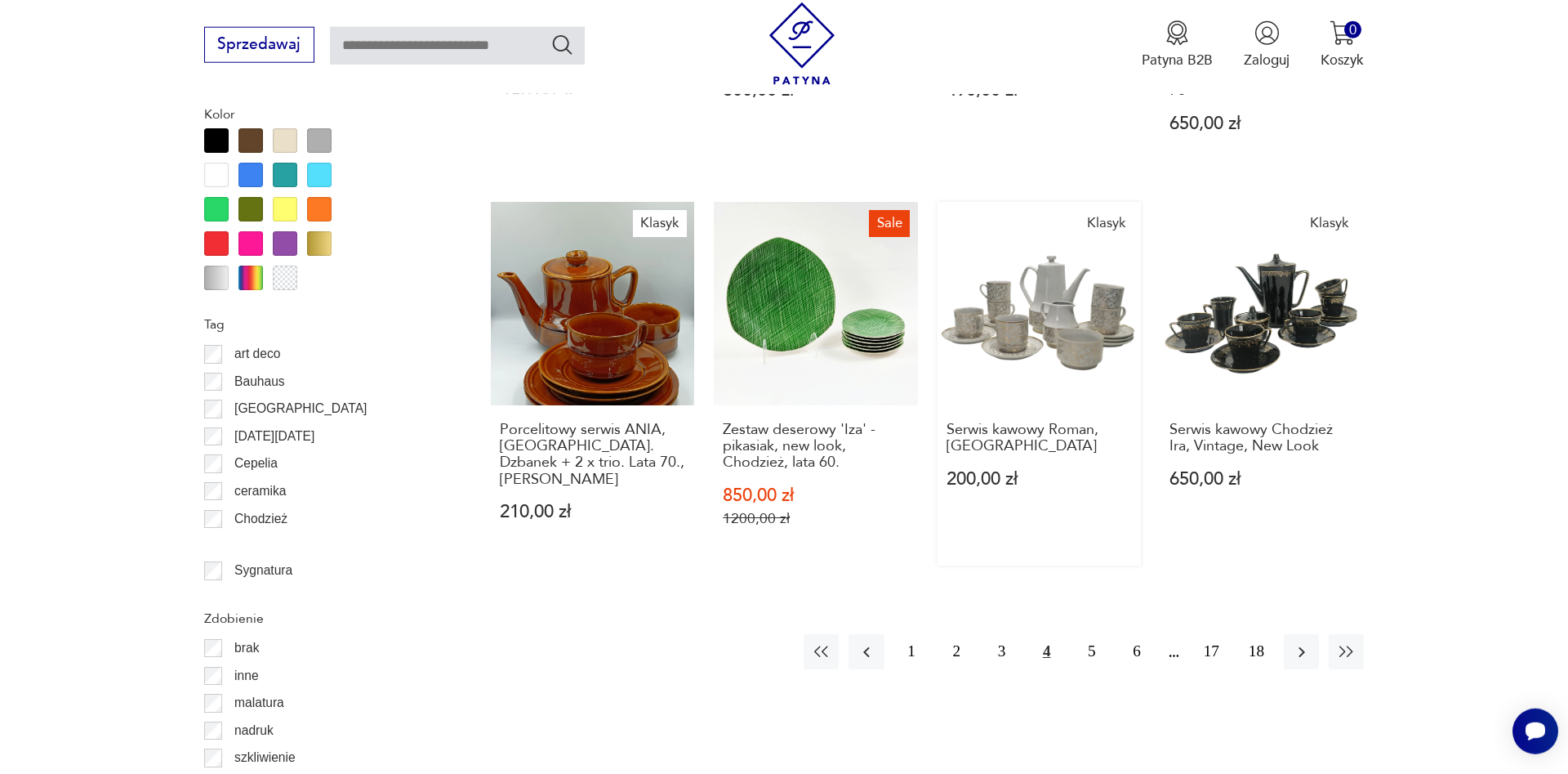
scroll to position [1878, 0]
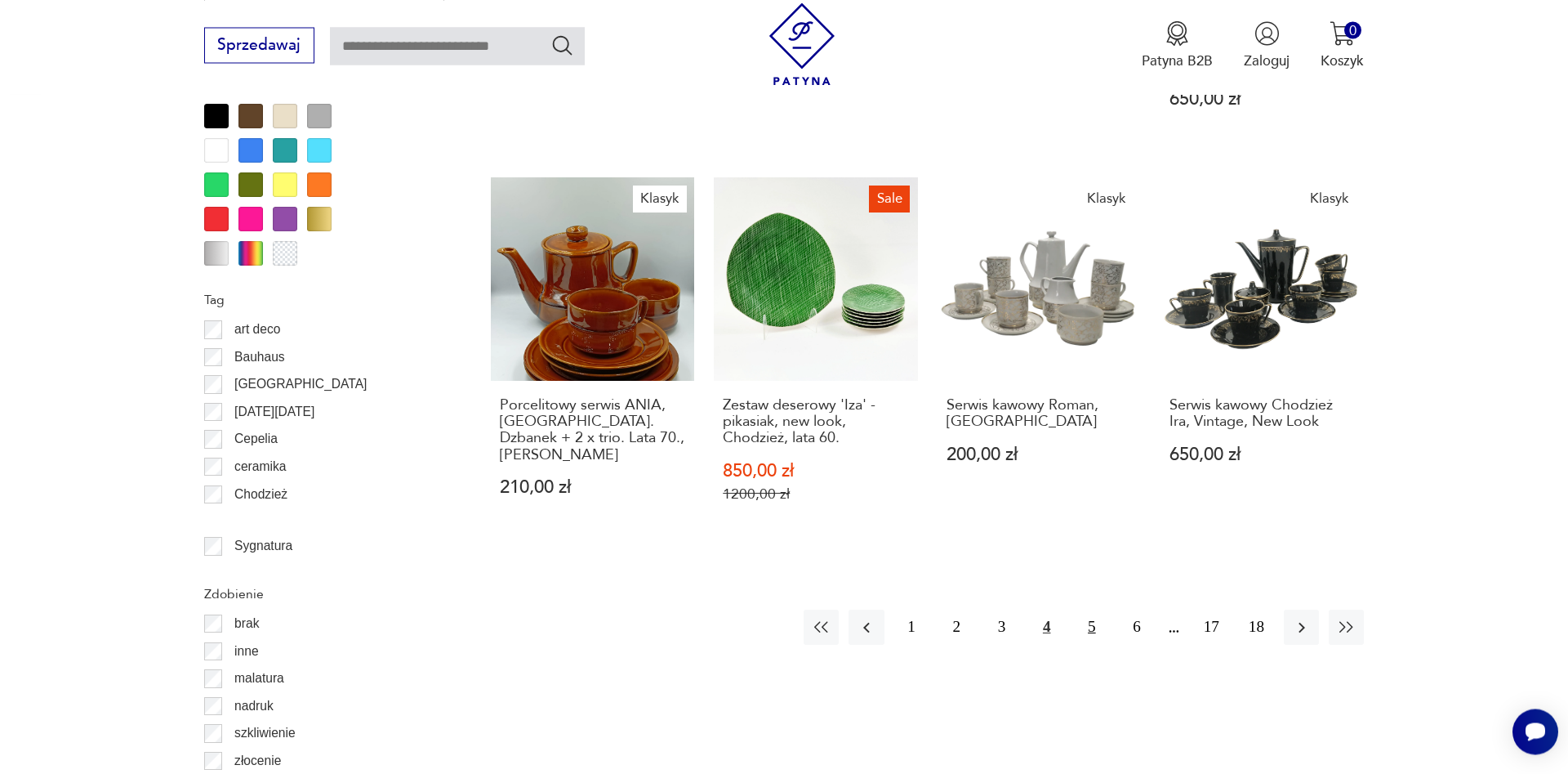
click at [1094, 610] on button "5" at bounding box center [1092, 627] width 36 height 36
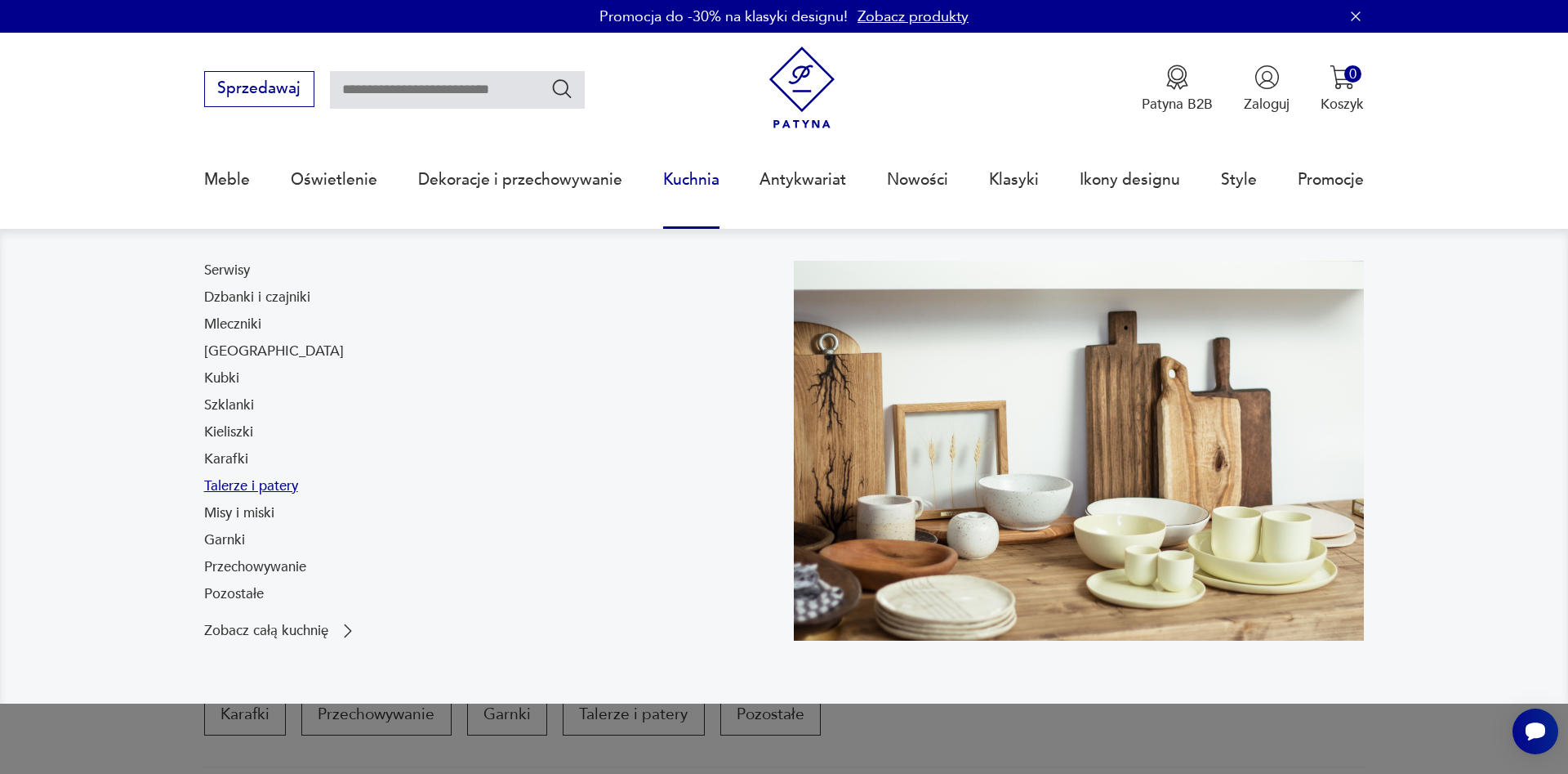
click at [281, 479] on link "Talerze i patery" at bounding box center [251, 487] width 94 height 20
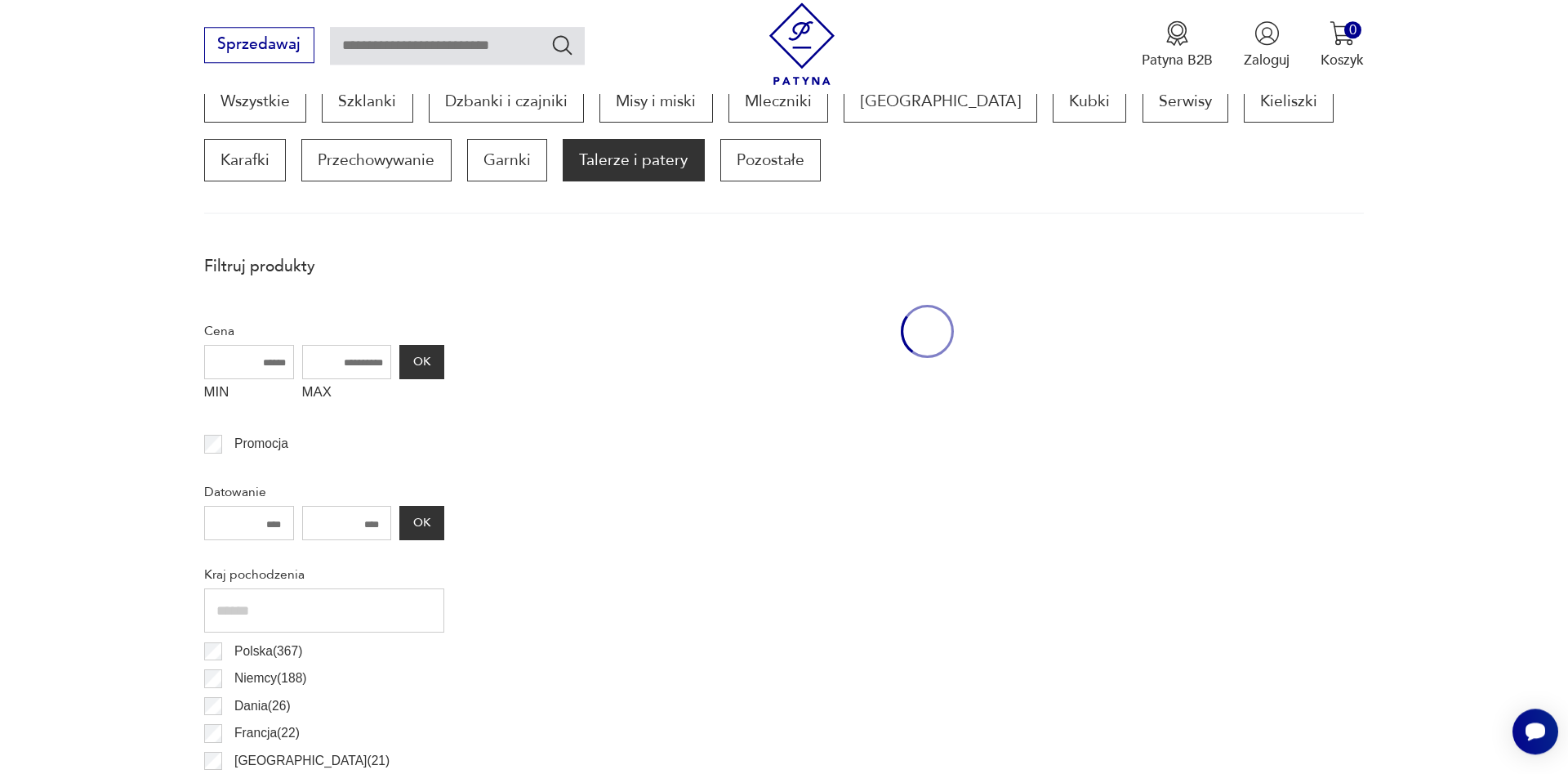
scroll to position [544, 0]
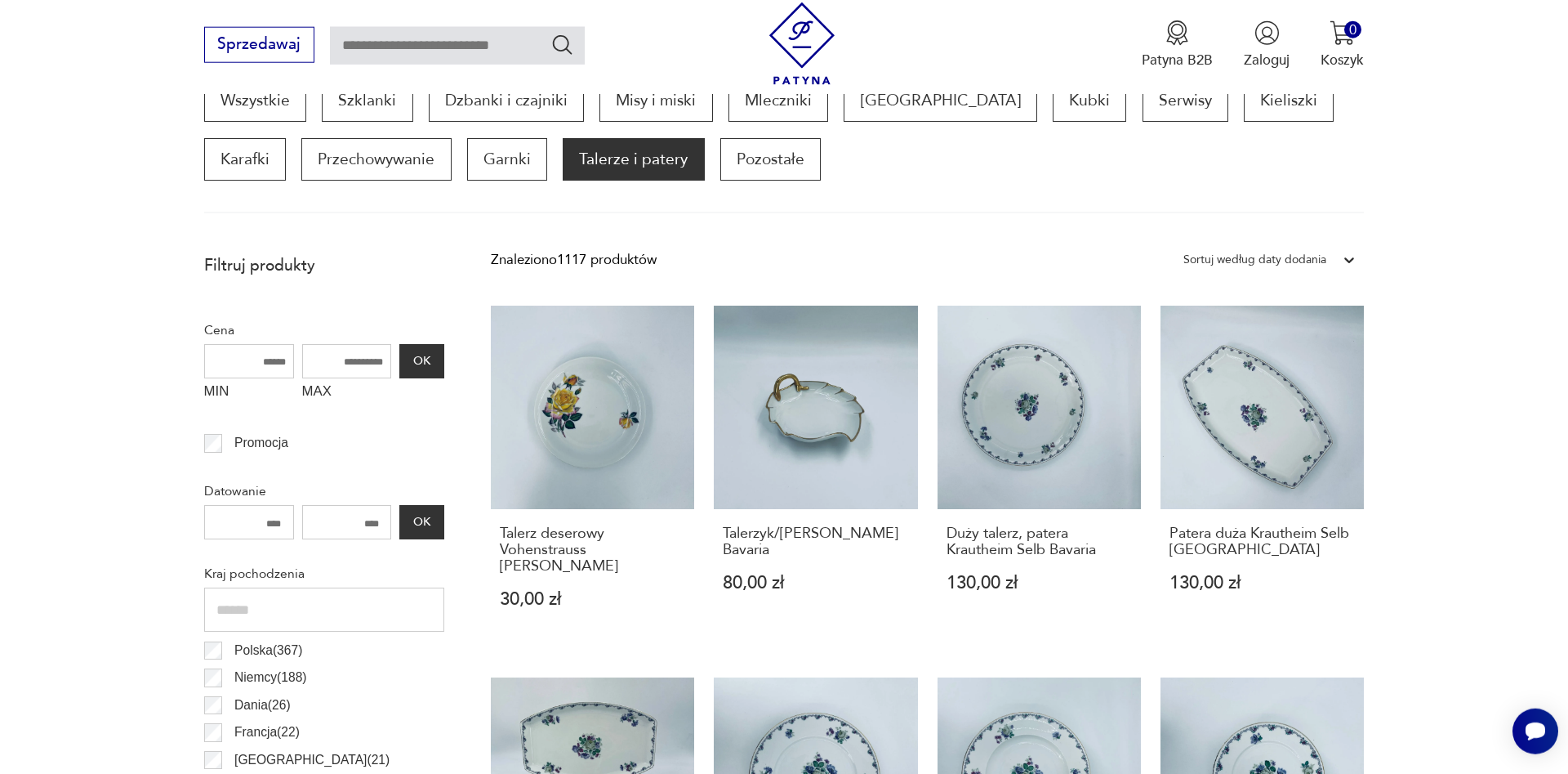
click at [254, 648] on p "Polska ( 367 )" at bounding box center [268, 651] width 68 height 21
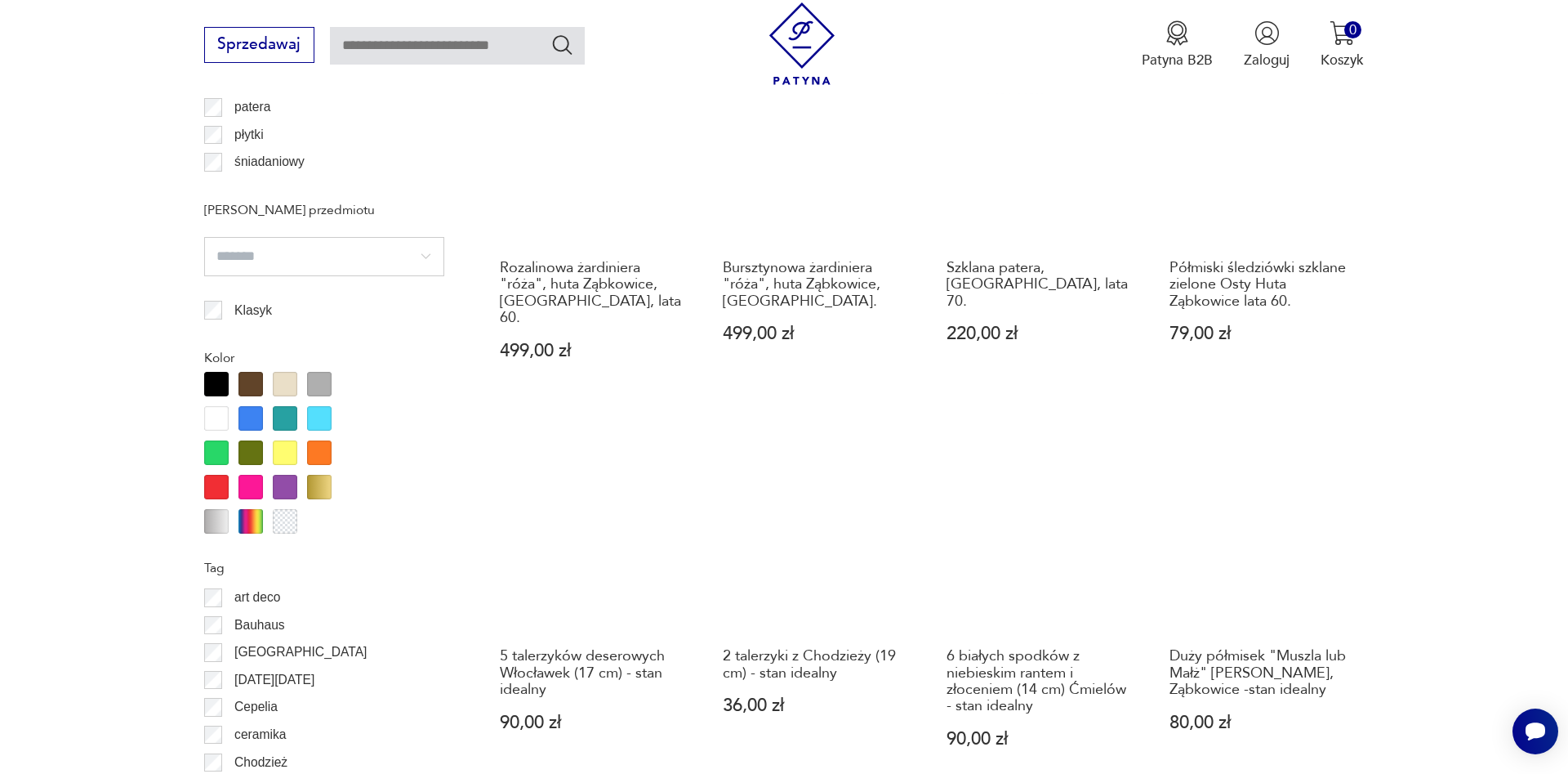
scroll to position [1711, 0]
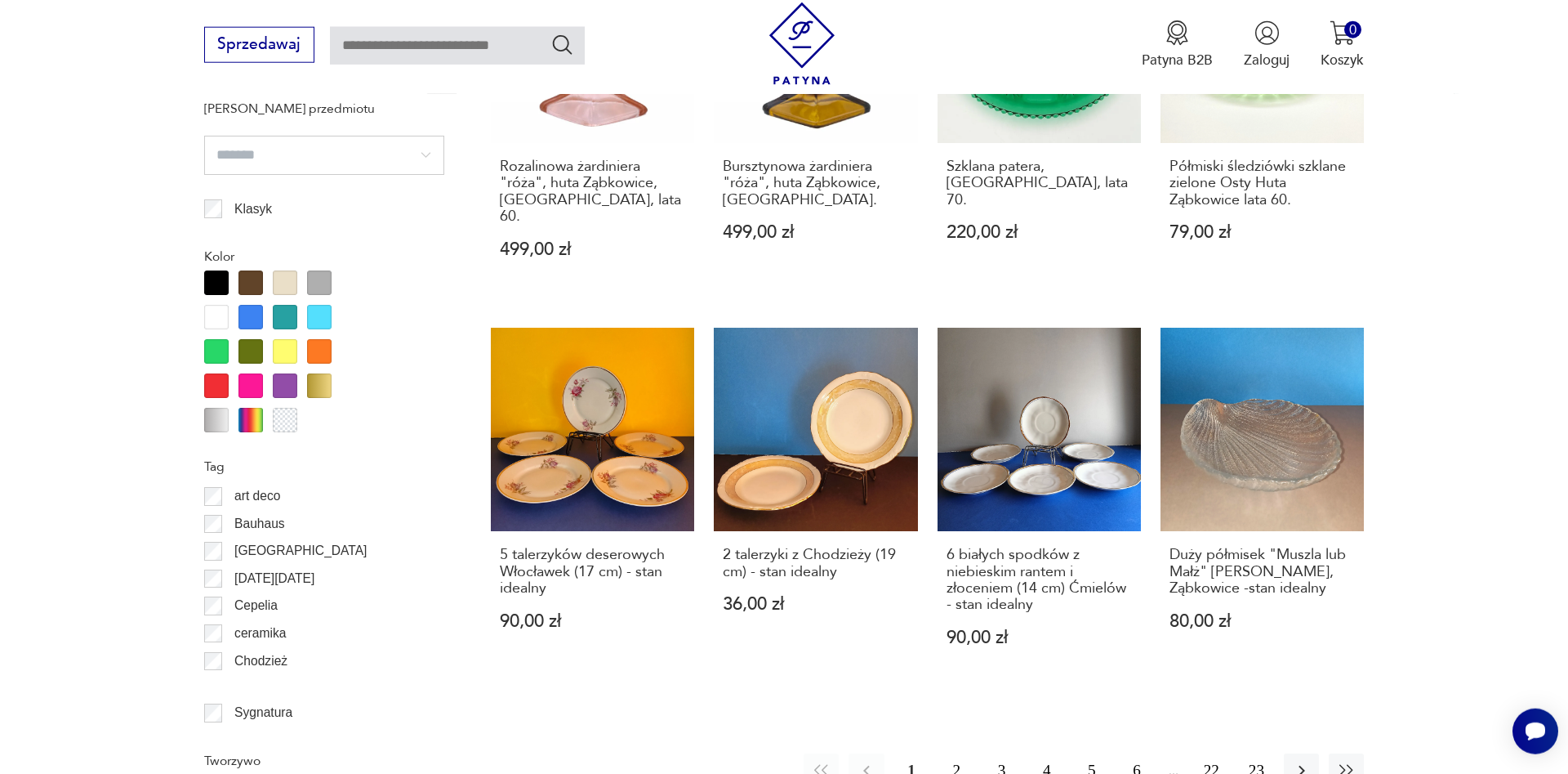
click at [967, 753] on button "2" at bounding box center [957, 771] width 36 height 36
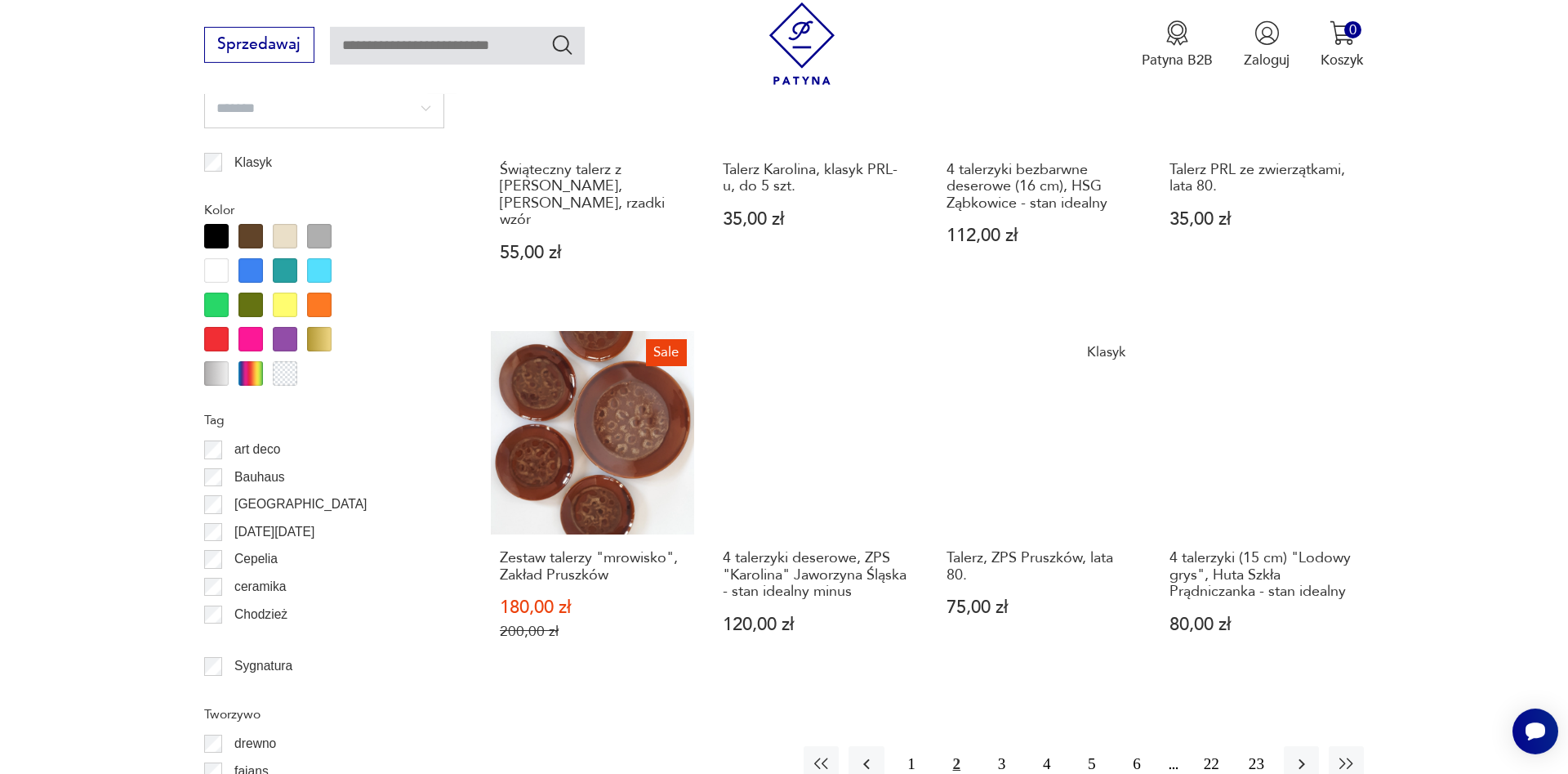
scroll to position [1794, 0]
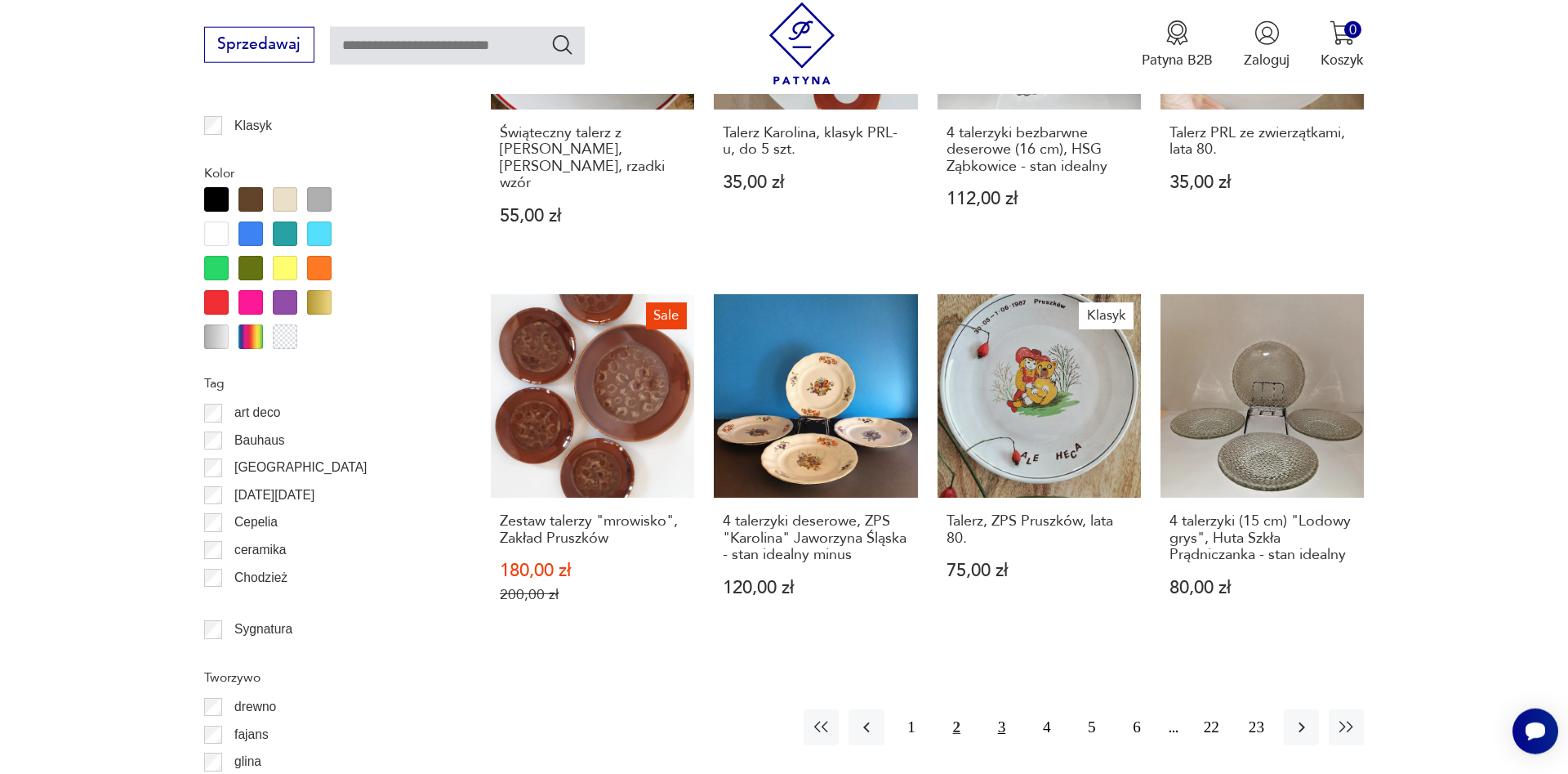
click at [1007, 710] on button "3" at bounding box center [1002, 727] width 36 height 36
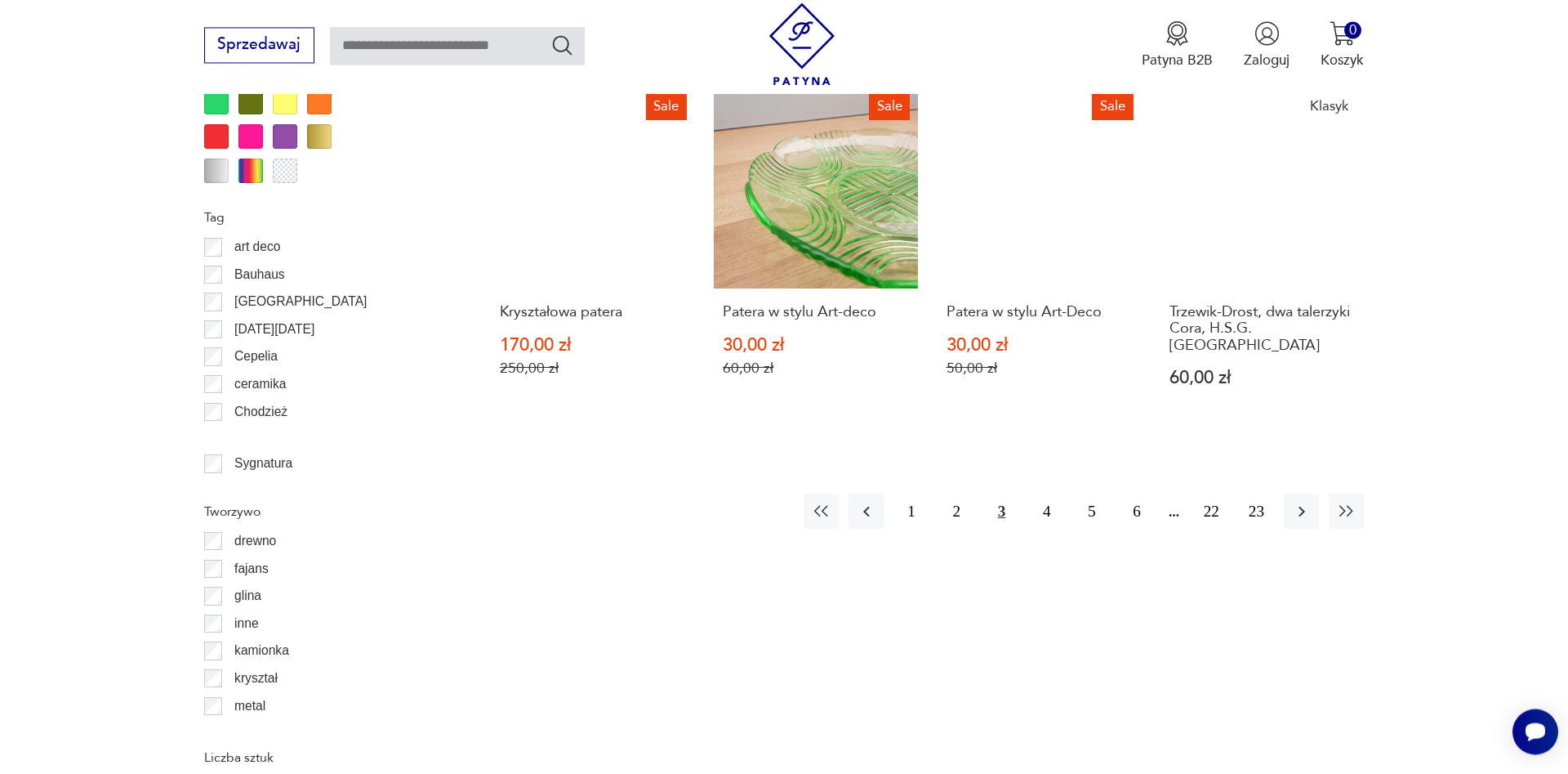
scroll to position [1961, 0]
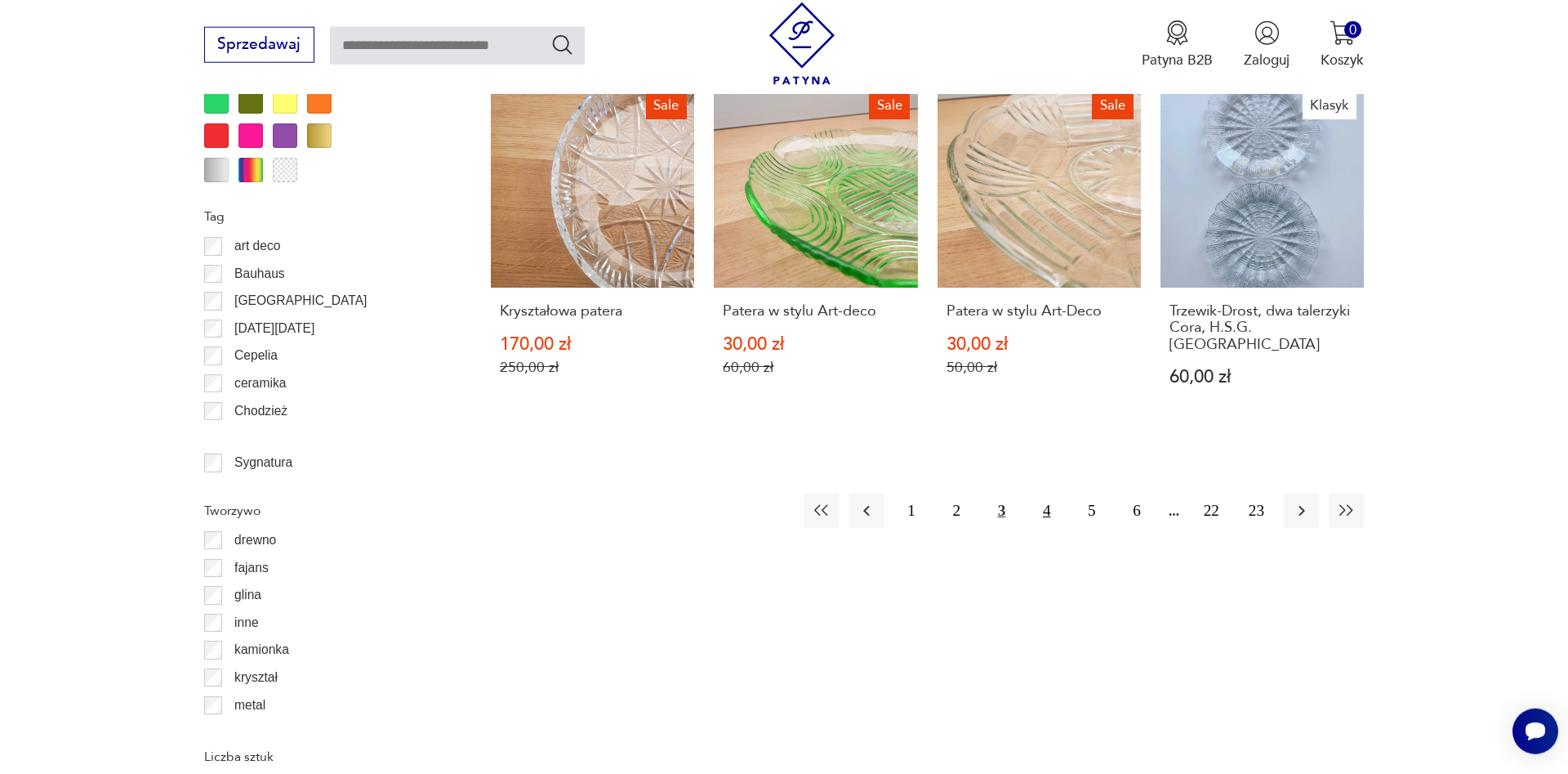
click at [1060, 492] on button "4" at bounding box center [1046, 510] width 36 height 36
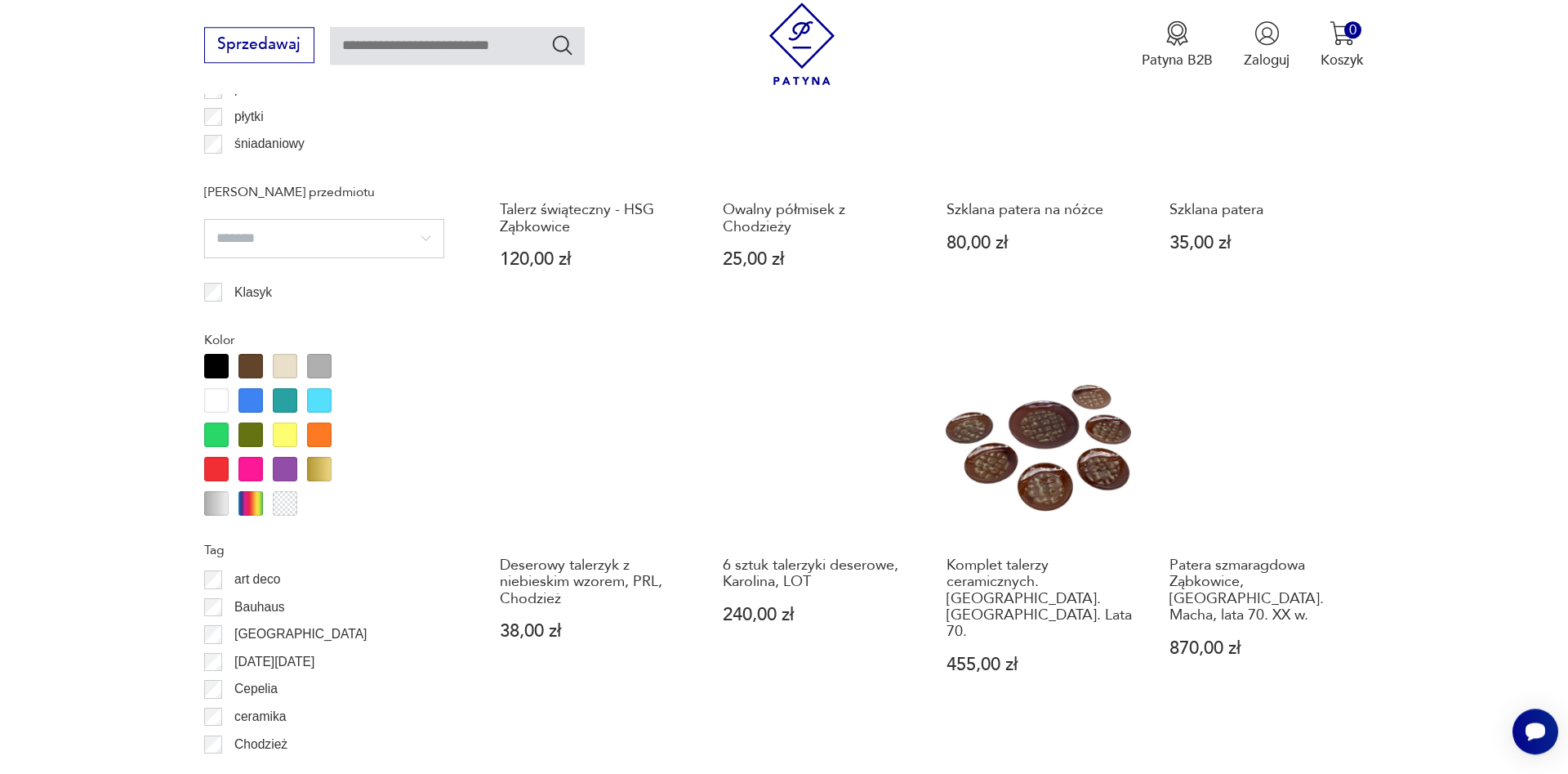
scroll to position [1961, 0]
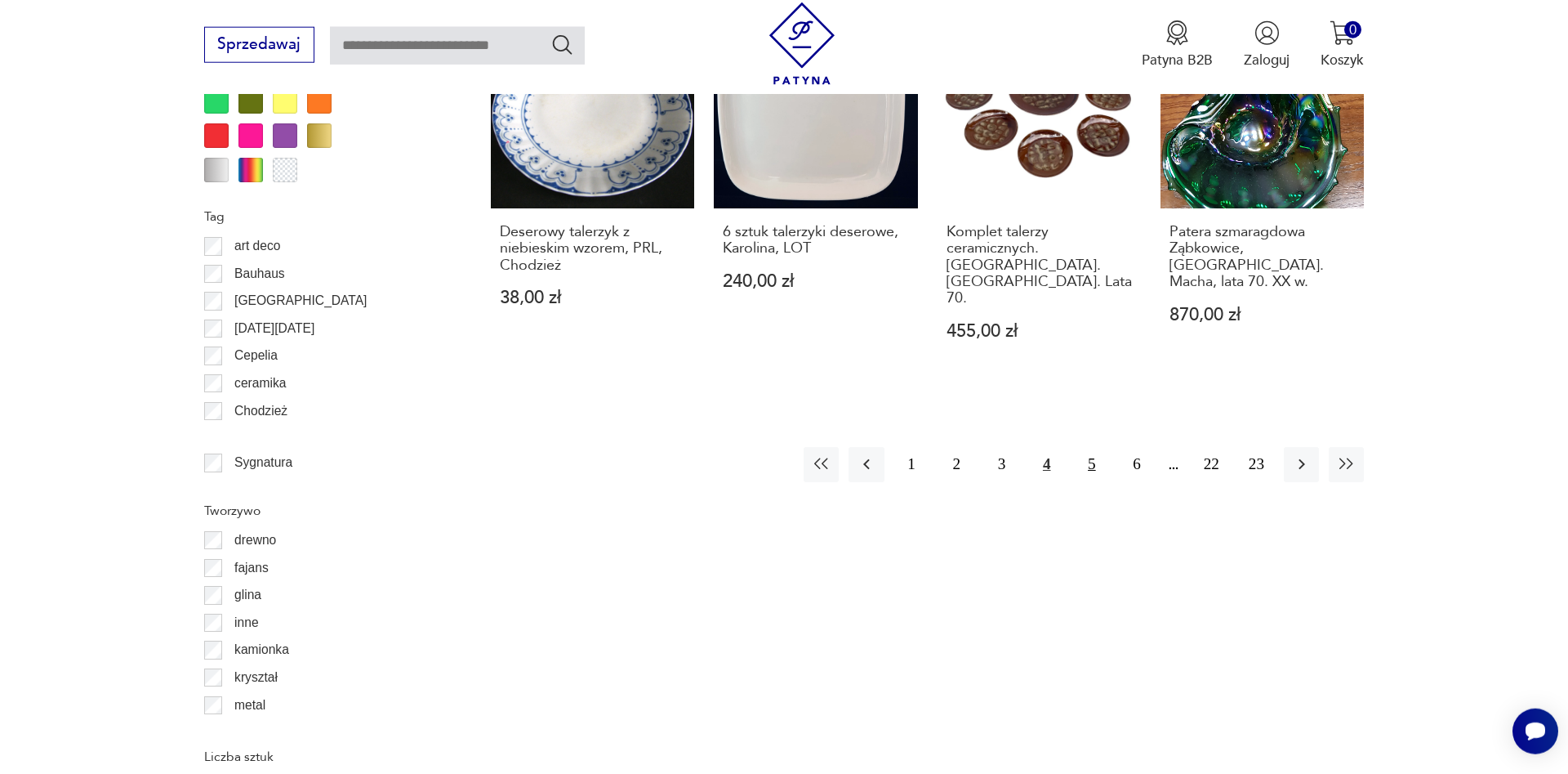
click at [1088, 447] on button "5" at bounding box center [1092, 464] width 36 height 36
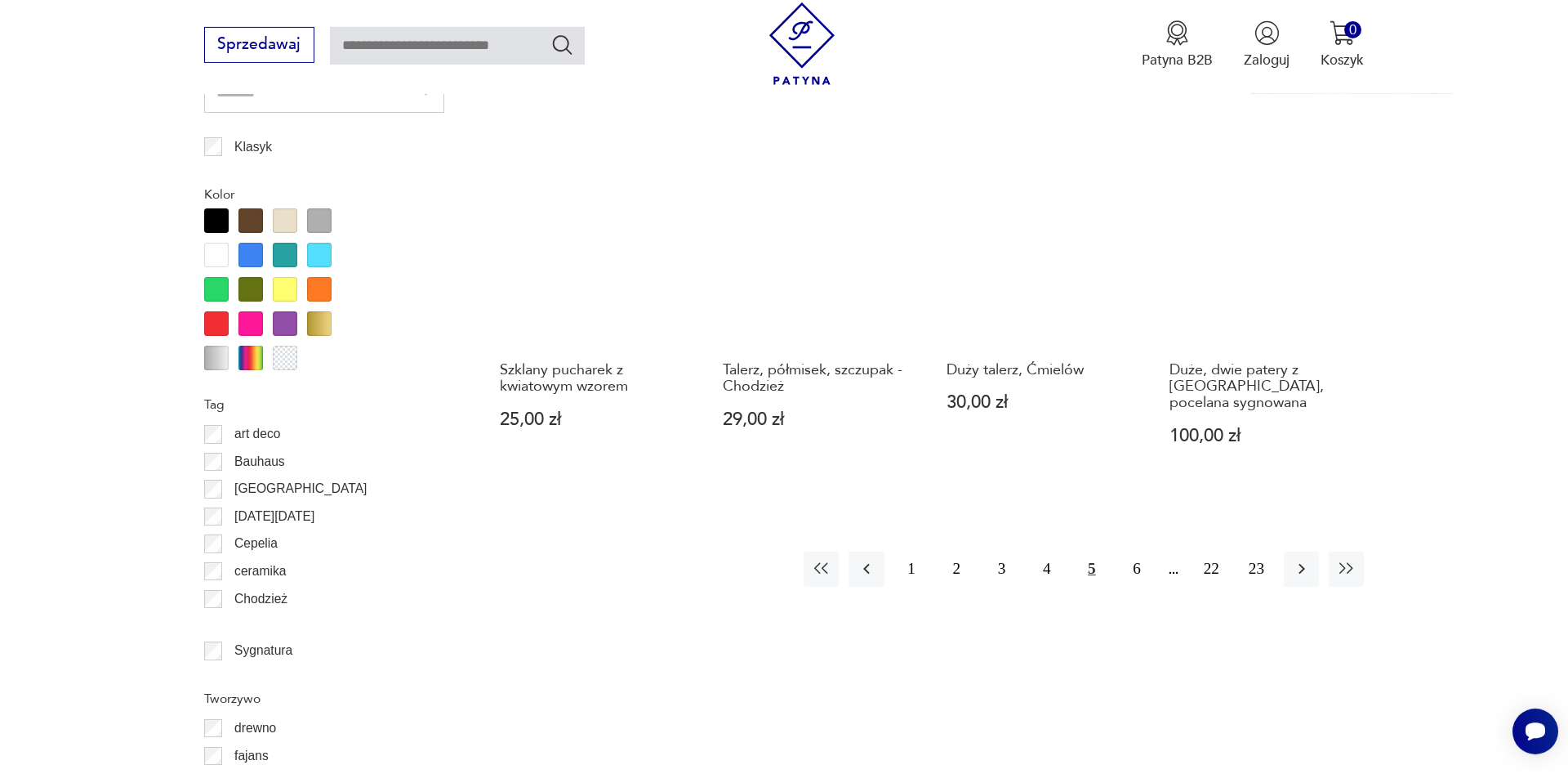
scroll to position [1794, 0]
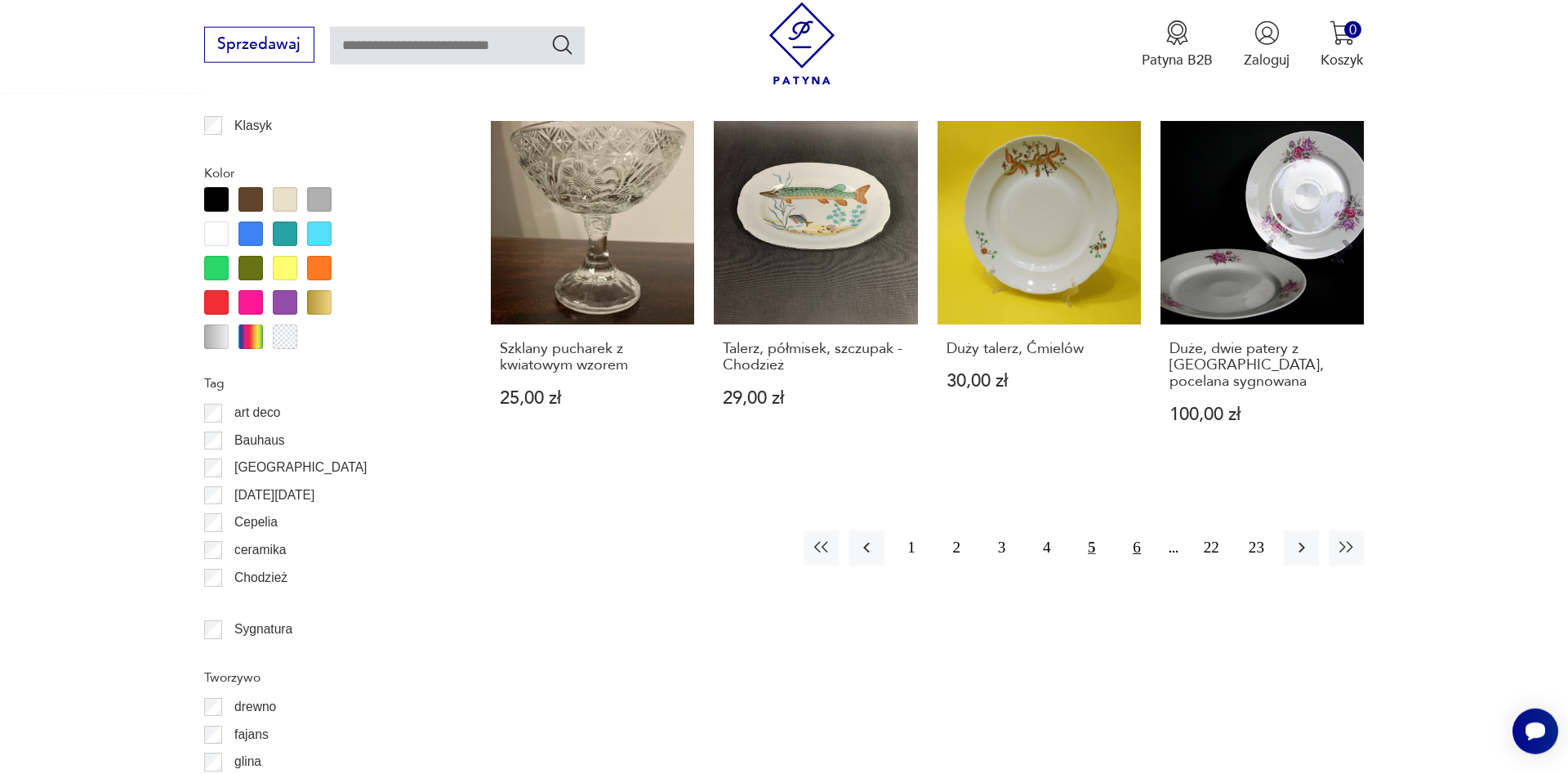
click at [1135, 559] on button "6" at bounding box center [1136, 548] width 36 height 36
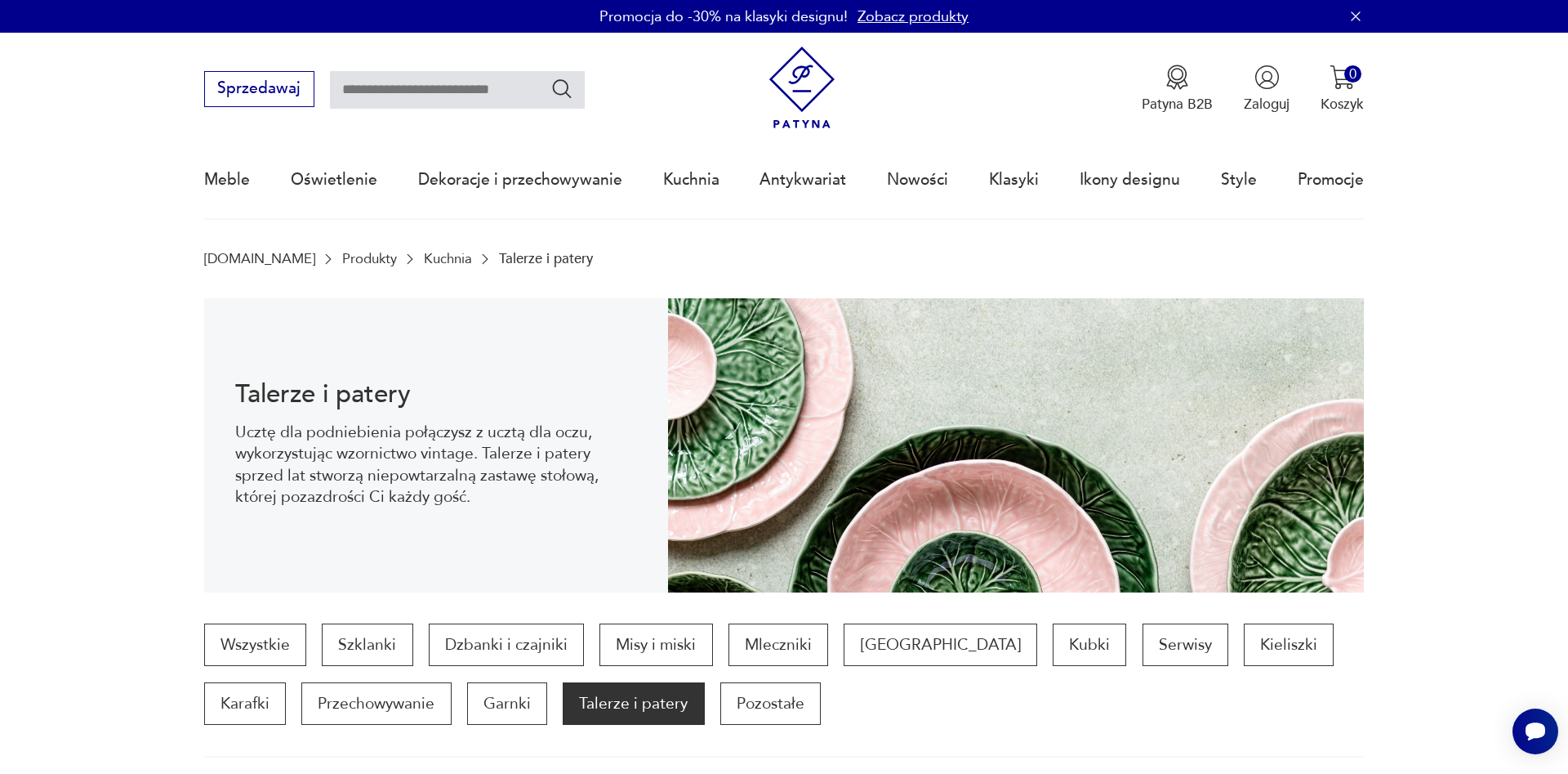
drag, startPoint x: 1398, startPoint y: 491, endPoint x: 1473, endPoint y: 158, distance: 341.3
click at [817, 91] on img at bounding box center [803, 88] width 83 height 83
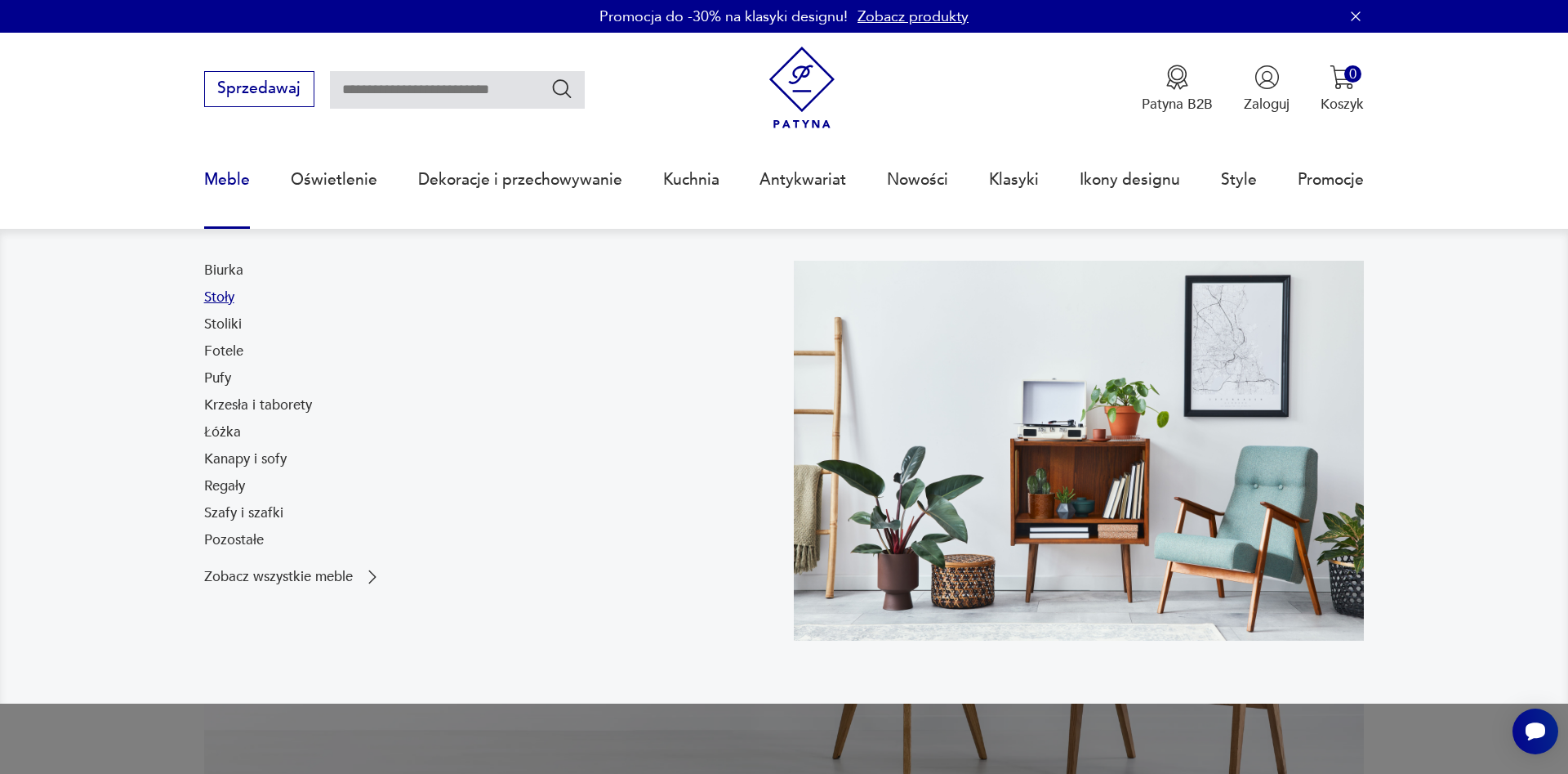
click at [227, 292] on link "Stoły" at bounding box center [219, 297] width 31 height 20
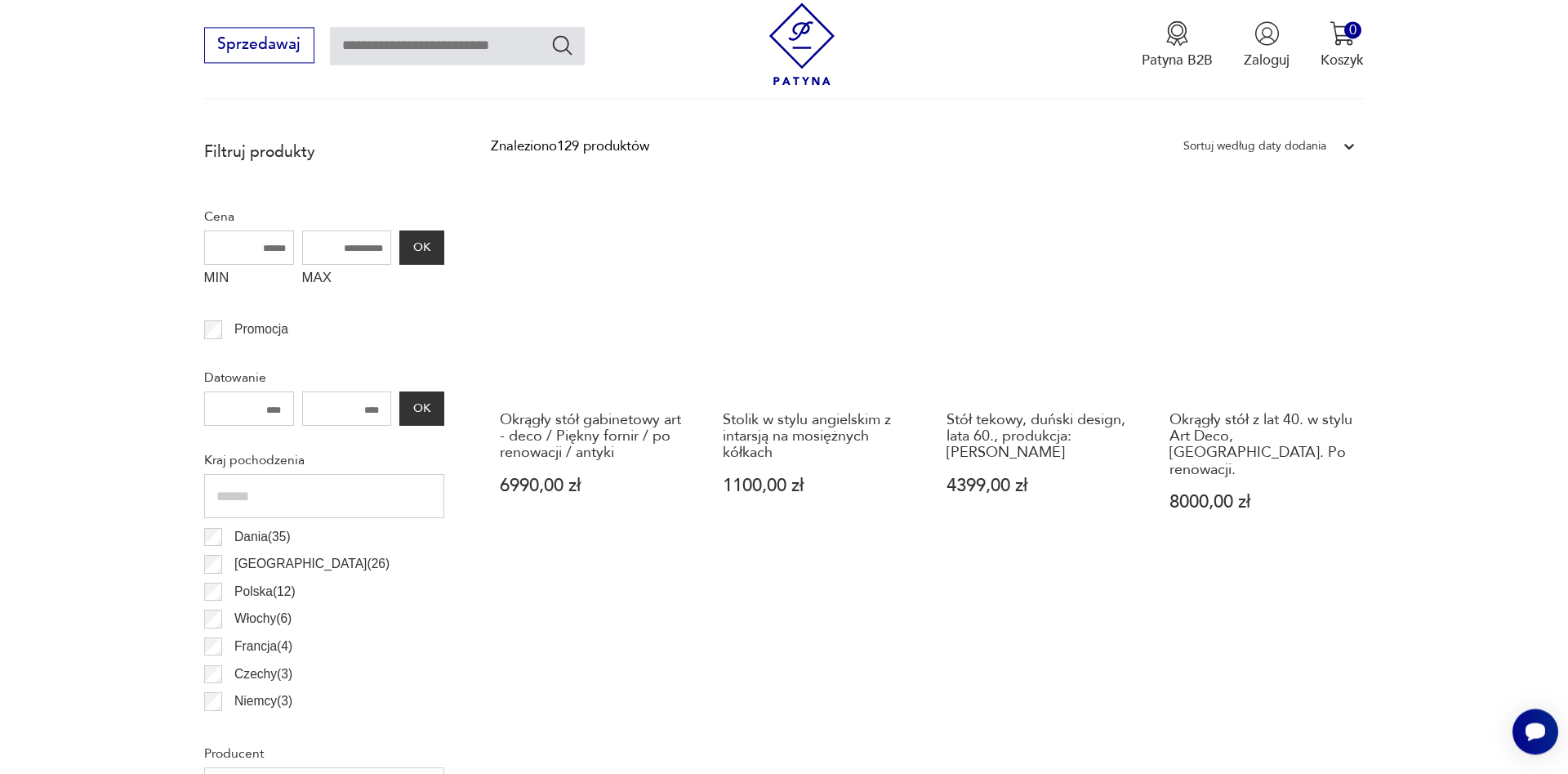
scroll to position [660, 0]
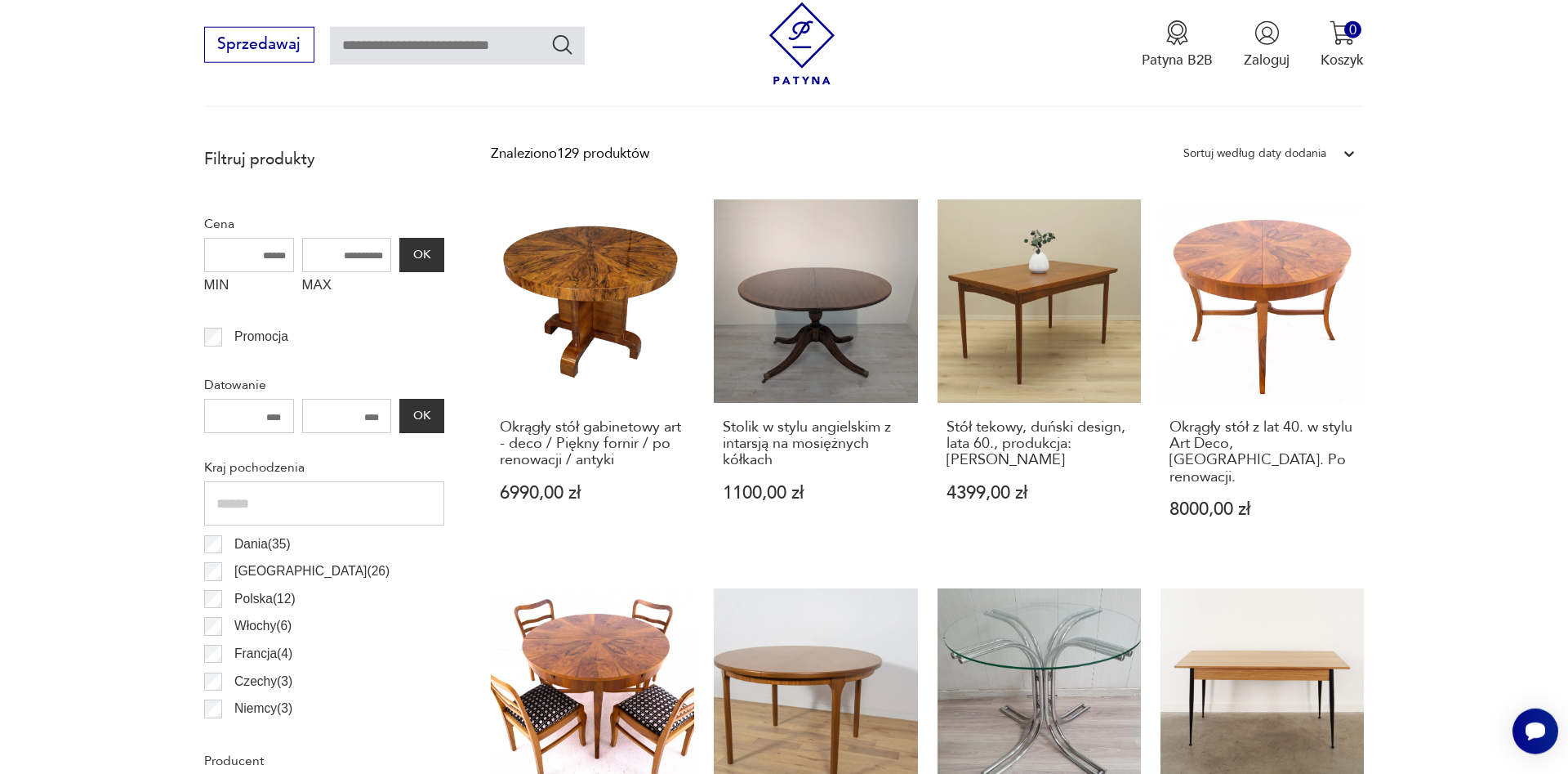
click at [254, 601] on p "Polska ( 12 )" at bounding box center [265, 599] width 61 height 21
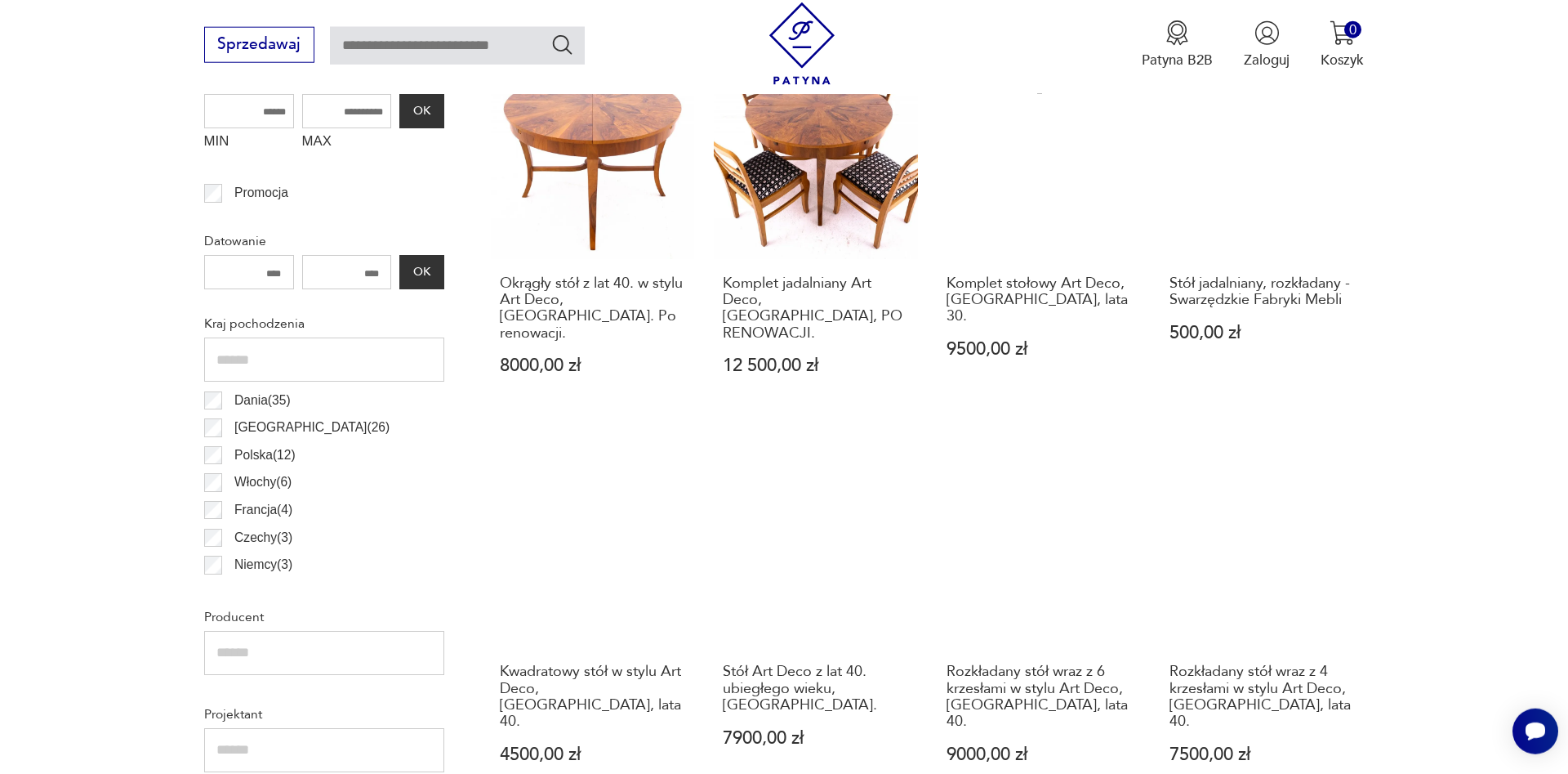
scroll to position [1221, 0]
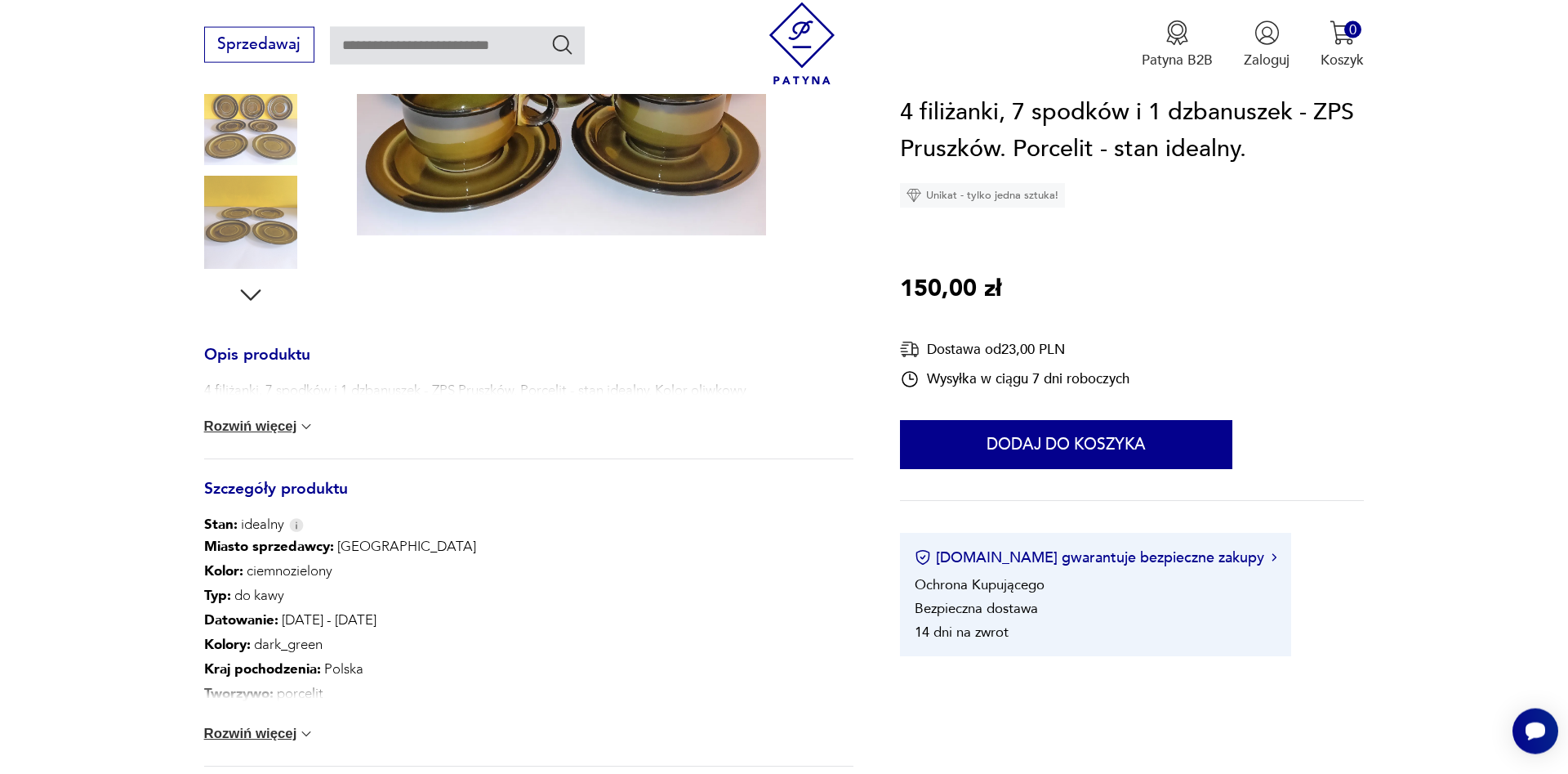
scroll to position [500, 0]
